Goal: Information Seeking & Learning: Learn about a topic

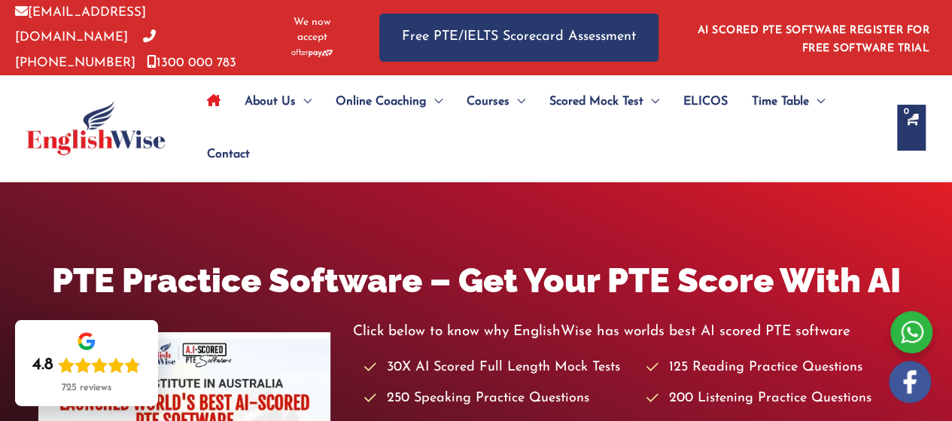
scroll to position [368, 0]
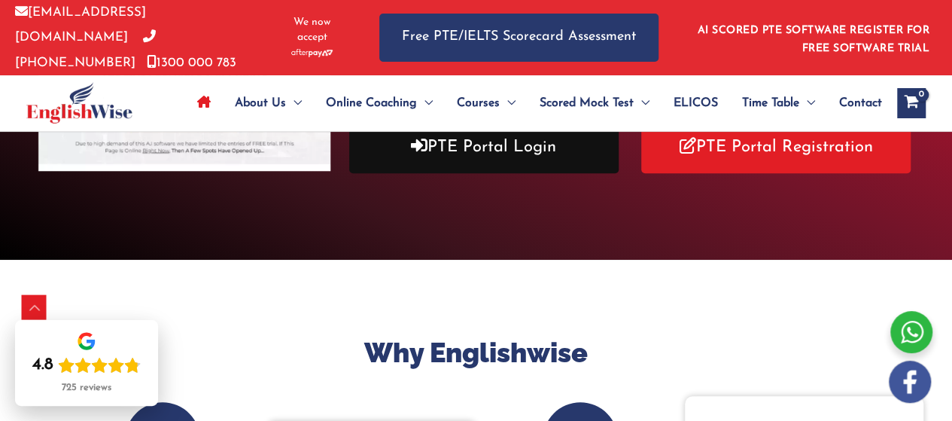
click at [543, 137] on link "PTE Portal Login" at bounding box center [483, 147] width 269 height 52
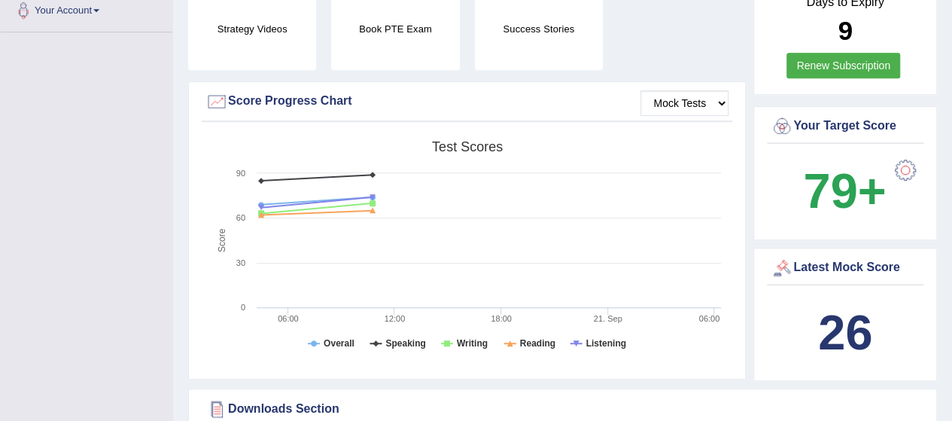
scroll to position [17, 0]
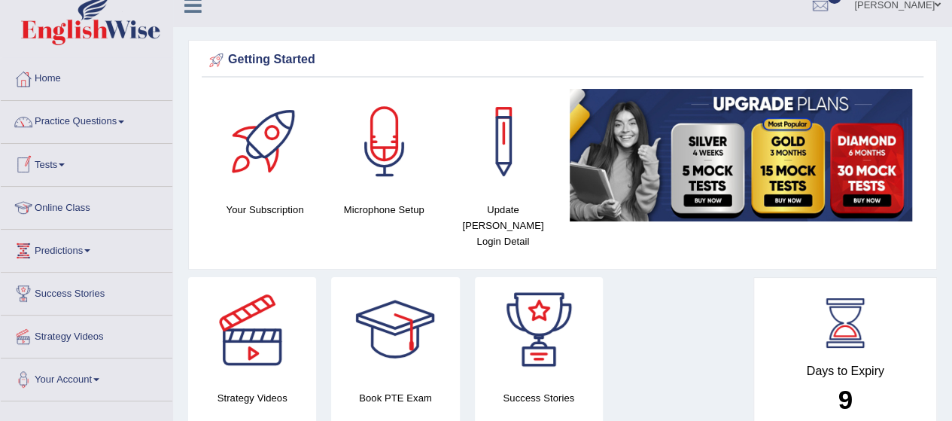
click at [58, 164] on link "Tests" at bounding box center [87, 163] width 172 height 38
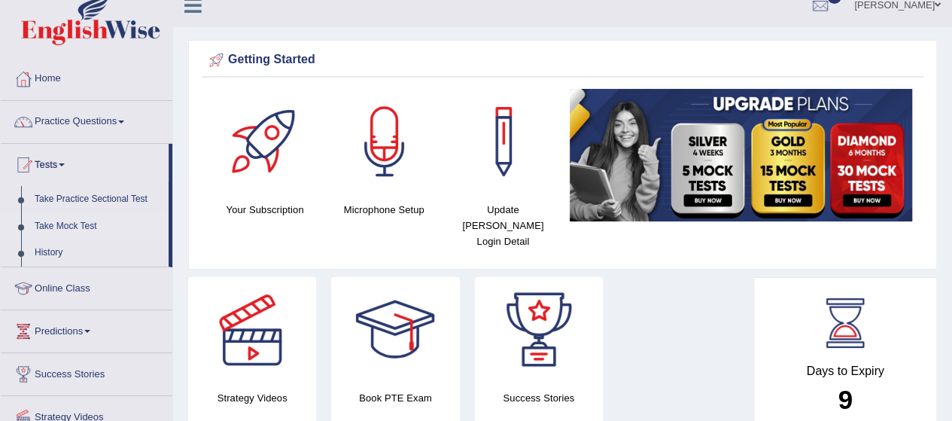
click at [62, 226] on link "Take Mock Test" at bounding box center [98, 226] width 141 height 27
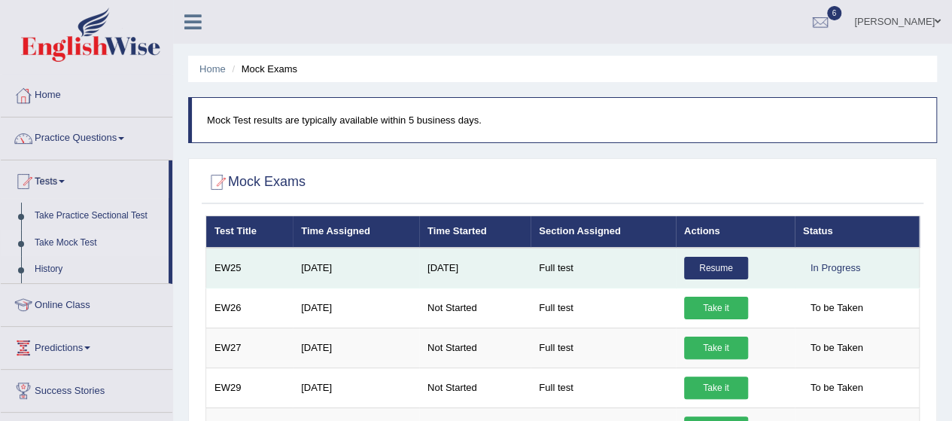
click at [737, 269] on link "Resume" at bounding box center [716, 268] width 64 height 23
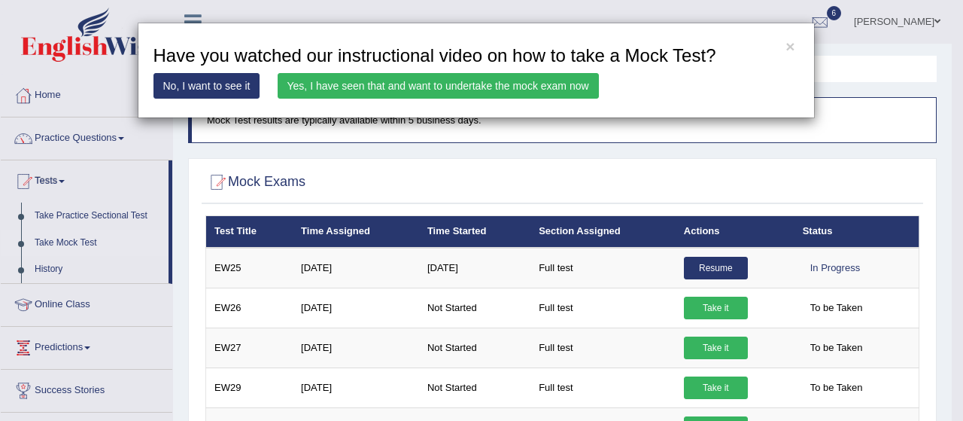
click at [481, 93] on link "Yes, I have seen that and want to undertake the mock exam now" at bounding box center [438, 86] width 321 height 26
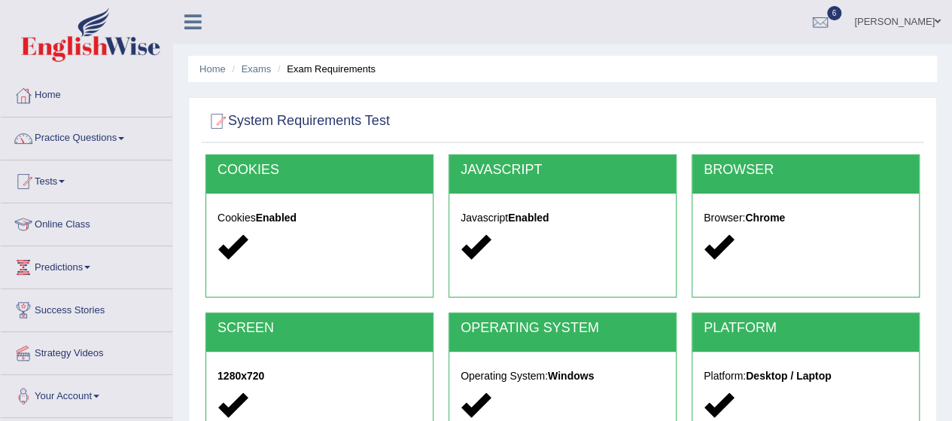
scroll to position [368, 0]
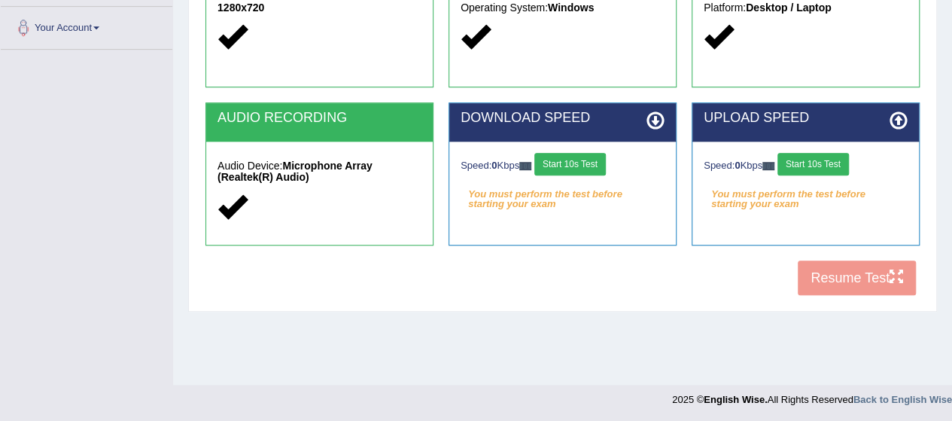
click at [594, 160] on button "Start 10s Test" at bounding box center [569, 164] width 71 height 23
click at [819, 164] on button "Start 10s Test" at bounding box center [812, 164] width 71 height 23
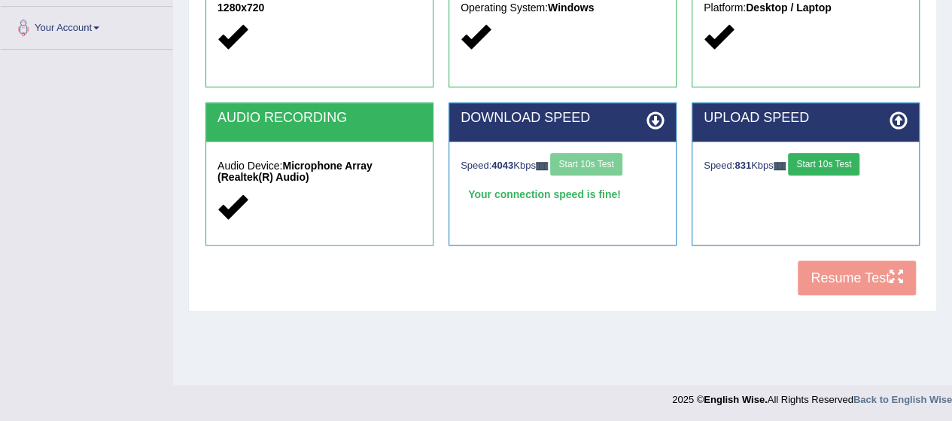
click at [813, 158] on button "Start 10s Test" at bounding box center [823, 164] width 71 height 23
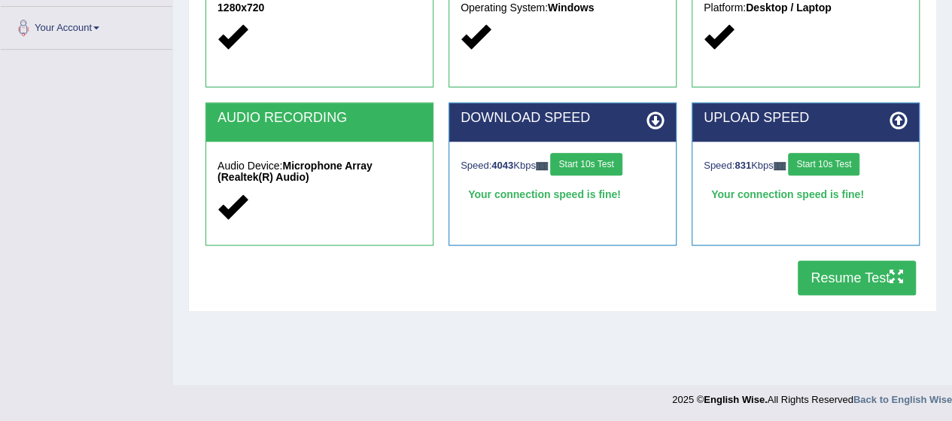
click at [854, 276] on button "Resume Test" at bounding box center [857, 277] width 118 height 35
click at [597, 166] on button "Start 10s Test" at bounding box center [585, 164] width 71 height 23
click at [622, 154] on button "Start 10s Test" at bounding box center [585, 164] width 71 height 23
click at [621, 162] on button "Start 10s Test" at bounding box center [585, 164] width 71 height 23
click at [838, 269] on button "Resume Test" at bounding box center [857, 277] width 118 height 35
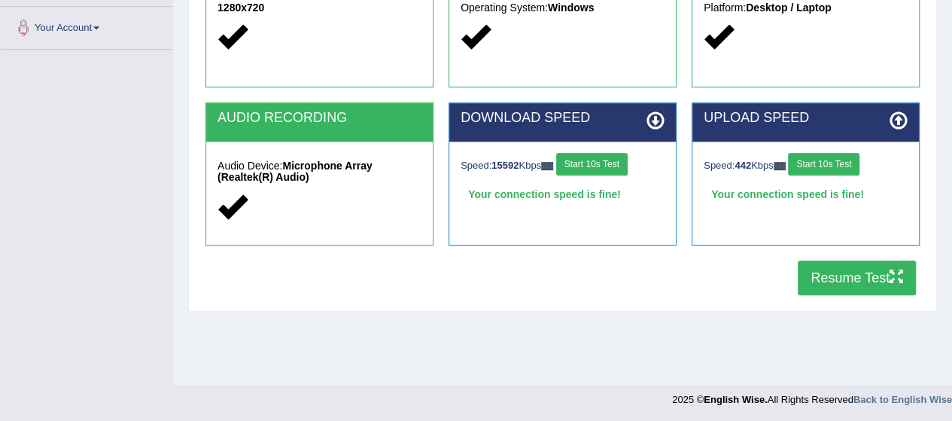
scroll to position [0, 0]
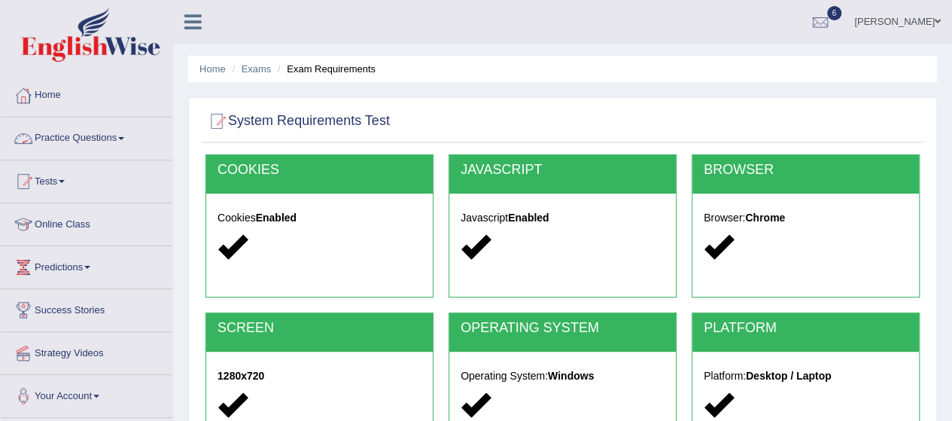
click at [84, 124] on link "Practice Questions" at bounding box center [87, 136] width 172 height 38
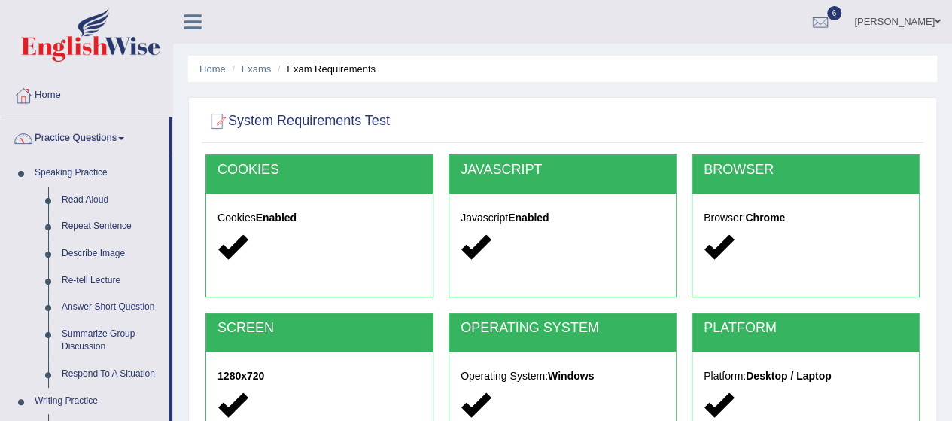
click at [176, 348] on div "Home Exams Exam Requirements System Requirements Test COOKIES Cookies Enabled J…" at bounding box center [562, 376] width 779 height 752
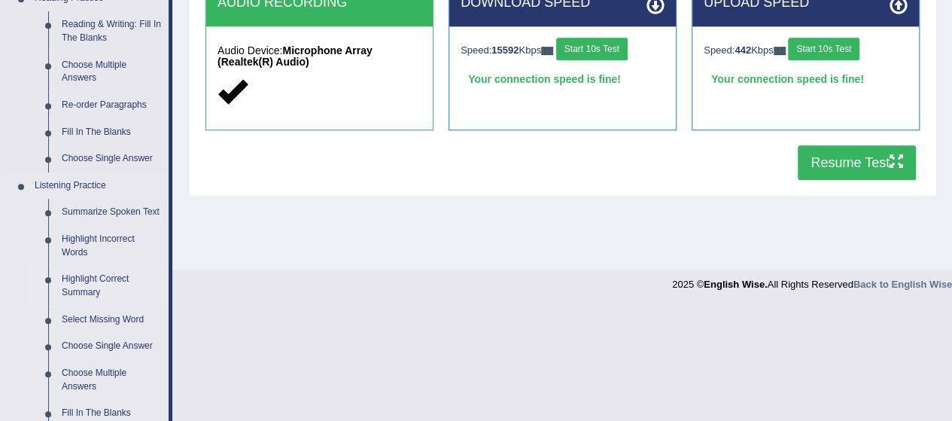
scroll to position [512, 0]
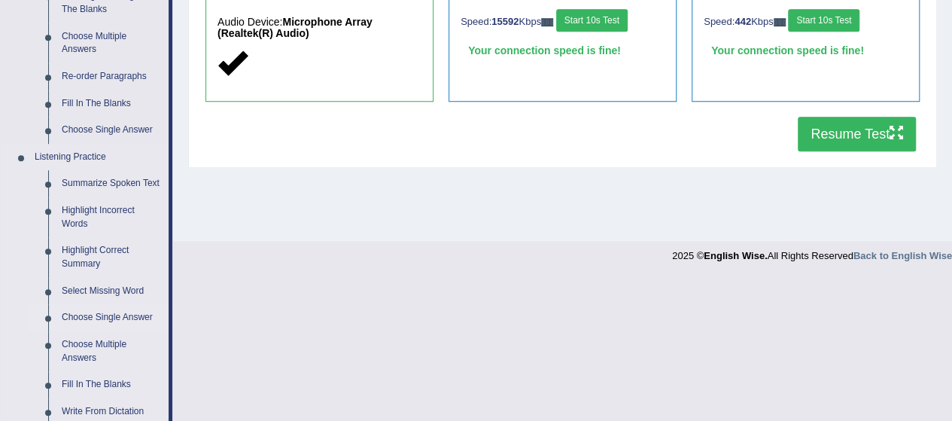
click at [107, 312] on link "Choose Single Answer" at bounding box center [112, 317] width 114 height 27
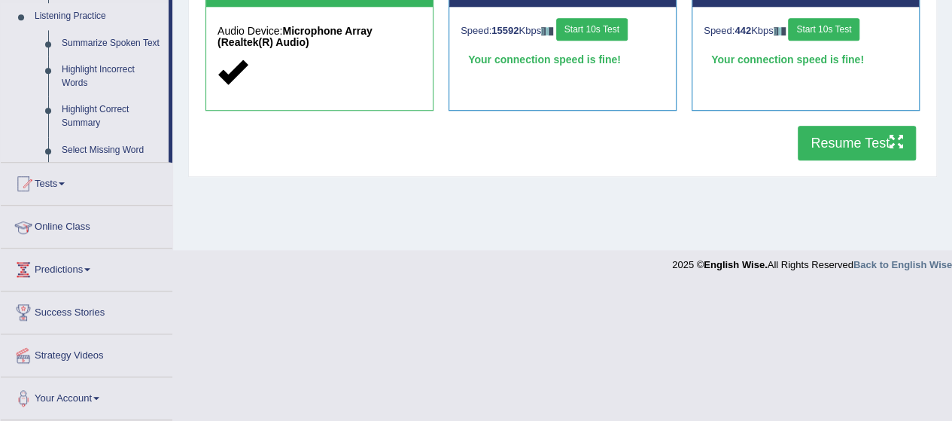
scroll to position [254, 0]
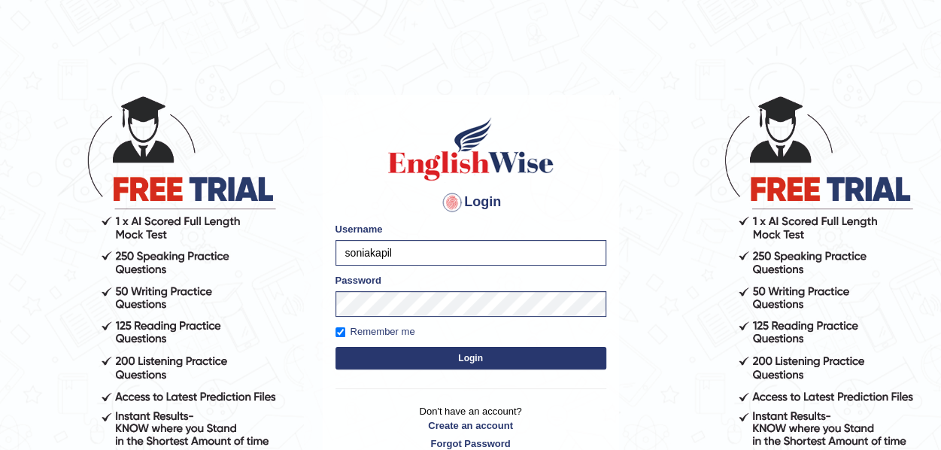
click at [527, 366] on button "Login" at bounding box center [471, 358] width 271 height 23
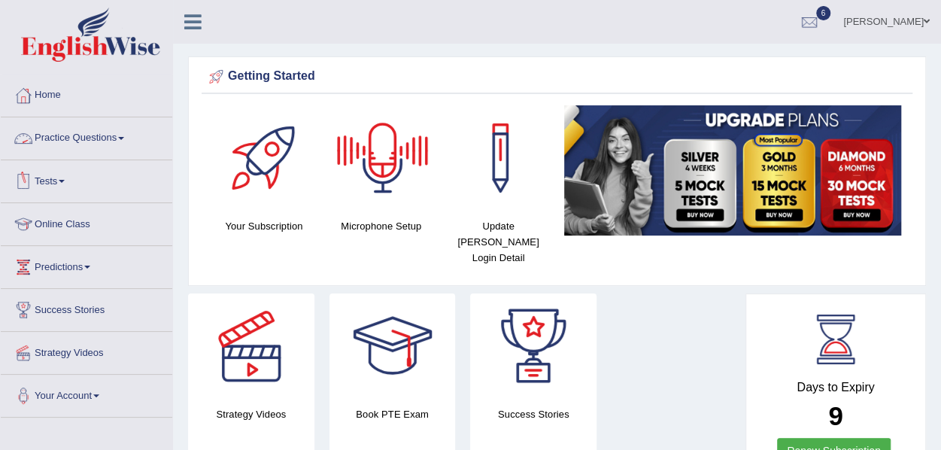
click at [65, 163] on link "Tests" at bounding box center [87, 179] width 172 height 38
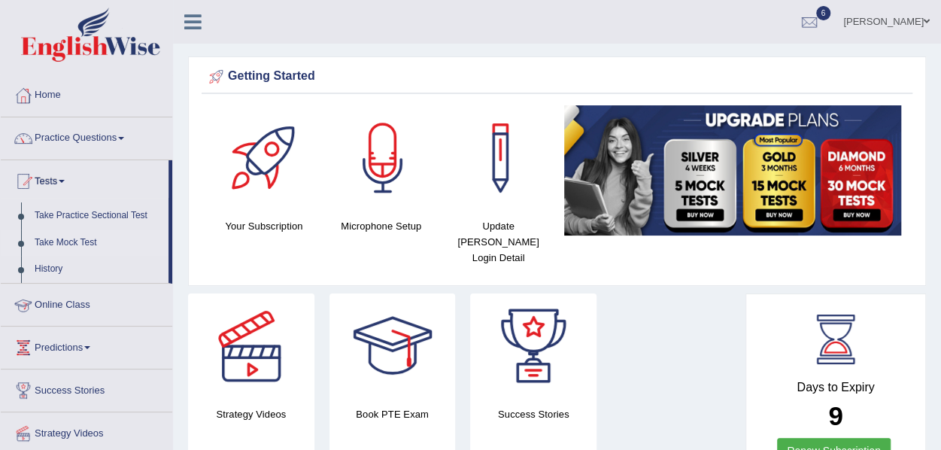
click at [87, 241] on link "Take Mock Test" at bounding box center [98, 243] width 141 height 27
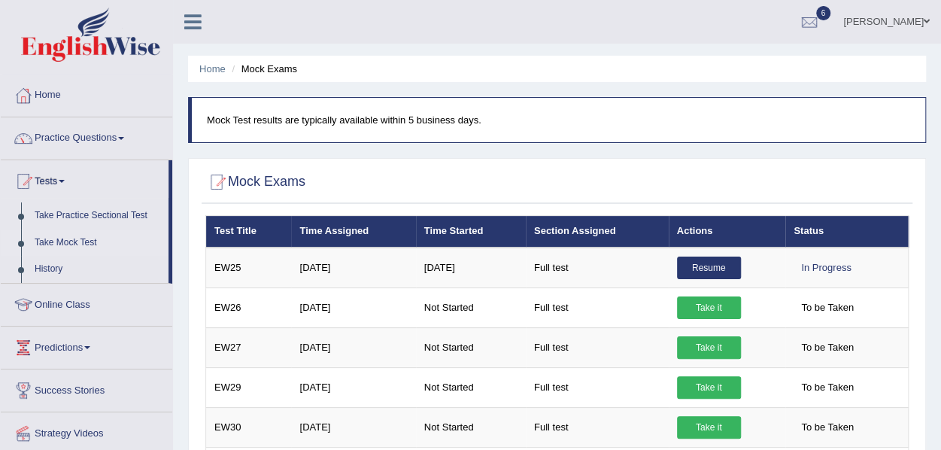
click at [720, 263] on link "Resume" at bounding box center [709, 268] width 64 height 23
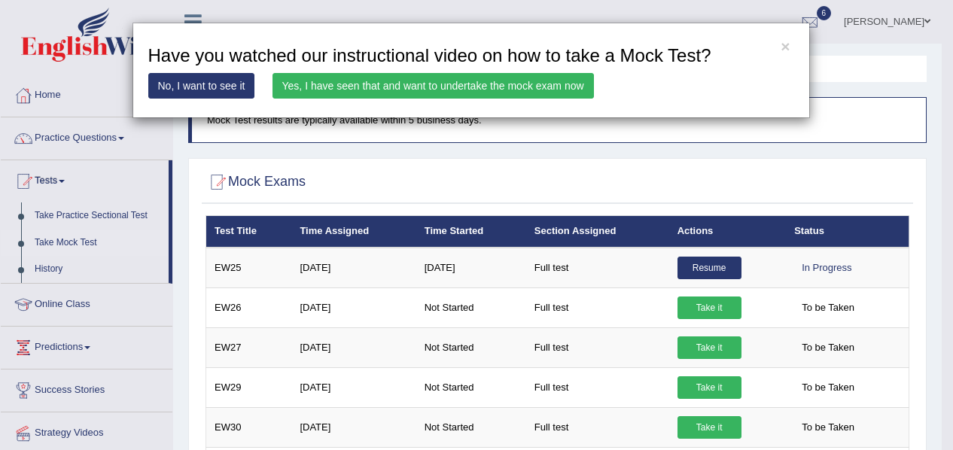
click at [408, 90] on link "Yes, I have seen that and want to undertake the mock exam now" at bounding box center [432, 86] width 321 height 26
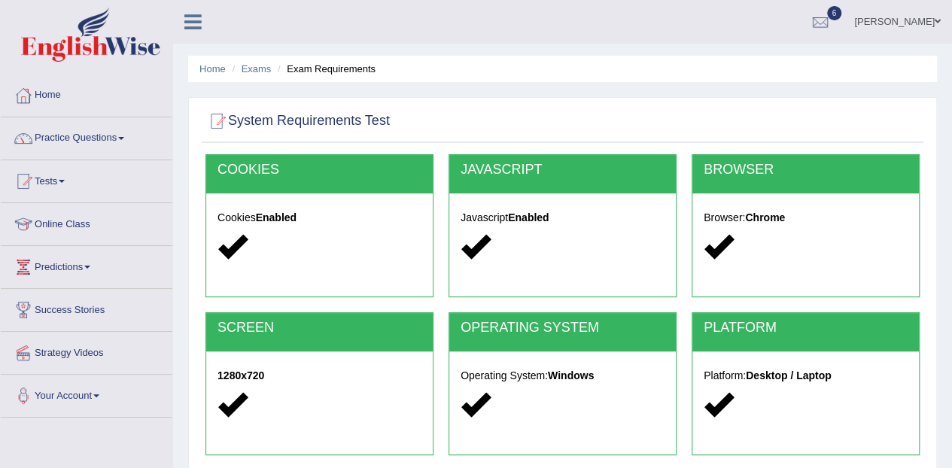
scroll to position [322, 0]
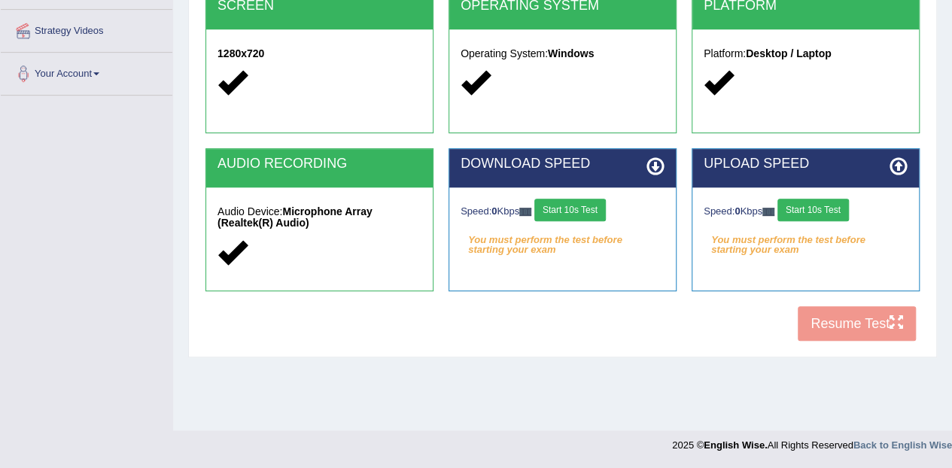
click at [857, 330] on div "COOKIES Cookies Enabled JAVASCRIPT Javascript Enabled BROWSER Browser: Chrome S…" at bounding box center [563, 90] width 722 height 517
click at [588, 206] on button "Start 10s Test" at bounding box center [569, 210] width 71 height 23
click at [829, 203] on div "Speed: 0 Kbps Start 10s Test" at bounding box center [806, 212] width 204 height 26
click at [829, 203] on button "Start 10s Test" at bounding box center [812, 210] width 71 height 23
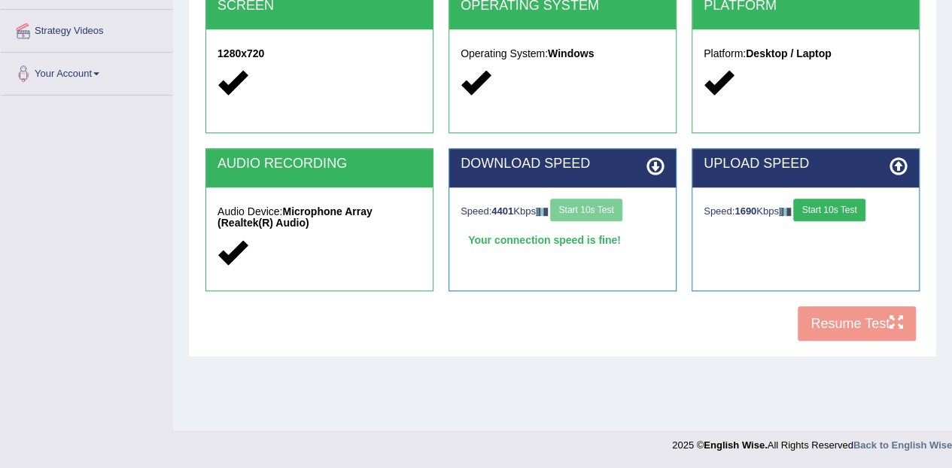
click at [851, 327] on div "COOKIES Cookies Enabled JAVASCRIPT Javascript Enabled BROWSER Browser: Chrome S…" at bounding box center [563, 90] width 722 height 517
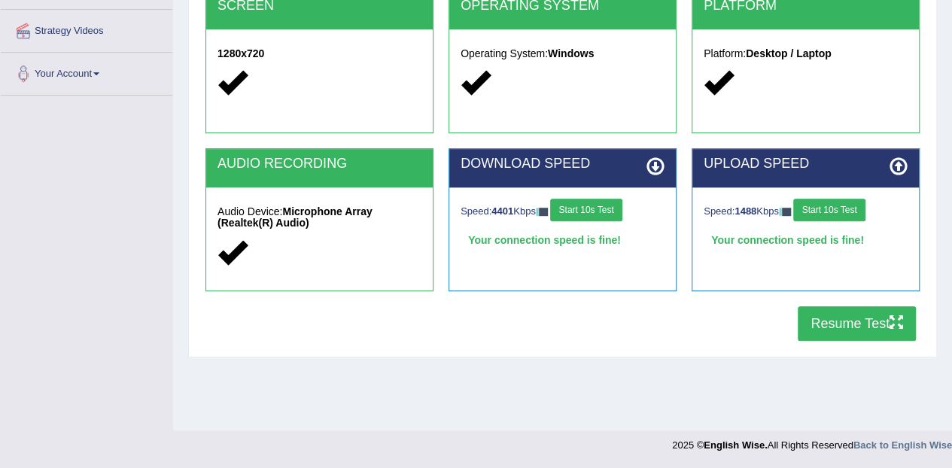
click at [851, 325] on button "Resume Test" at bounding box center [857, 323] width 118 height 35
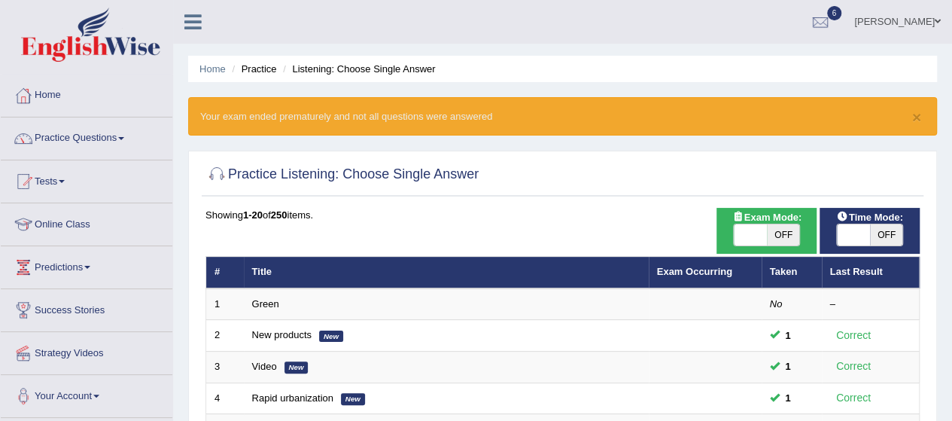
scroll to position [368, 0]
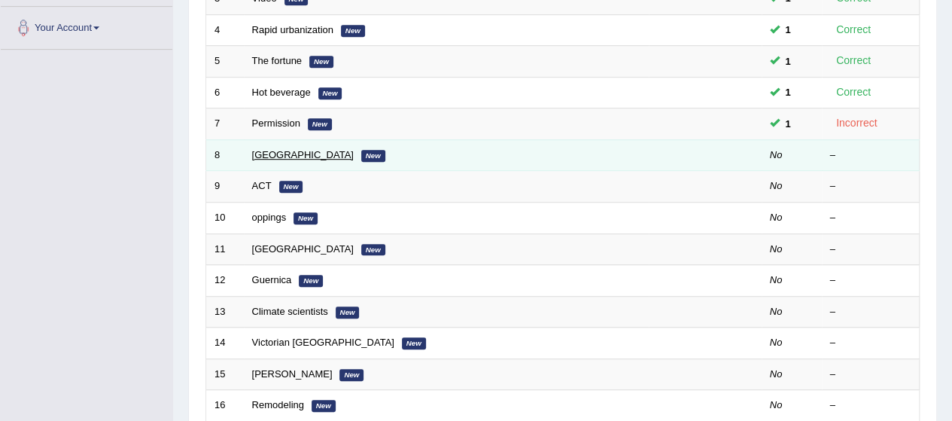
click at [269, 153] on link "[GEOGRAPHIC_DATA]" at bounding box center [303, 154] width 102 height 11
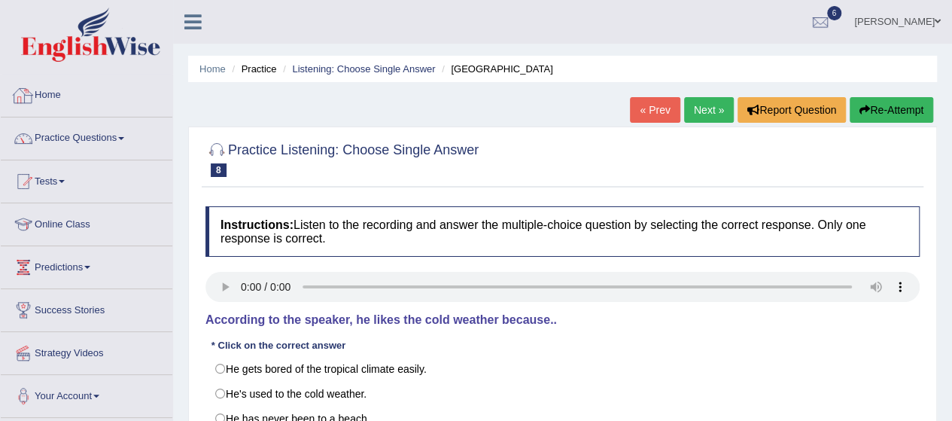
click at [50, 96] on link "Home" at bounding box center [87, 93] width 172 height 38
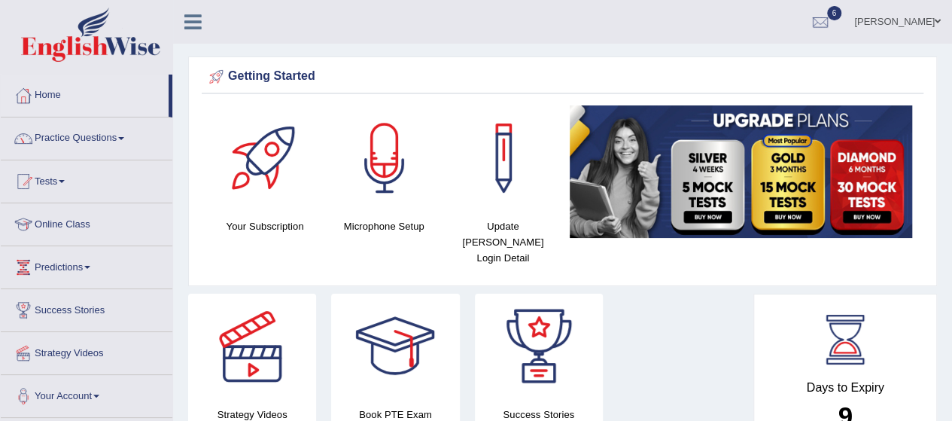
click at [932, 76] on div "Getting Started Your Subscription Microphone Setup Update [PERSON_NAME] Login D…" at bounding box center [562, 171] width 749 height 230
click at [65, 178] on link "Tests" at bounding box center [87, 179] width 172 height 38
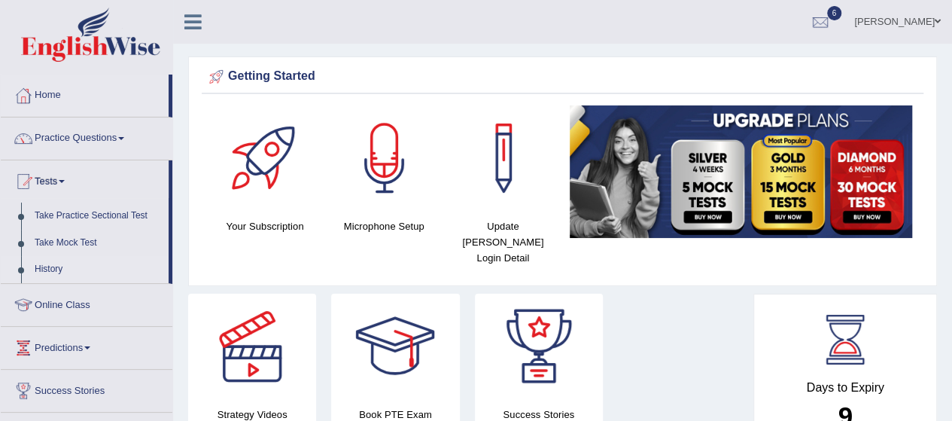
click at [41, 265] on link "History" at bounding box center [98, 269] width 141 height 27
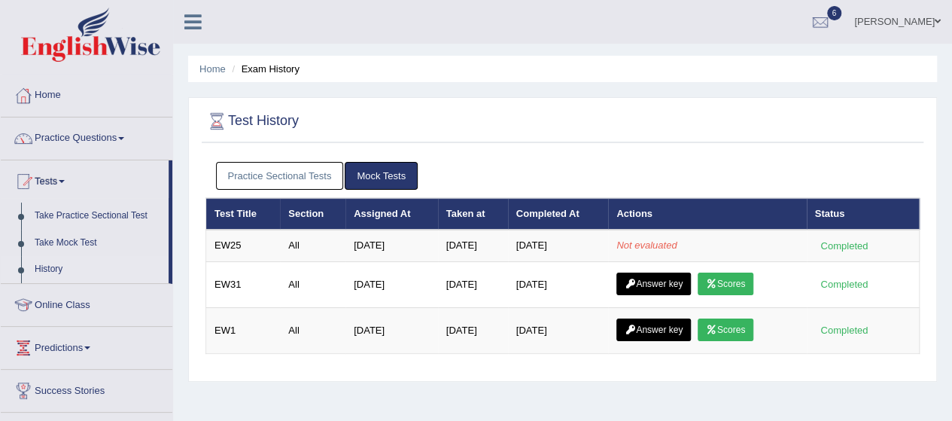
click at [300, 175] on link "Practice Sectional Tests" at bounding box center [280, 176] width 128 height 28
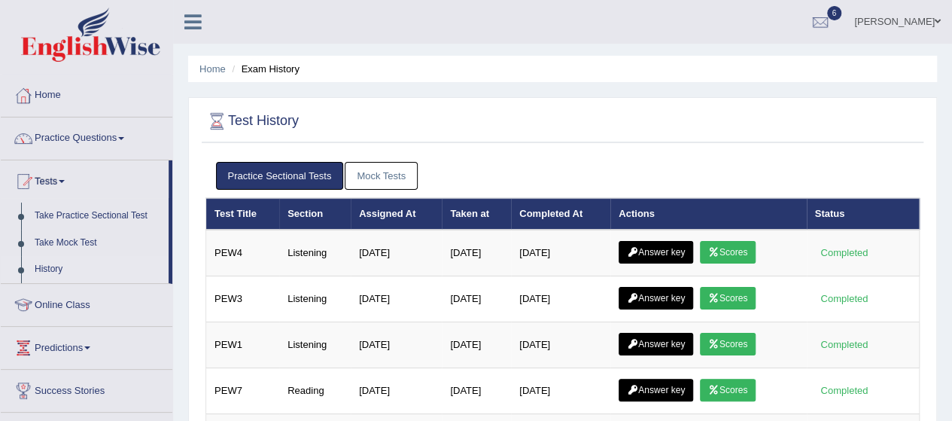
scroll to position [368, 0]
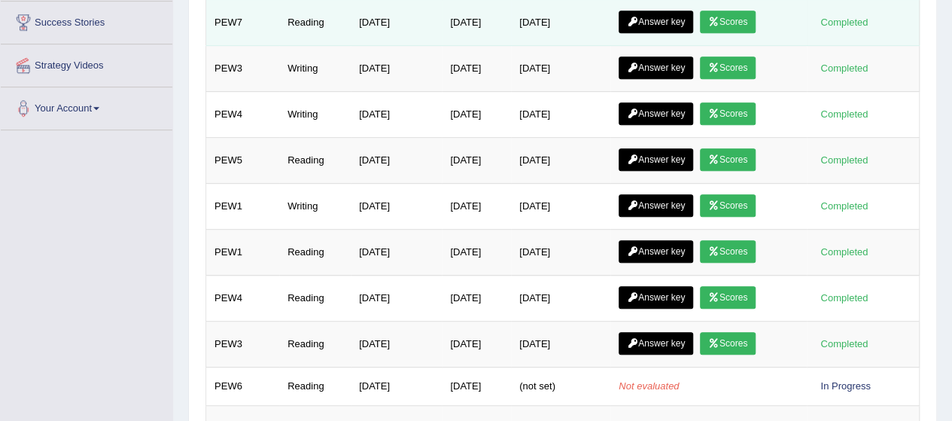
click at [719, 20] on icon at bounding box center [713, 21] width 11 height 9
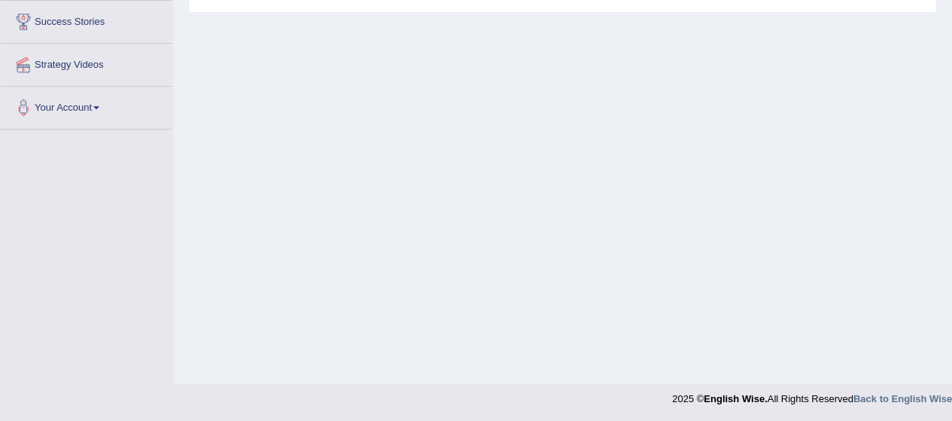
scroll to position [1, 0]
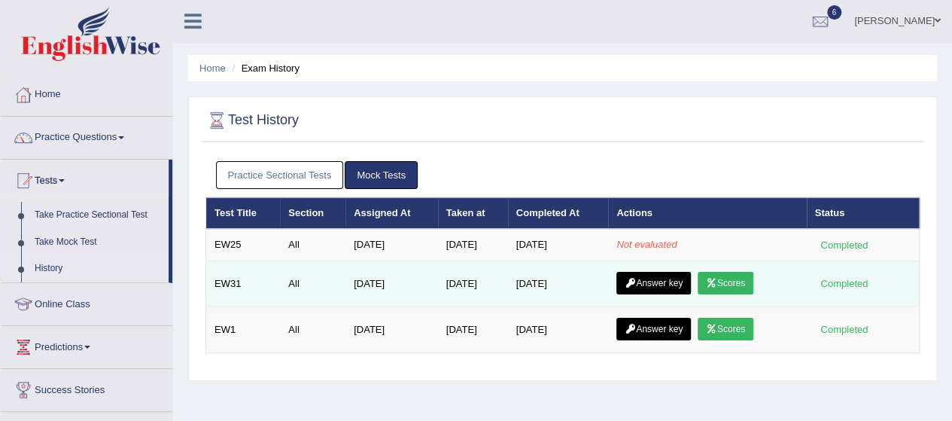
click at [636, 278] on icon at bounding box center [630, 282] width 11 height 9
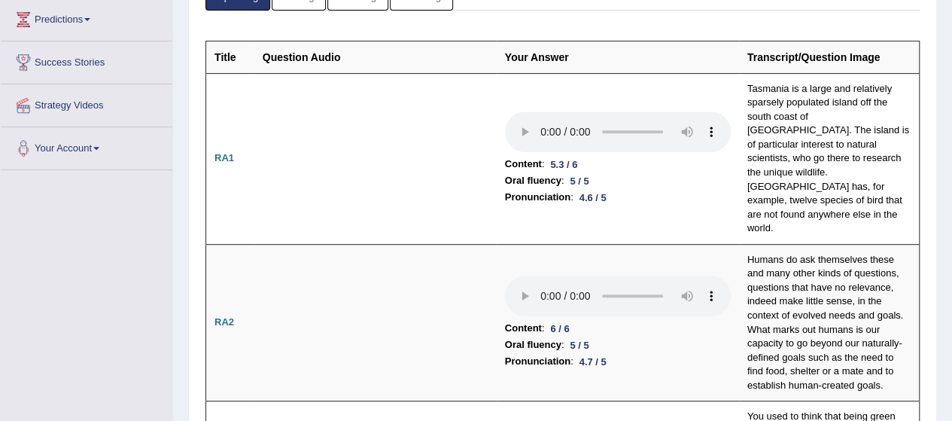
scroll to position [278, 0]
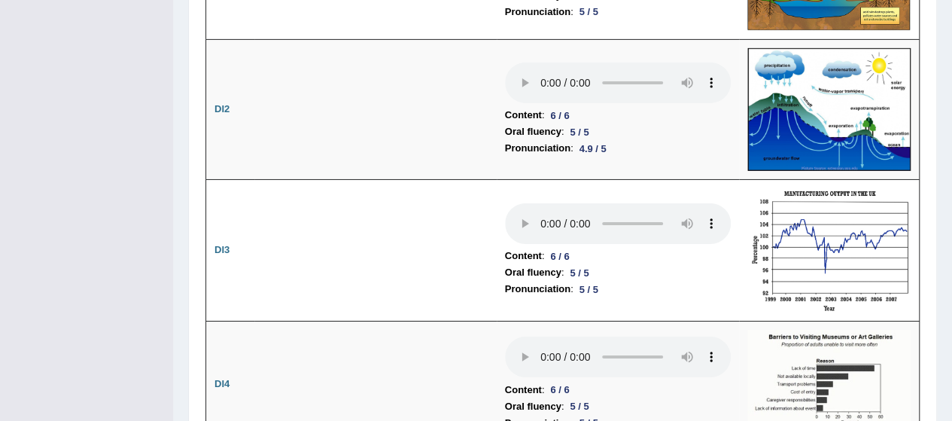
scroll to position [2855, 0]
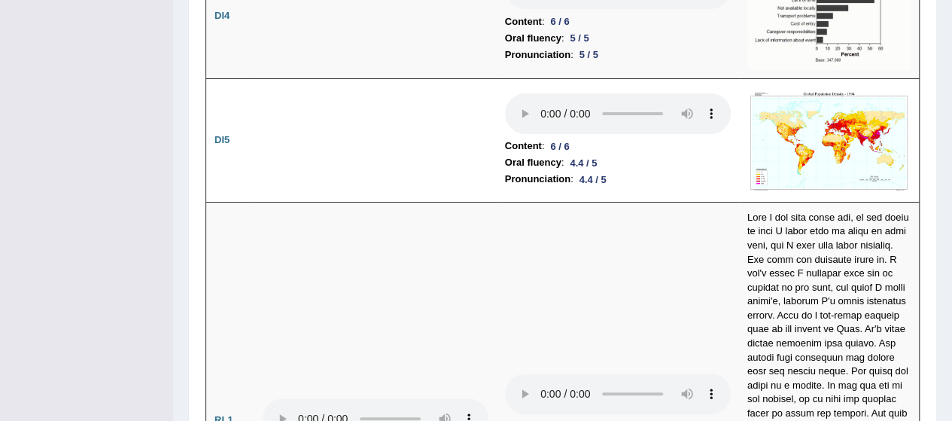
click at [940, 334] on div "Home History Answer Key Answer Key for EW31 Scores Introduction: Speaking Writi…" at bounding box center [562, 266] width 779 height 6243
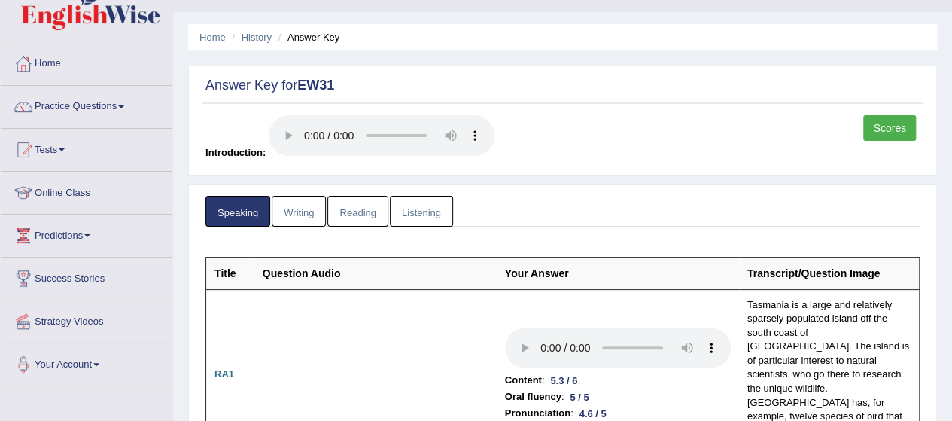
scroll to position [0, 0]
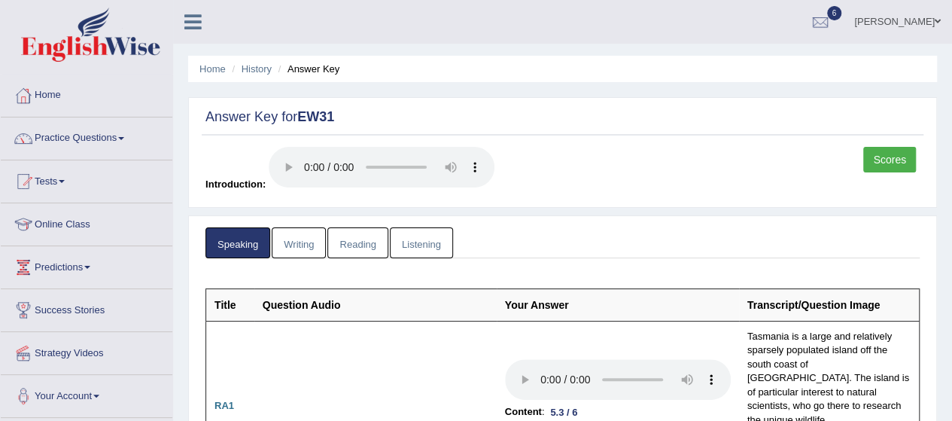
click at [427, 236] on link "Listening" at bounding box center [421, 242] width 63 height 31
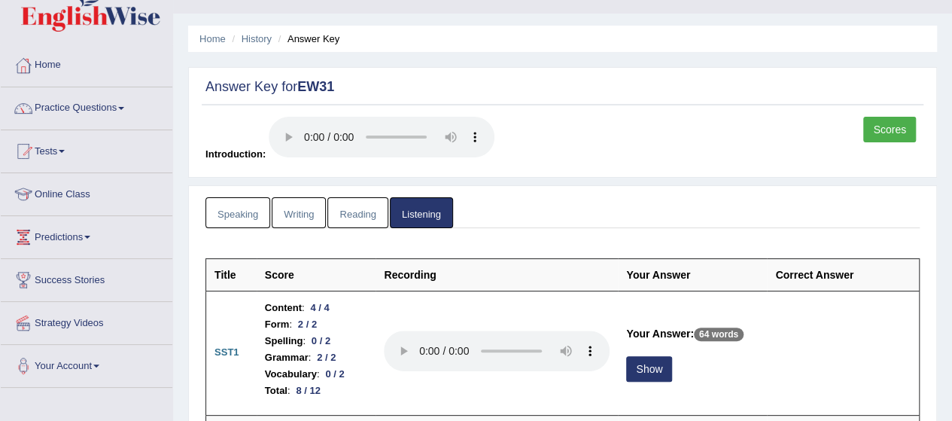
scroll to position [60, 0]
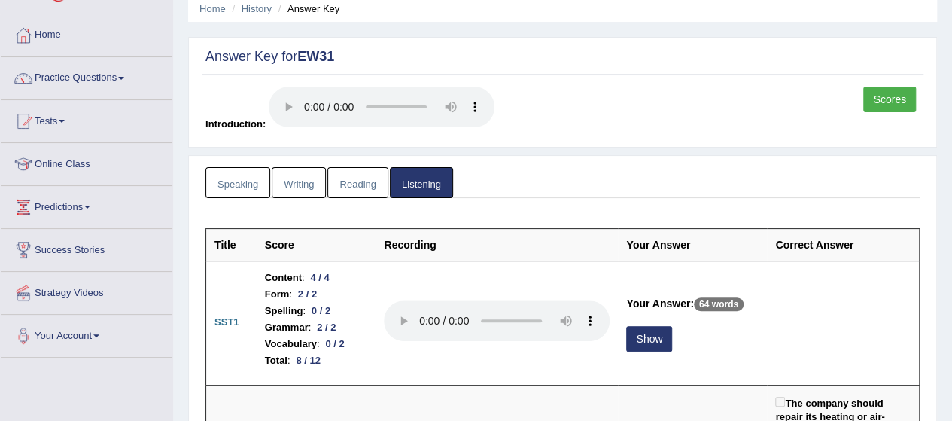
click at [554, 96] on div "Scores Introduction:" at bounding box center [563, 113] width 722 height 53
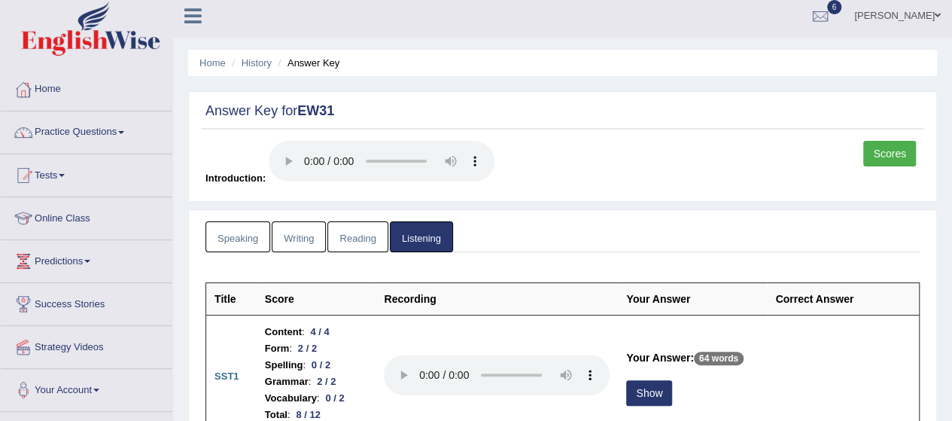
scroll to position [0, 0]
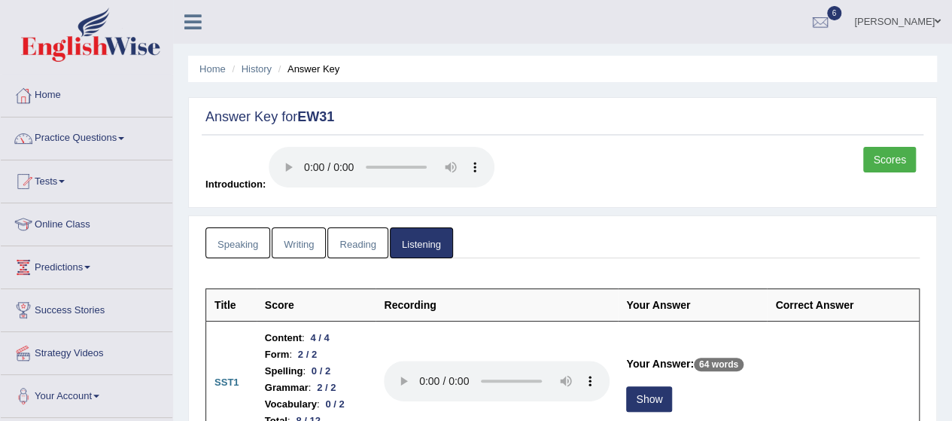
click at [350, 245] on link "Reading" at bounding box center [357, 242] width 60 height 31
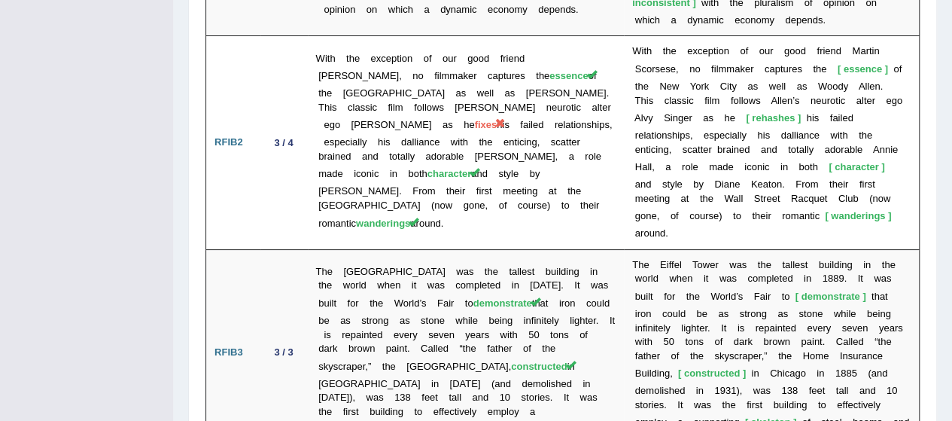
scroll to position [2877, 0]
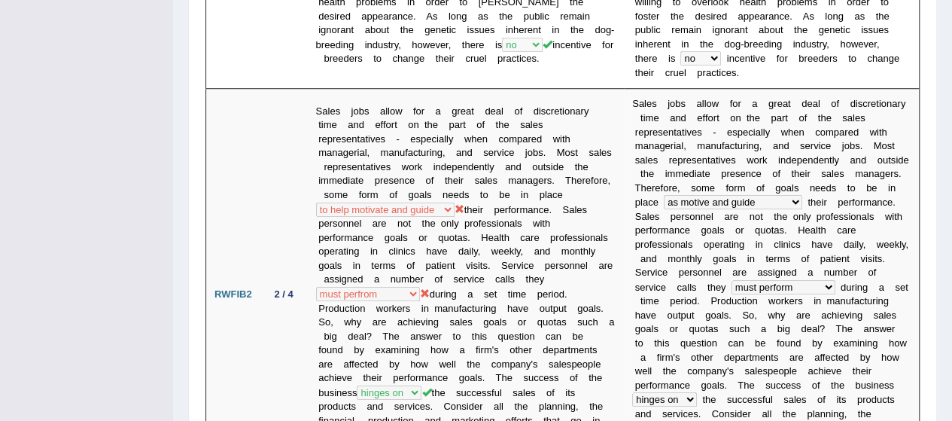
scroll to position [56, 0]
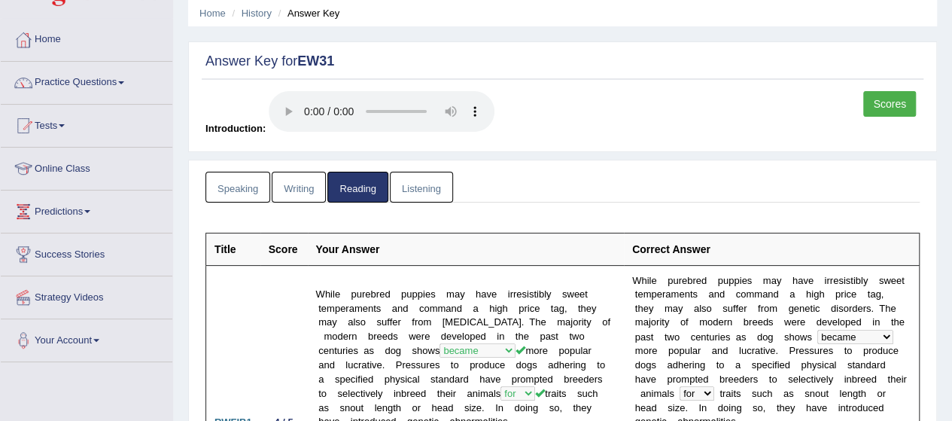
click at [402, 178] on link "Listening" at bounding box center [421, 187] width 63 height 31
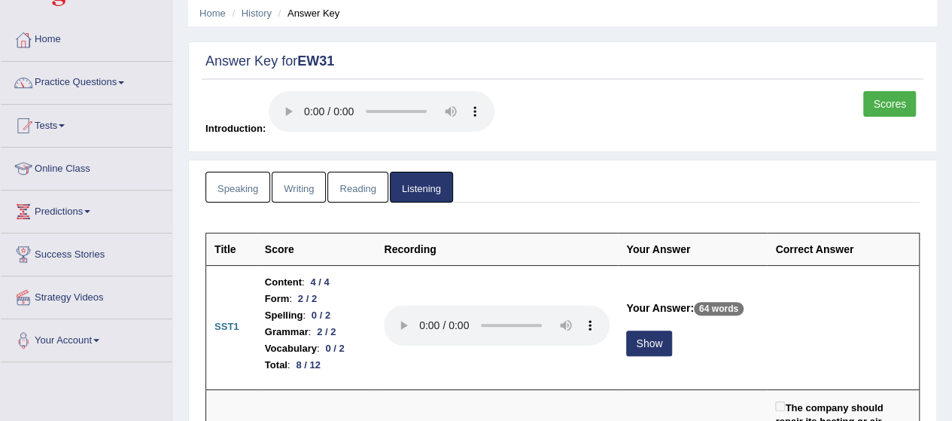
click at [254, 182] on link "Speaking" at bounding box center [237, 187] width 65 height 31
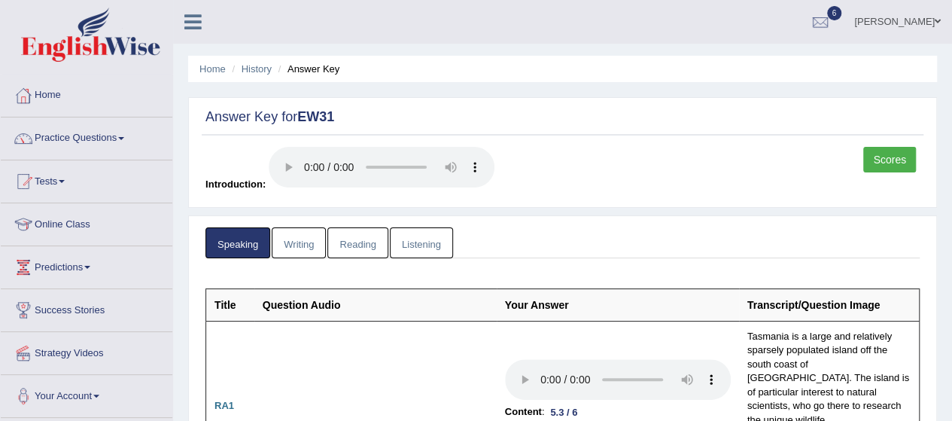
scroll to position [0, 0]
click at [254, 68] on link "History" at bounding box center [257, 68] width 30 height 11
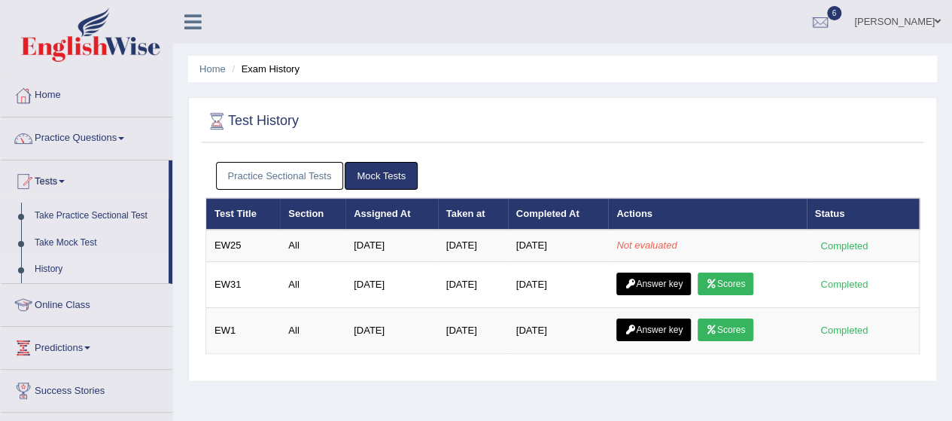
click at [947, 348] on div "Home Exam History Test History Practice Sectional Tests Mock Tests Test Title S…" at bounding box center [562, 376] width 779 height 752
drag, startPoint x: 549, startPoint y: 53, endPoint x: 545, endPoint y: 67, distance: 14.3
click at [545, 67] on div "Home Exam History Test History Practice Sectional Tests Mock Tests Test Title S…" at bounding box center [562, 376] width 779 height 752
click at [272, 181] on link "Practice Sectional Tests" at bounding box center [280, 176] width 128 height 28
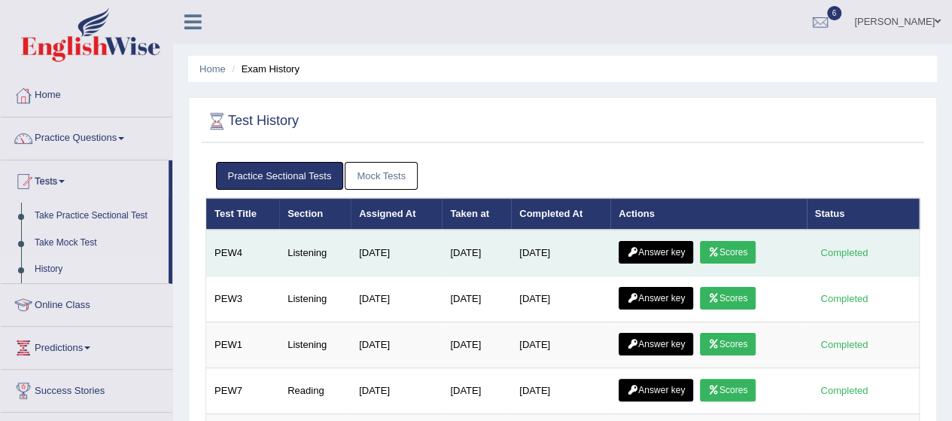
click at [679, 255] on link "Answer key" at bounding box center [656, 252] width 74 height 23
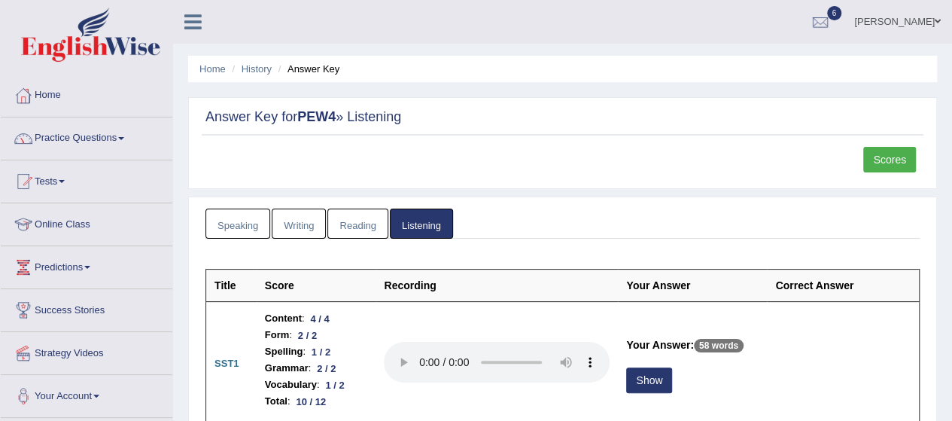
click at [343, 223] on link "Reading" at bounding box center [357, 223] width 60 height 31
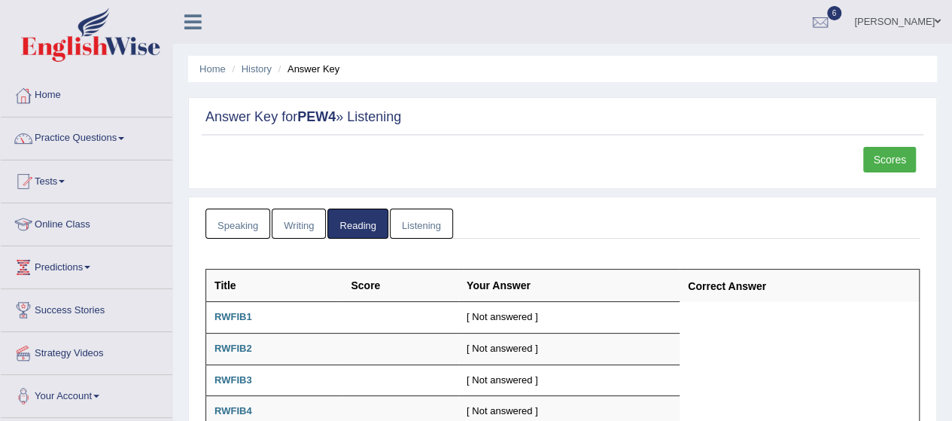
click at [309, 222] on link "Writing" at bounding box center [299, 223] width 54 height 31
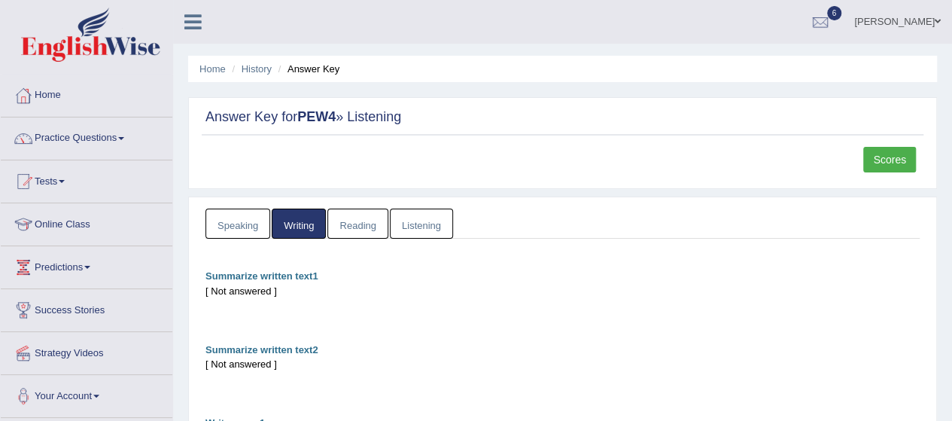
click at [250, 217] on link "Speaking" at bounding box center [237, 223] width 65 height 31
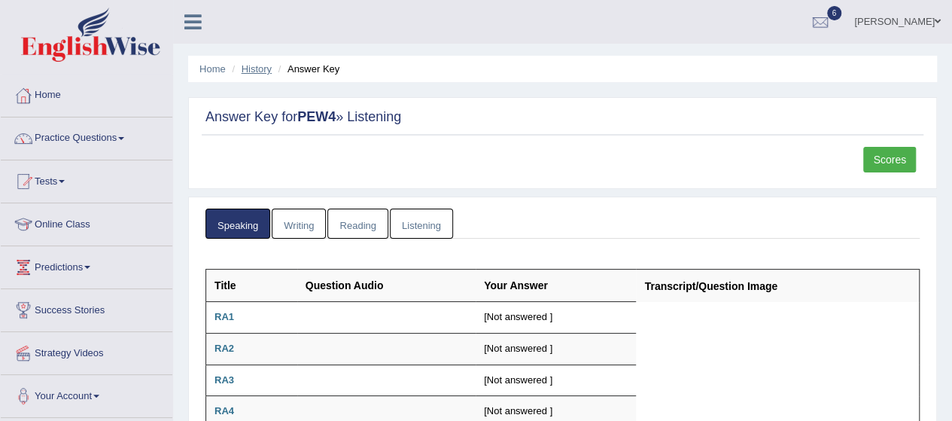
click at [255, 70] on link "History" at bounding box center [257, 68] width 30 height 11
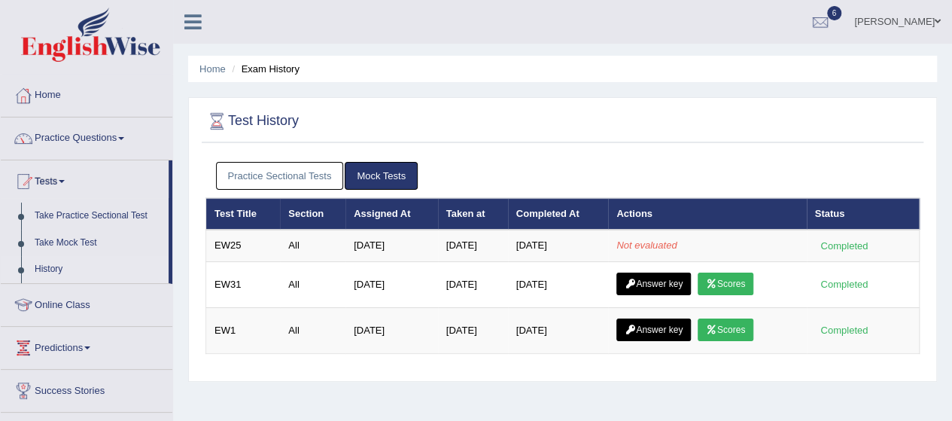
click at [278, 179] on link "Practice Sectional Tests" at bounding box center [280, 176] width 128 height 28
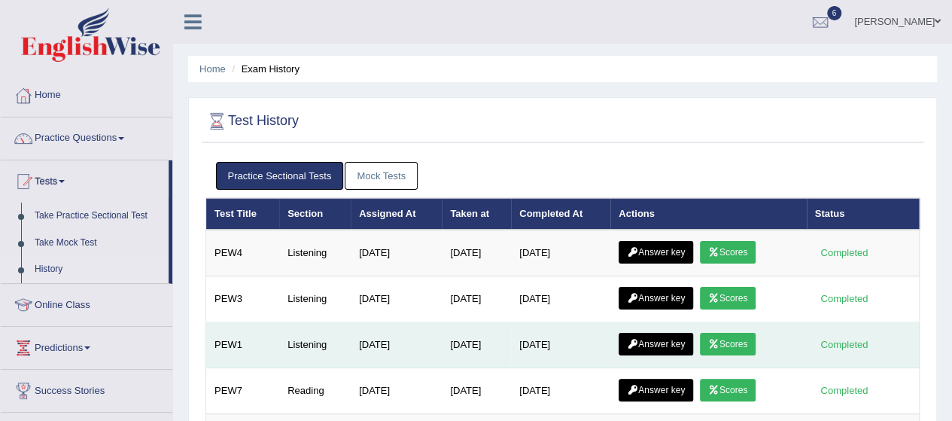
click at [537, 352] on td "[DATE]" at bounding box center [560, 345] width 99 height 46
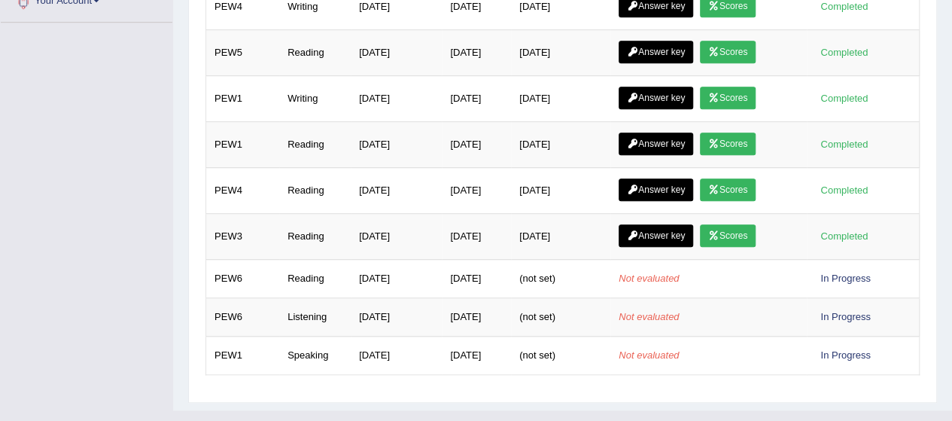
scroll to position [491, 0]
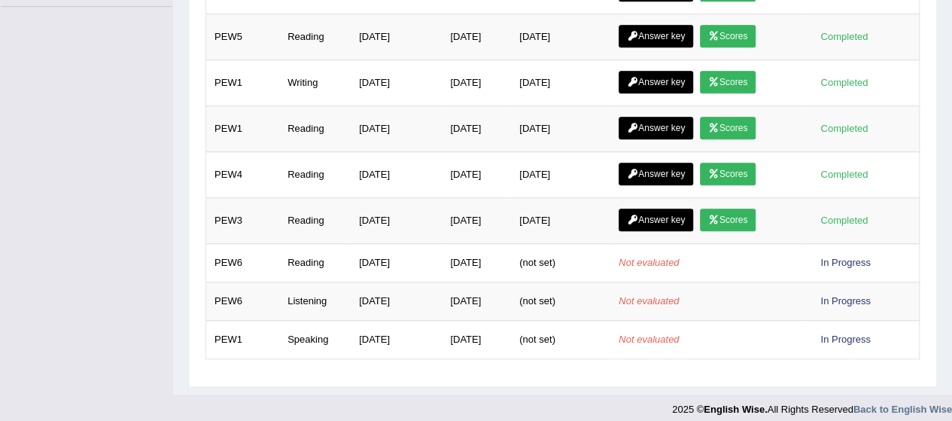
drag, startPoint x: 951, startPoint y: 102, endPoint x: 954, endPoint y: 55, distance: 46.8
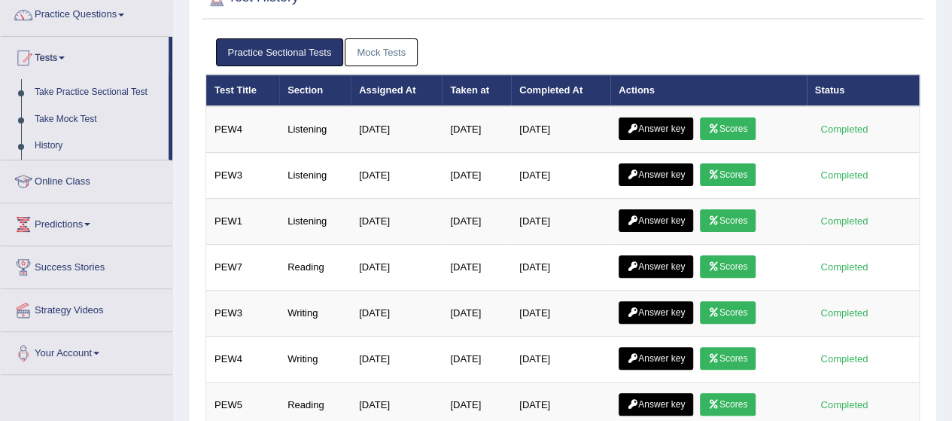
scroll to position [0, 0]
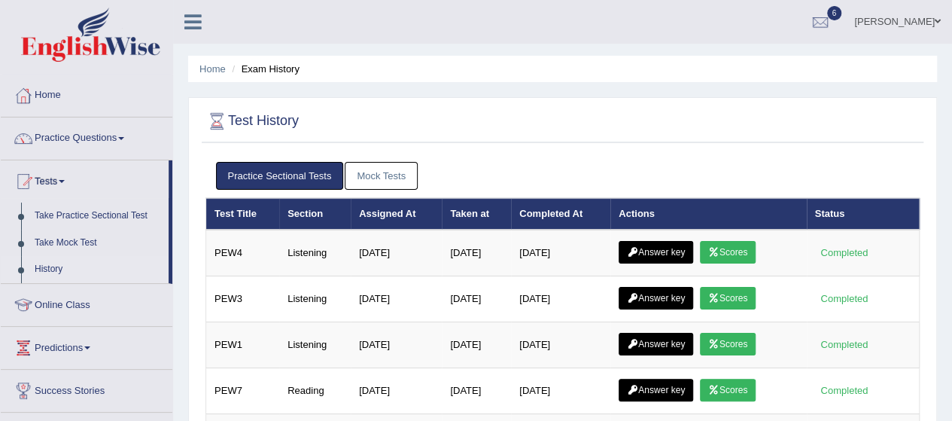
click at [381, 171] on link "Mock Tests" at bounding box center [381, 176] width 73 height 28
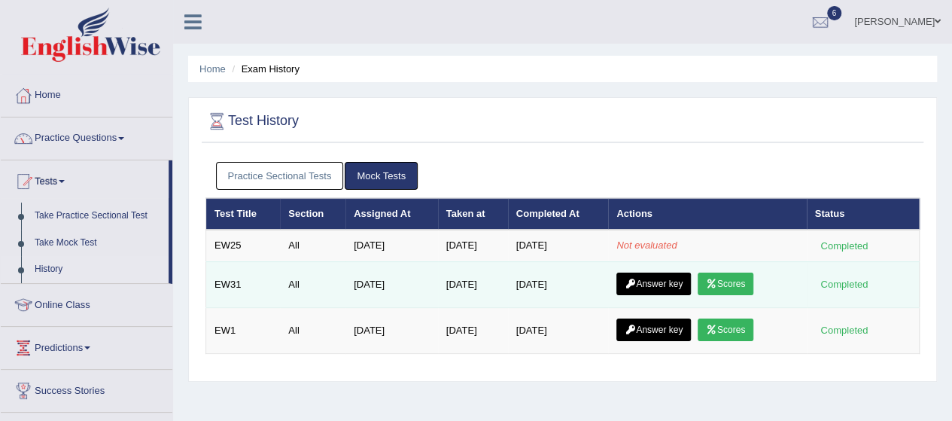
click at [655, 281] on link "Answer key" at bounding box center [653, 283] width 74 height 23
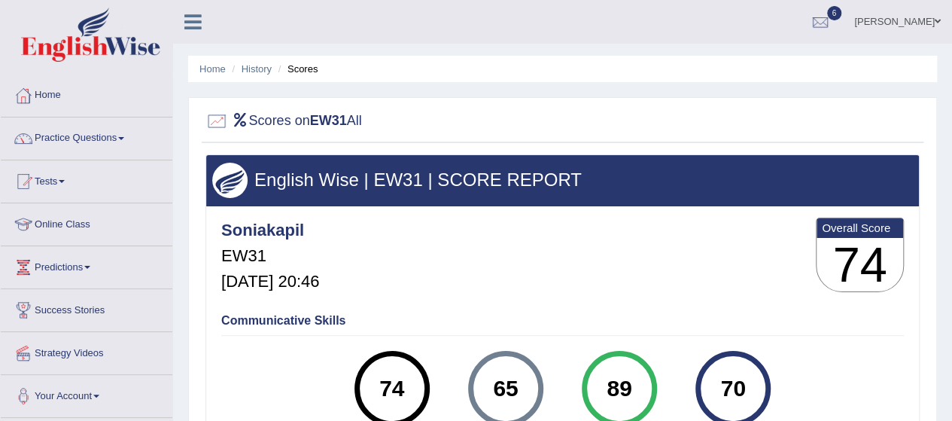
click at [944, 358] on div "Home History Scores Scores on EW31 All English Wise | EW31 | SCORE REPORT Sonia…" at bounding box center [562, 376] width 779 height 752
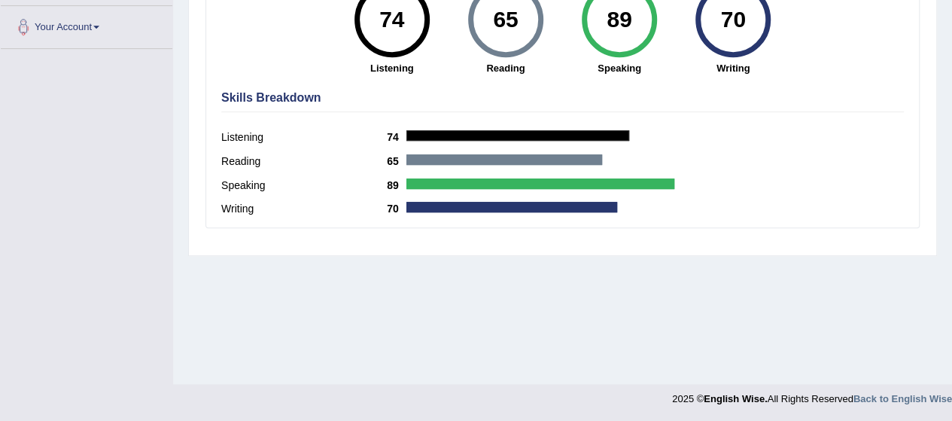
scroll to position [1, 0]
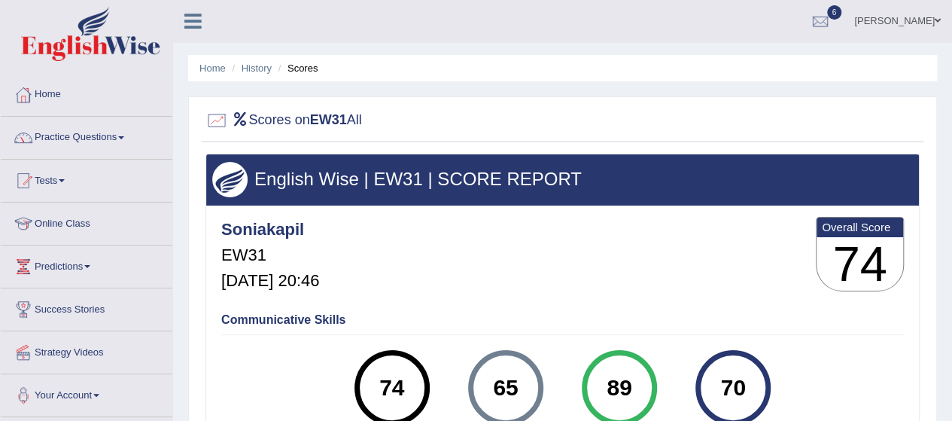
click at [941, 293] on div "Home History Scores Scores on EW31 All English Wise | EW31 | SCORE REPORT Sonia…" at bounding box center [562, 375] width 779 height 752
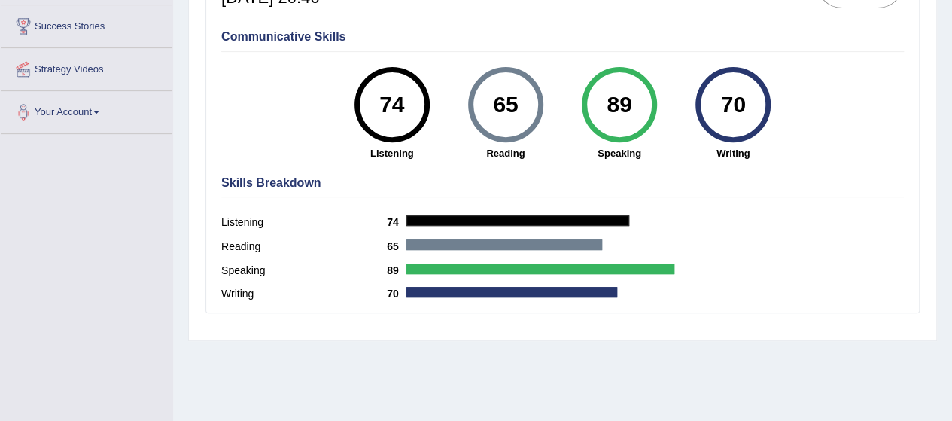
scroll to position [278, 0]
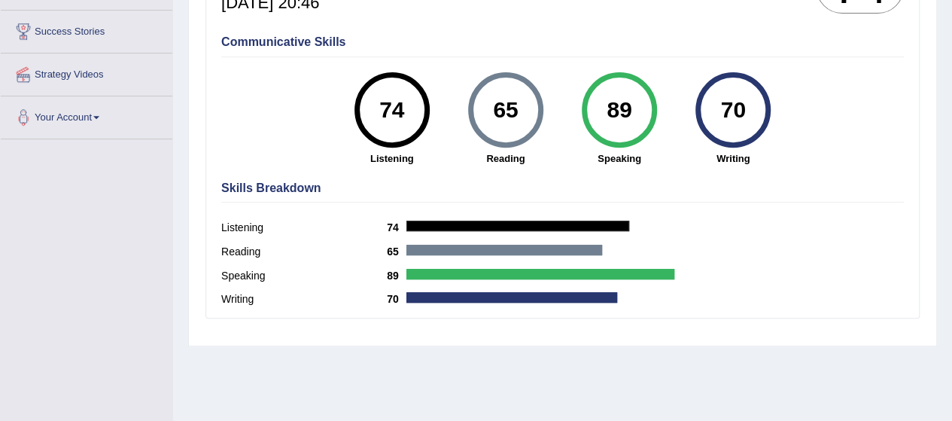
click at [950, 19] on div "Home History Scores Scores on EW31 All English Wise | EW31 | SCORE REPORT Sonia…" at bounding box center [562, 98] width 779 height 752
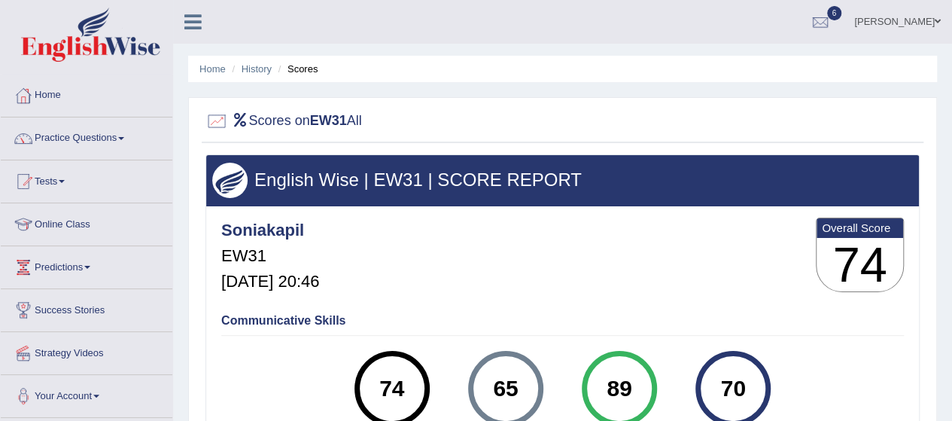
click at [254, 60] on ul "Home History Scores" at bounding box center [562, 69] width 749 height 26
click at [254, 68] on link "History" at bounding box center [257, 68] width 30 height 11
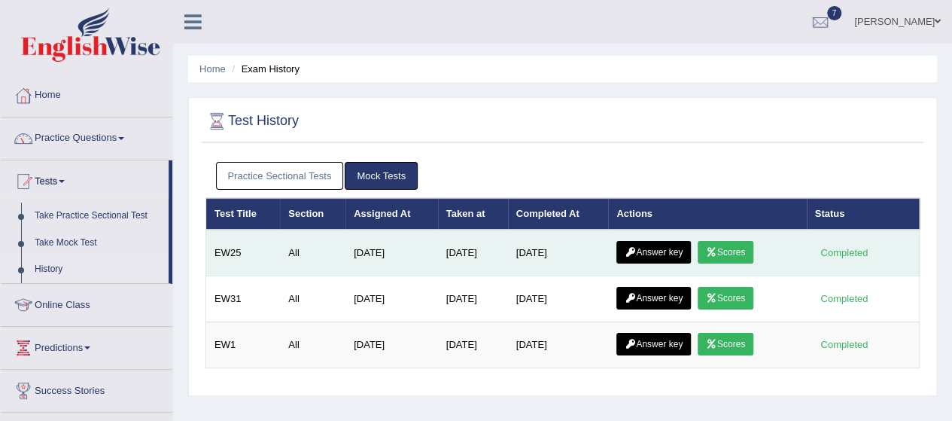
click at [749, 242] on link "Scores" at bounding box center [726, 252] width 56 height 23
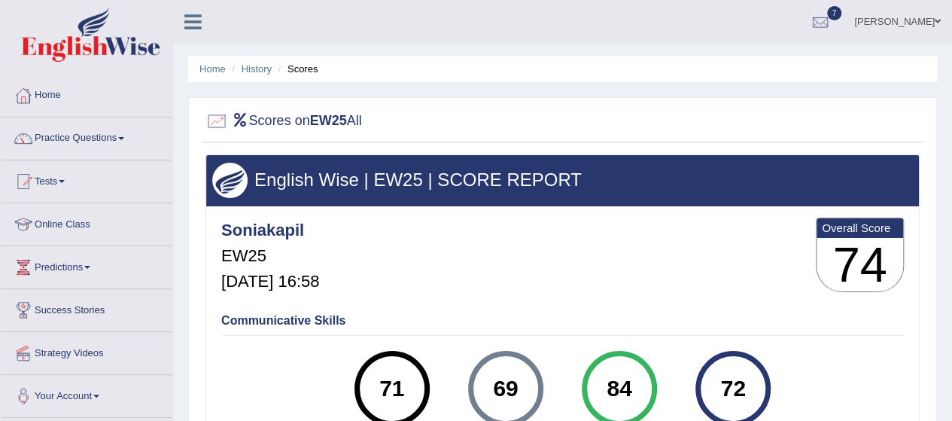
click at [933, 303] on div "Scores on EW25 All English Wise | EW25 | SCORE REPORT Soniakapil EW25 [DATE] 16…" at bounding box center [562, 360] width 749 height 527
click at [250, 71] on link "History" at bounding box center [257, 68] width 30 height 11
click at [260, 70] on link "History" at bounding box center [257, 68] width 30 height 11
click at [938, 351] on div "Home History Scores Scores on EW1 All English Wise | EW1 | SCORE REPORT Soniaka…" at bounding box center [562, 376] width 779 height 752
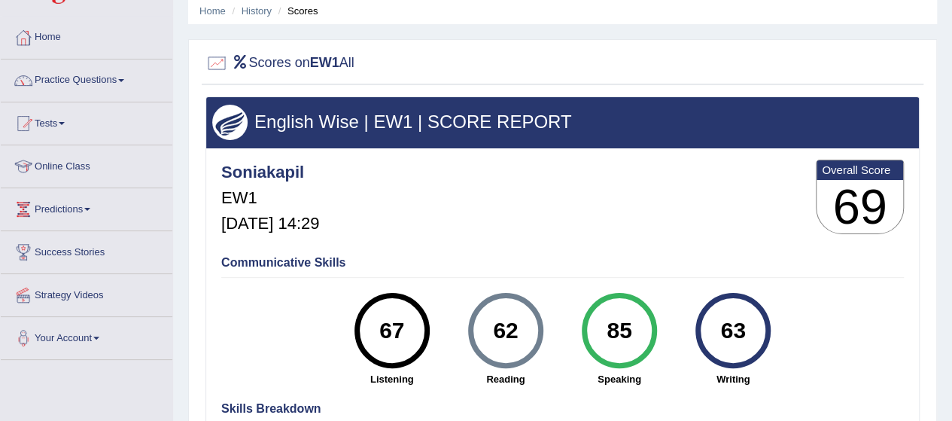
scroll to position [60, 0]
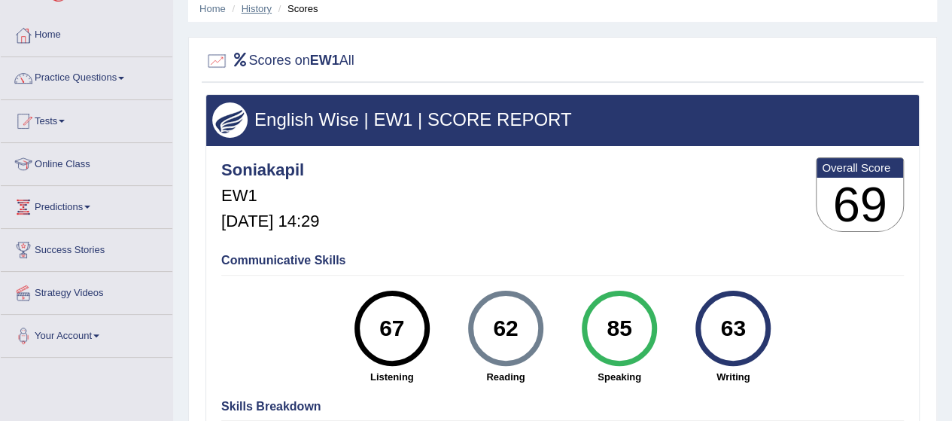
click at [251, 6] on link "History" at bounding box center [257, 8] width 30 height 11
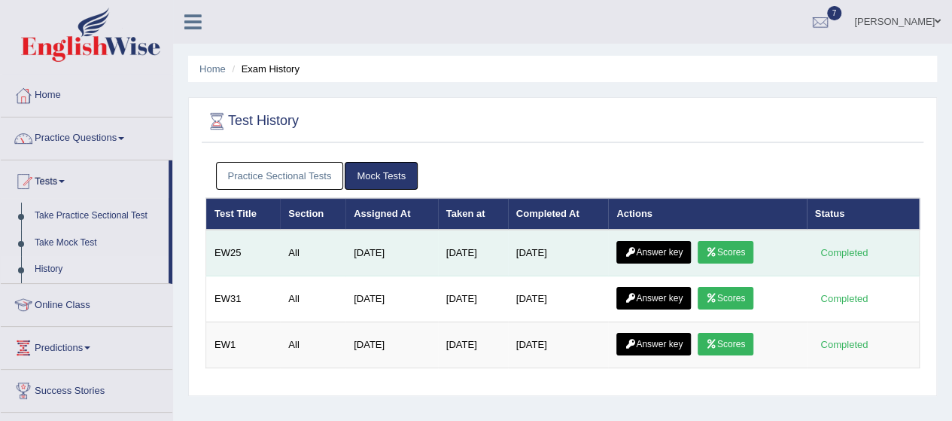
click at [676, 254] on link "Answer key" at bounding box center [653, 252] width 74 height 23
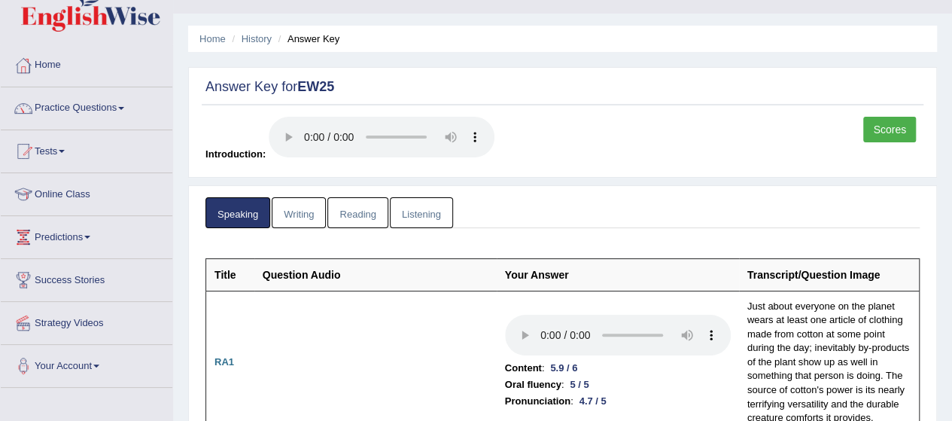
scroll to position [90, 0]
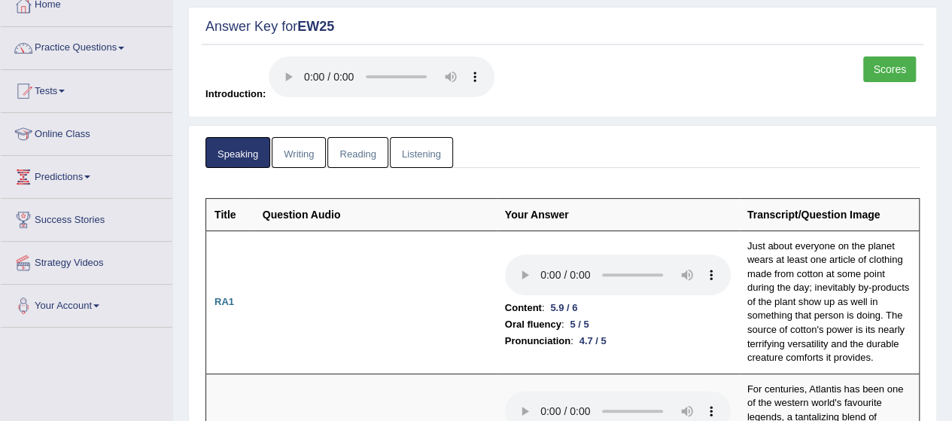
click at [877, 74] on link "Scores" at bounding box center [889, 69] width 53 height 26
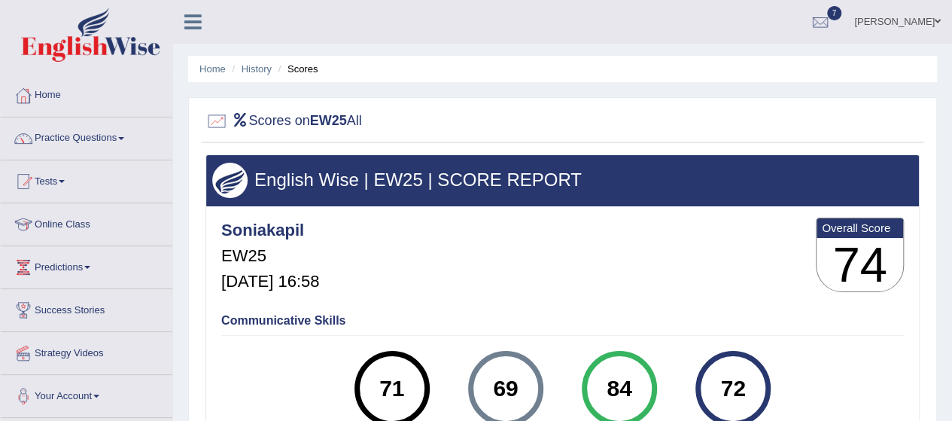
click at [941, 295] on div "Home History Scores Scores on EW25 All English Wise | EW25 | SCORE REPORT Sonia…" at bounding box center [562, 376] width 779 height 752
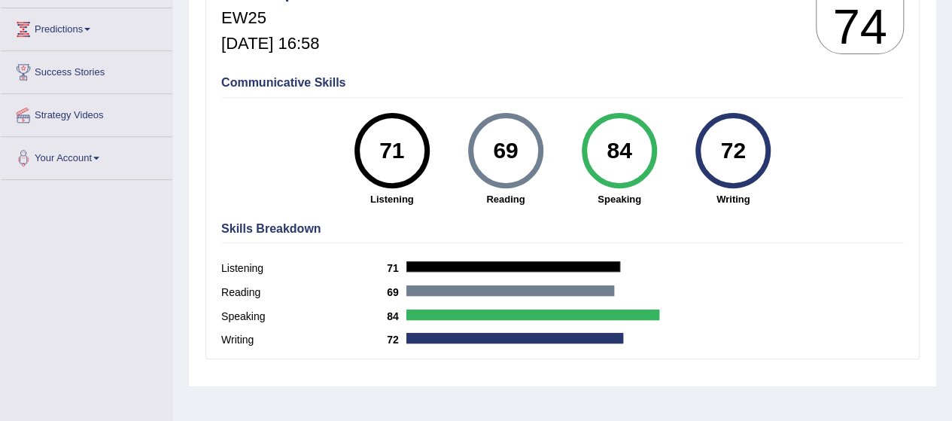
scroll to position [241, 0]
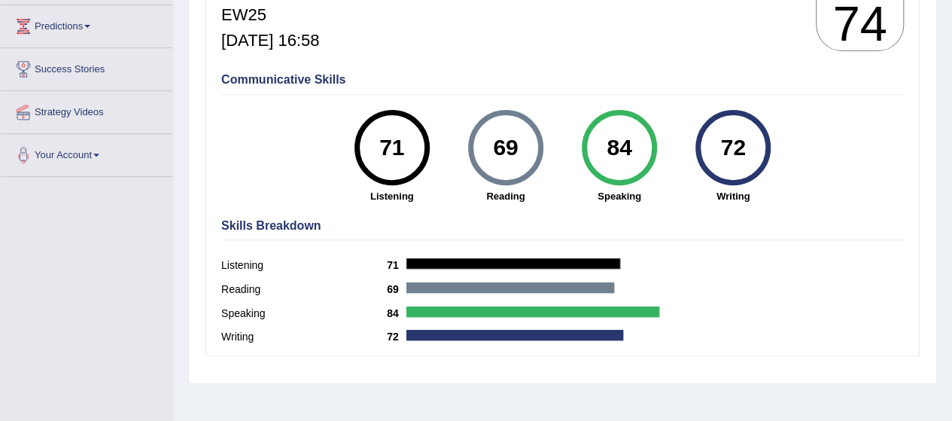
click at [943, 99] on div "Home History Scores Scores on EW25 All English Wise | EW25 | SCORE REPORT Sonia…" at bounding box center [562, 135] width 779 height 752
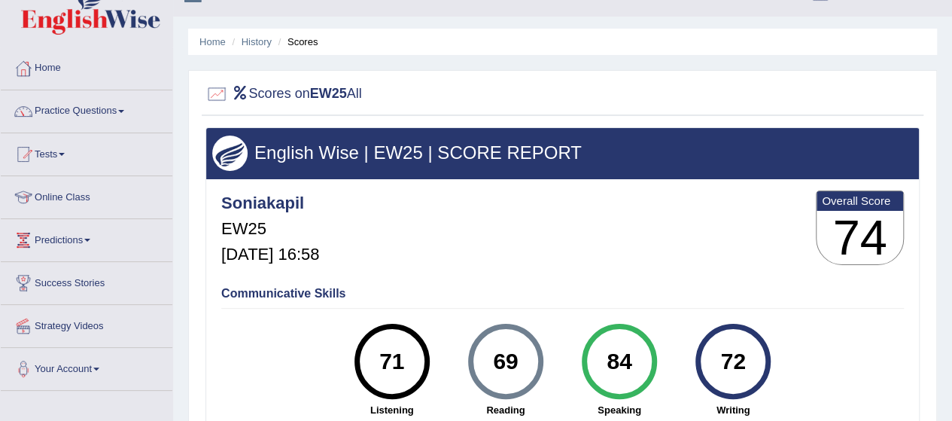
scroll to position [0, 0]
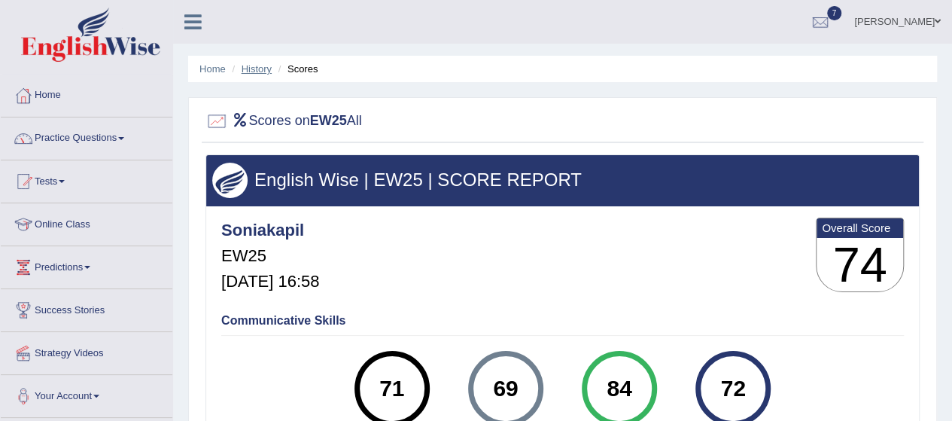
click at [254, 70] on link "History" at bounding box center [257, 68] width 30 height 11
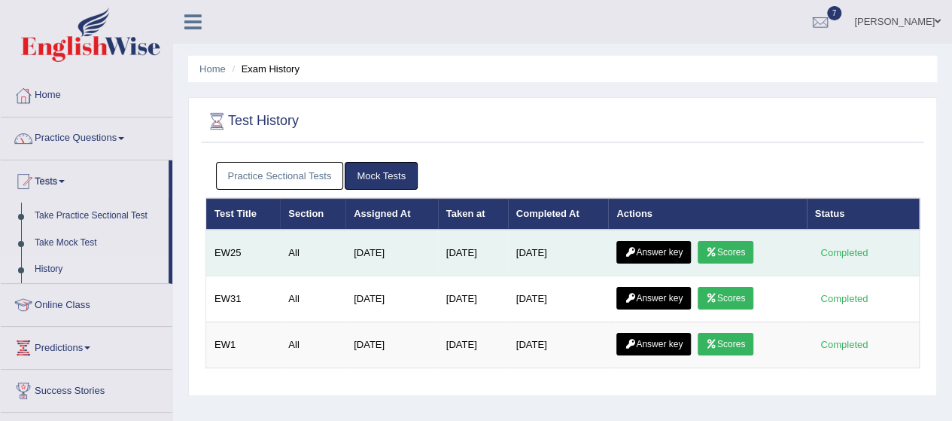
click at [671, 251] on link "Answer key" at bounding box center [653, 252] width 74 height 23
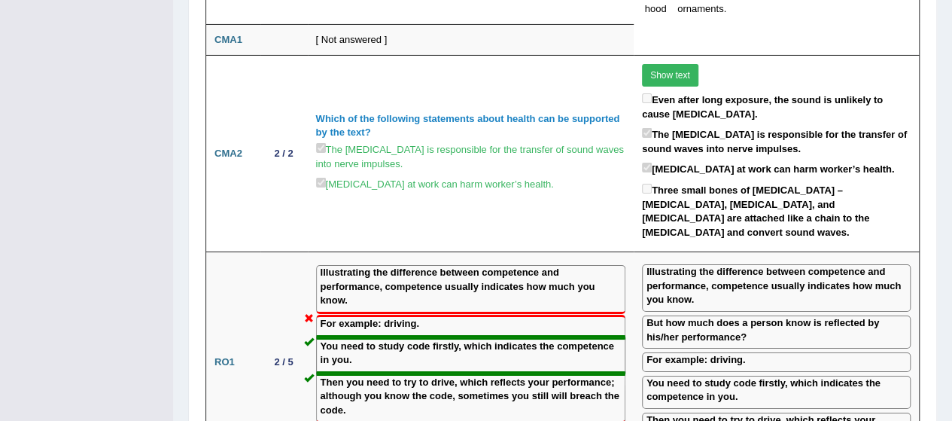
scroll to position [2679, 0]
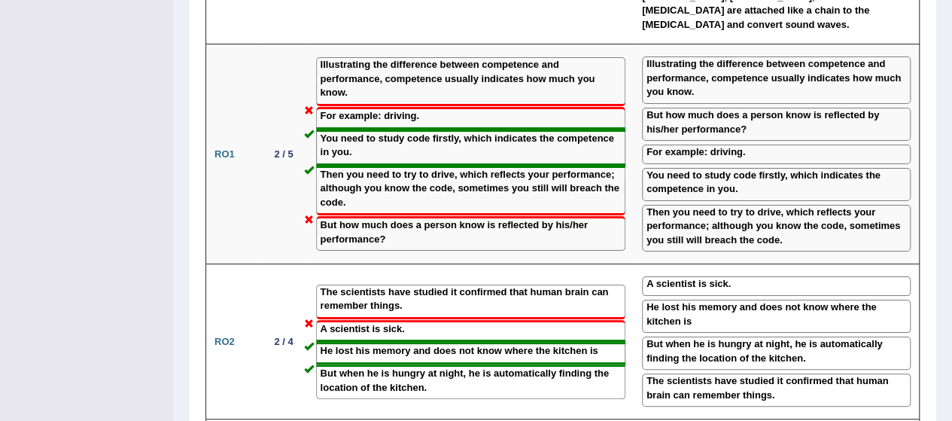
scroll to position [2859, 0]
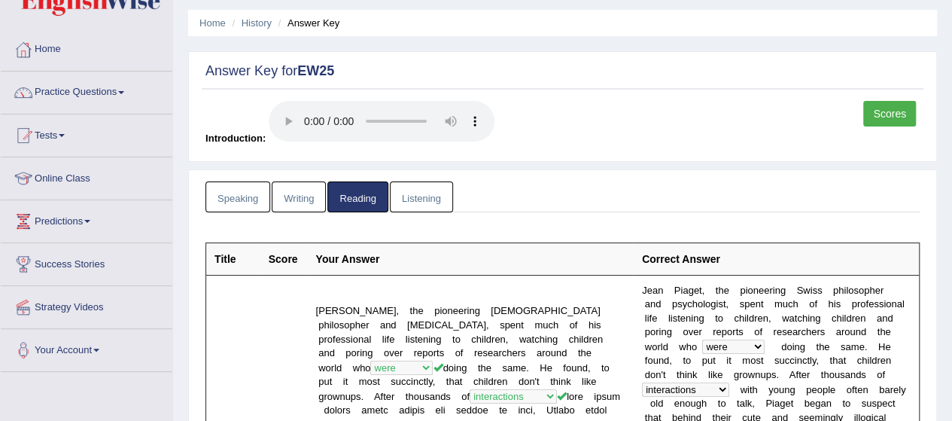
scroll to position [0, 0]
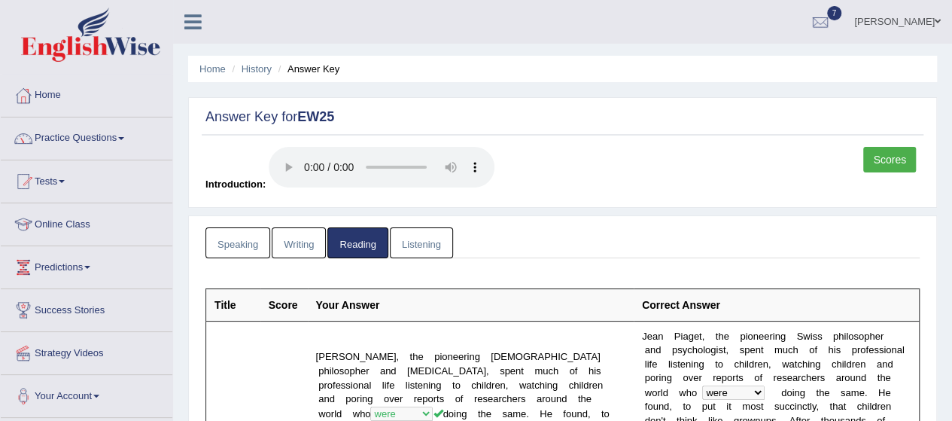
click at [429, 240] on link "Listening" at bounding box center [421, 242] width 63 height 31
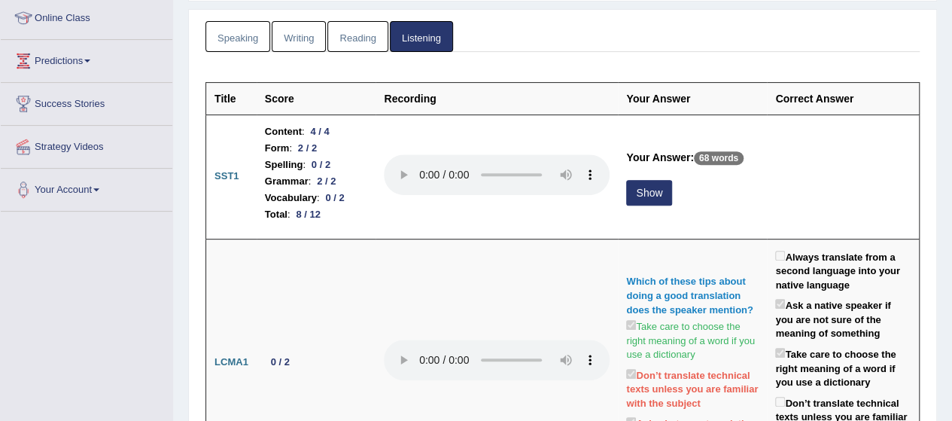
scroll to position [211, 0]
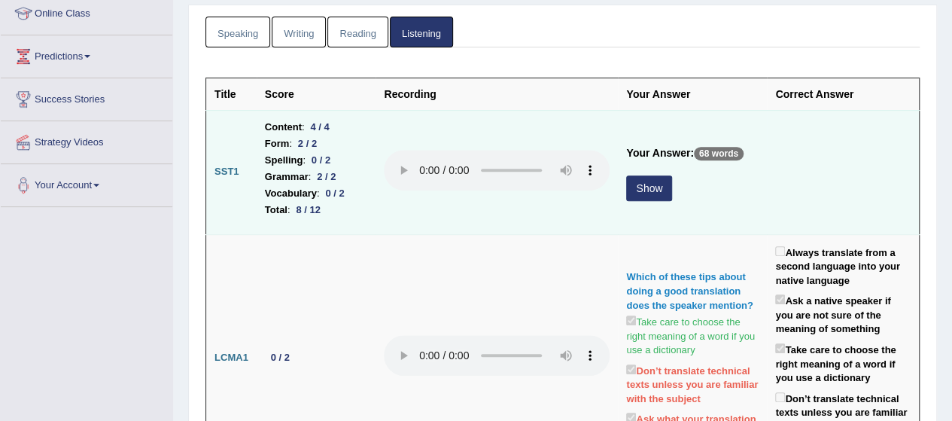
click at [640, 186] on button "Show" at bounding box center [649, 188] width 46 height 26
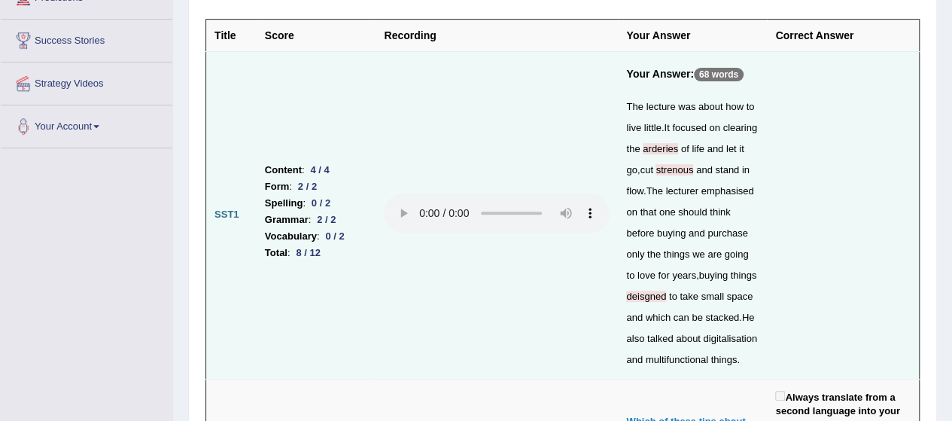
scroll to position [271, 0]
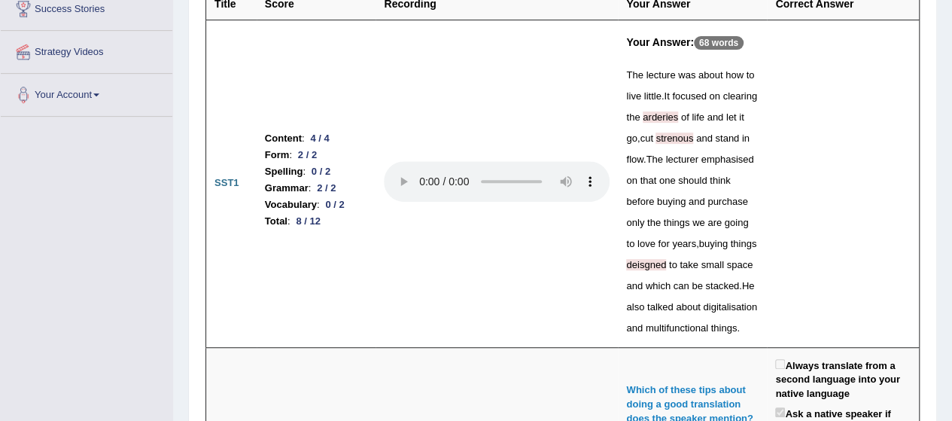
scroll to position [331, 0]
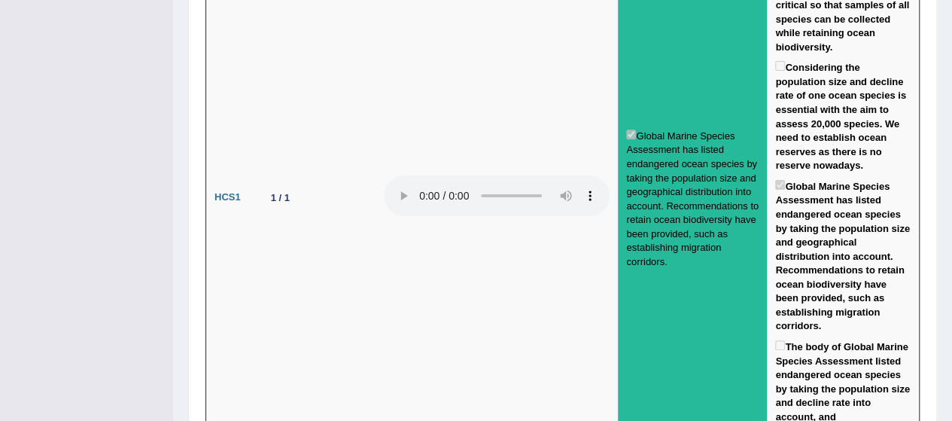
scroll to position [3353, 0]
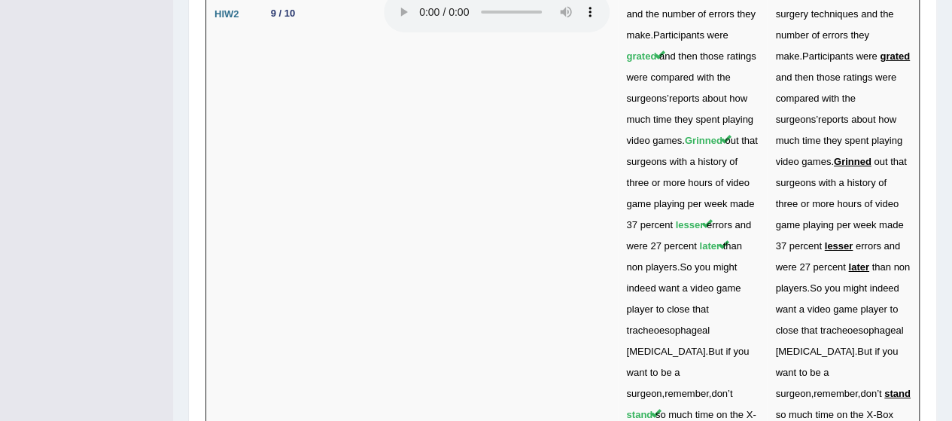
scroll to position [5400, 0]
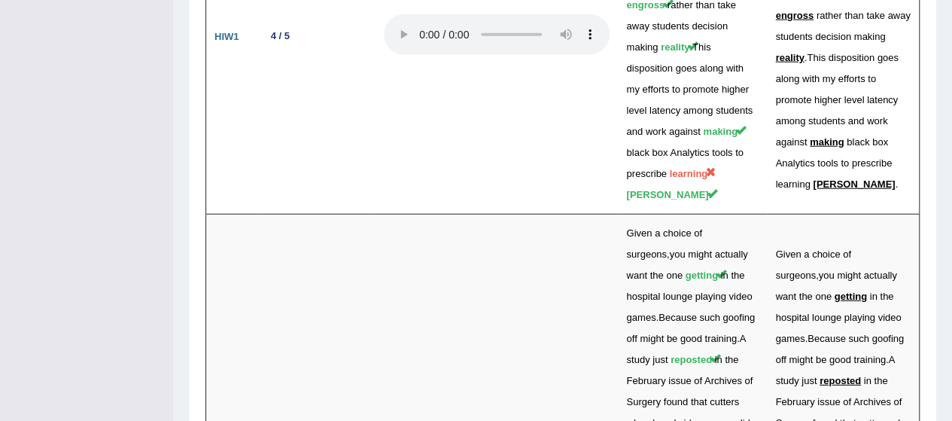
scroll to position [4768, 0]
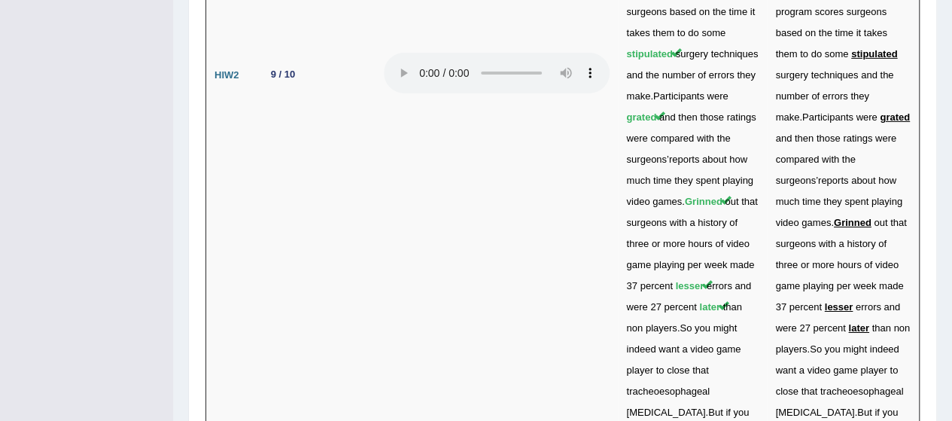
scroll to position [5340, 0]
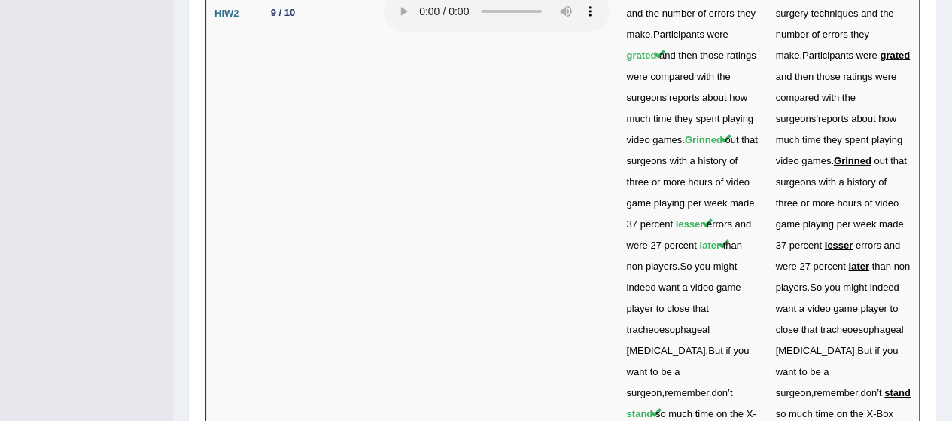
scroll to position [5410, 0]
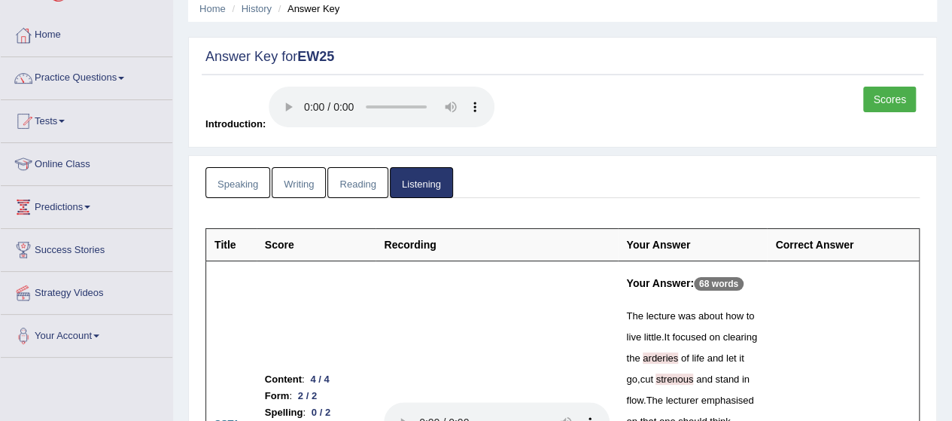
scroll to position [0, 0]
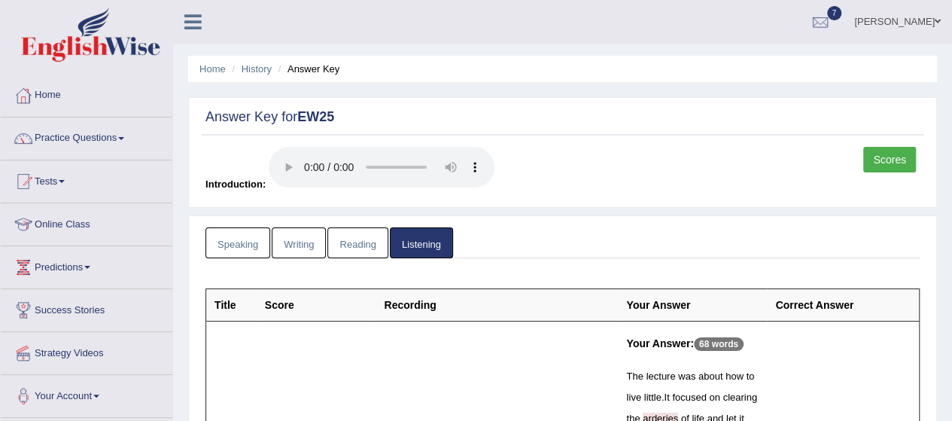
click at [339, 230] on link "Reading" at bounding box center [357, 242] width 60 height 31
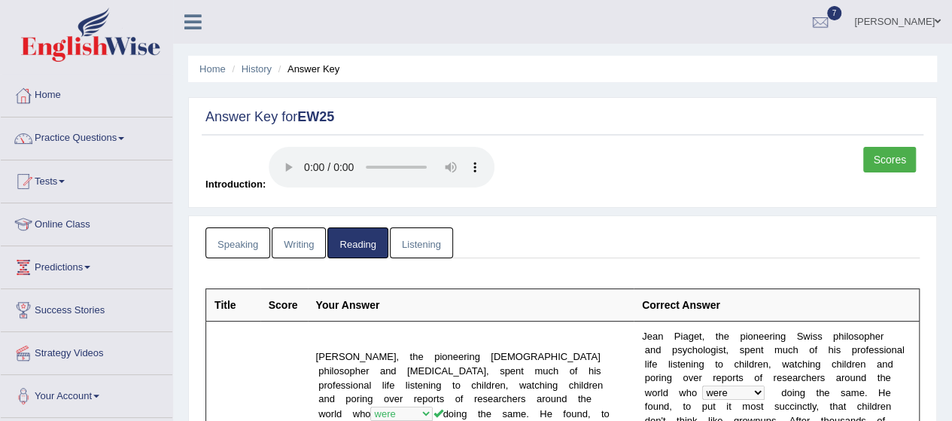
click at [290, 236] on link "Writing" at bounding box center [299, 242] width 54 height 31
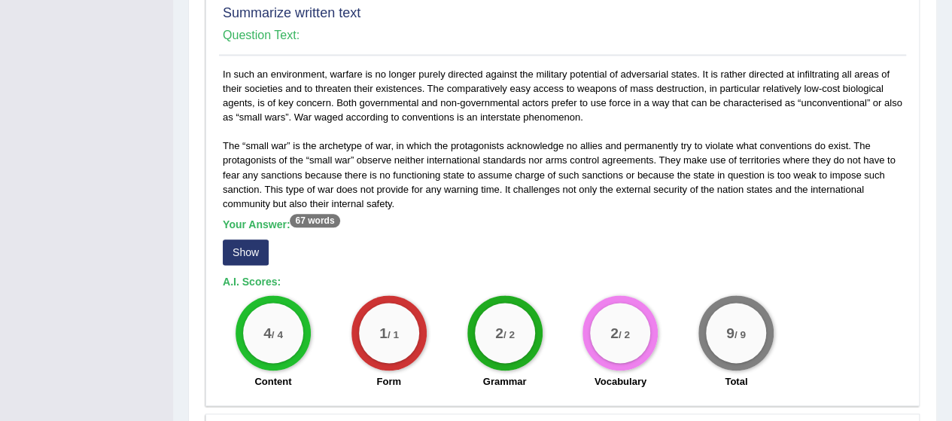
scroll to position [813, 0]
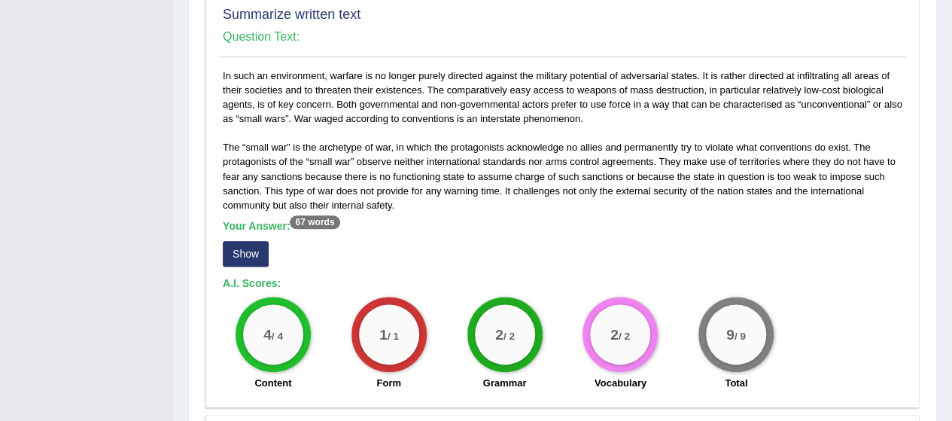
click at [246, 246] on button "Show" at bounding box center [246, 254] width 46 height 26
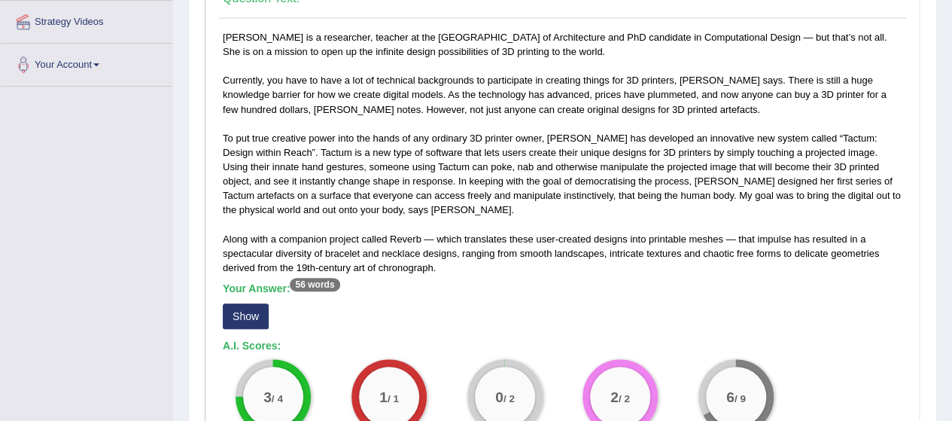
scroll to position [301, 0]
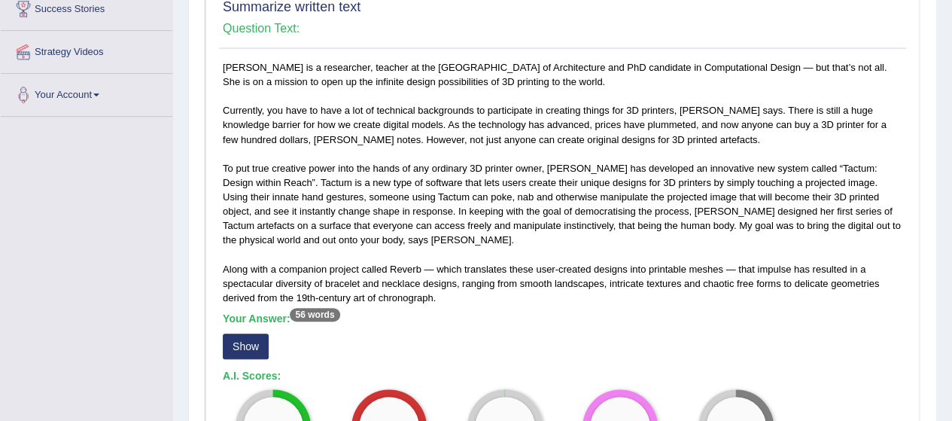
click at [254, 341] on button "Show" at bounding box center [246, 346] width 46 height 26
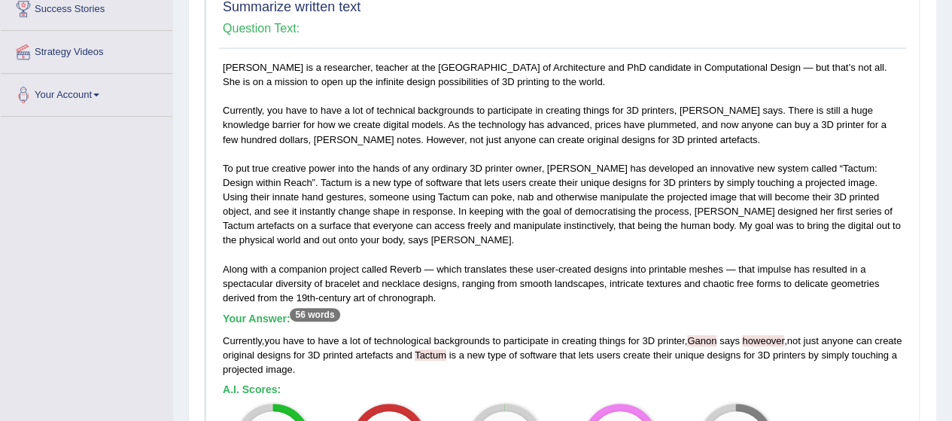
scroll to position [271, 0]
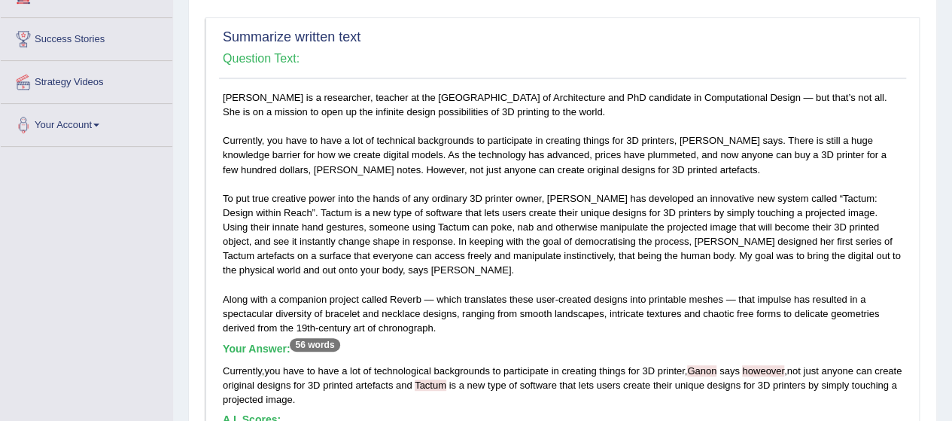
click at [733, 136] on div "Madeline Gannon is a researcher, teacher at the Carnegie Mellon University Scho…" at bounding box center [562, 312] width 687 height 445
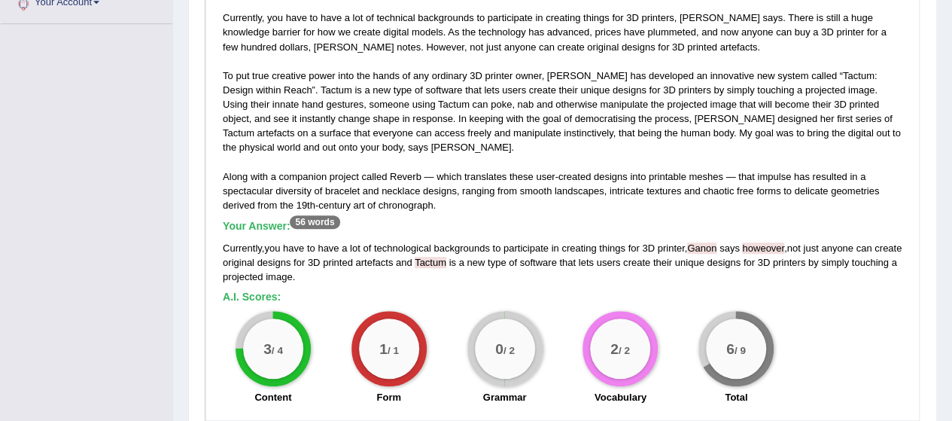
scroll to position [391, 0]
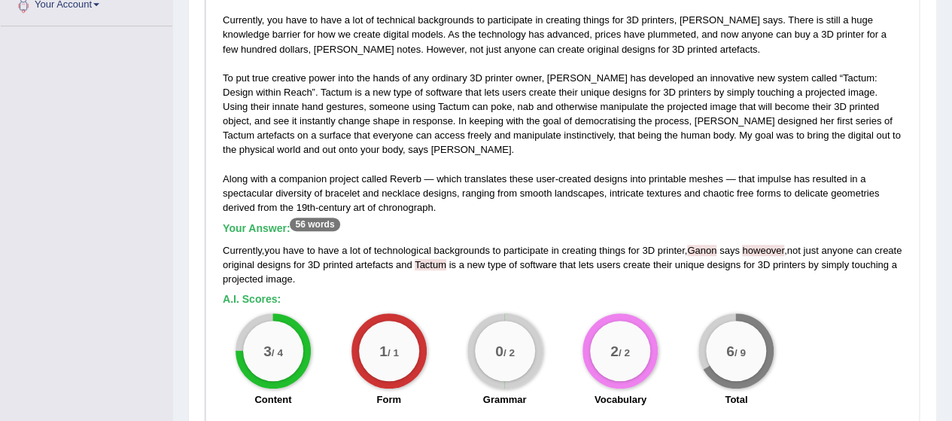
click at [636, 47] on div "Madeline Gannon is a researcher, teacher at the Carnegie Mellon University Scho…" at bounding box center [562, 192] width 687 height 445
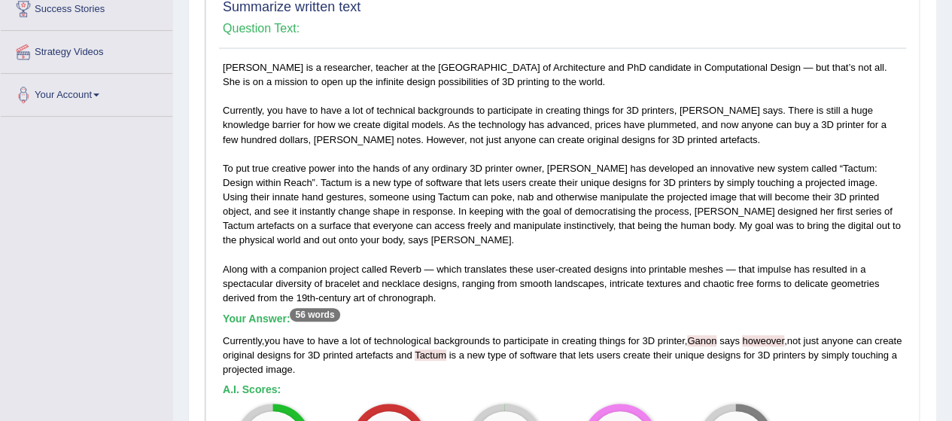
scroll to position [300, 0]
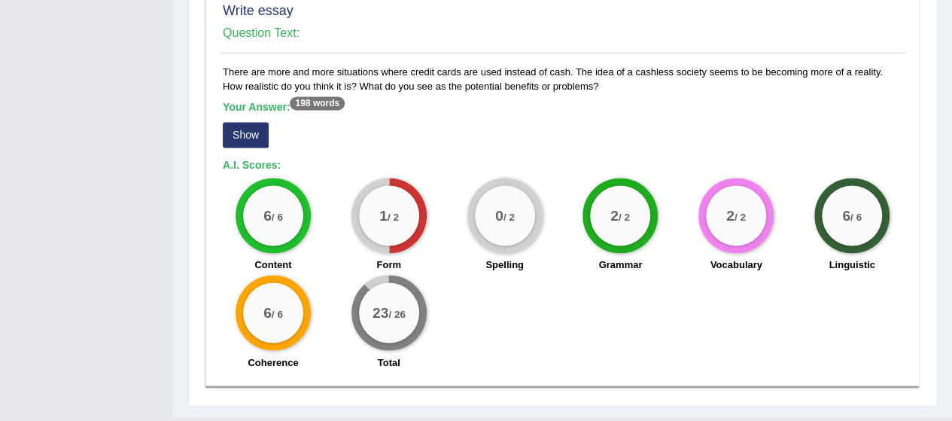
scroll to position [1293, 0]
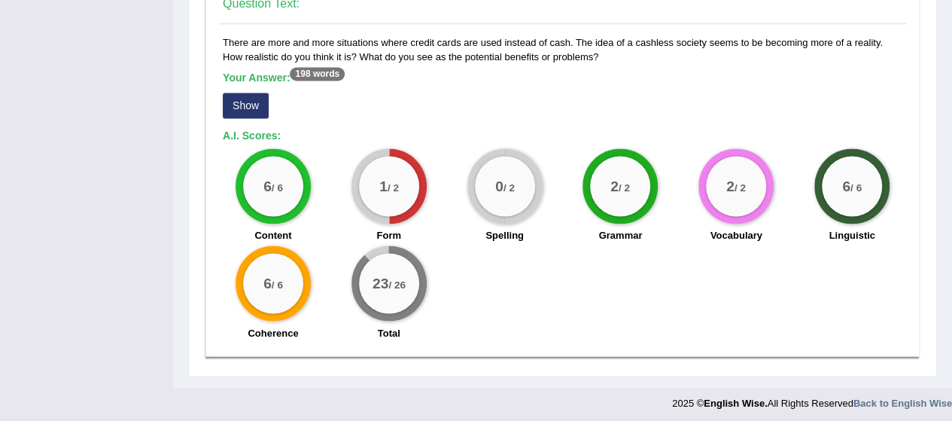
click at [247, 99] on button "Show" at bounding box center [246, 106] width 46 height 26
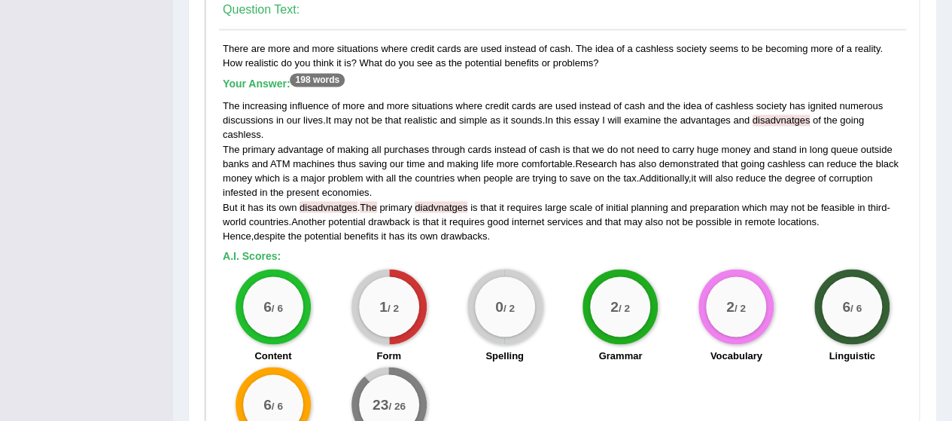
scroll to position [1317, 0]
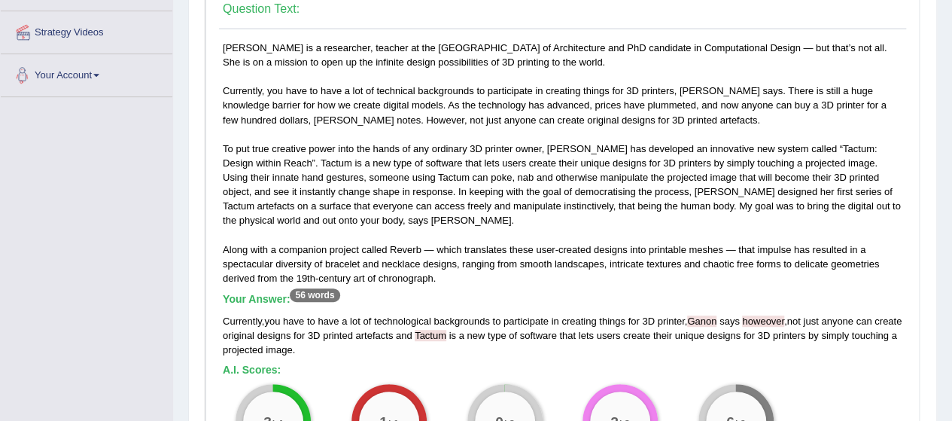
scroll to position [0, 0]
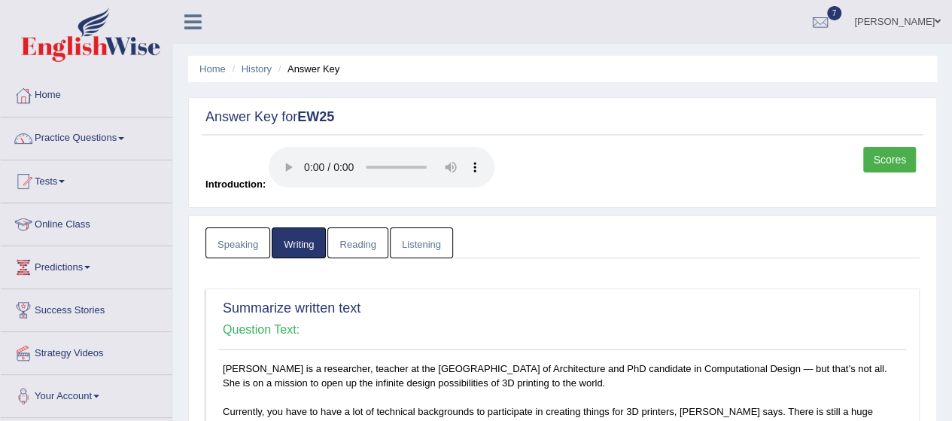
click at [84, 131] on link "Practice Questions" at bounding box center [87, 136] width 172 height 38
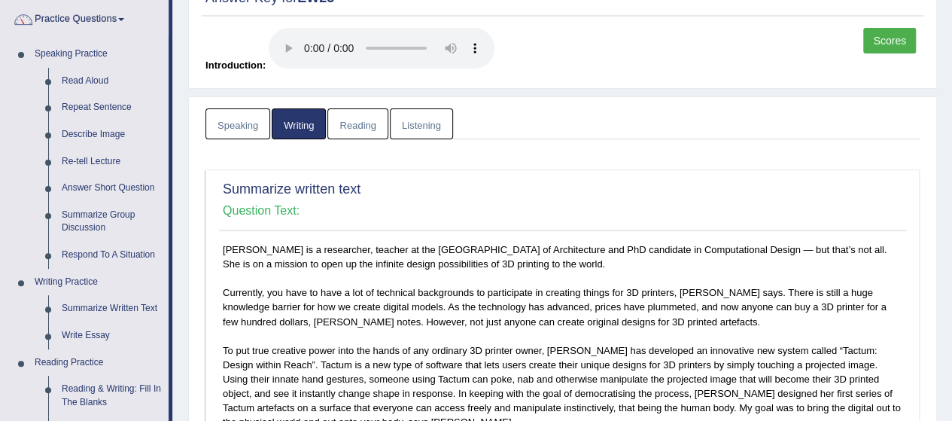
scroll to position [120, 0]
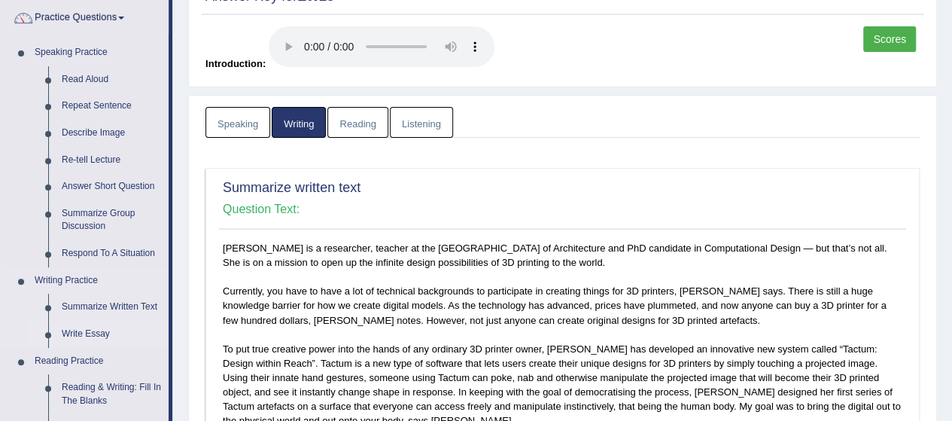
click at [68, 337] on link "Write Essay" at bounding box center [112, 334] width 114 height 27
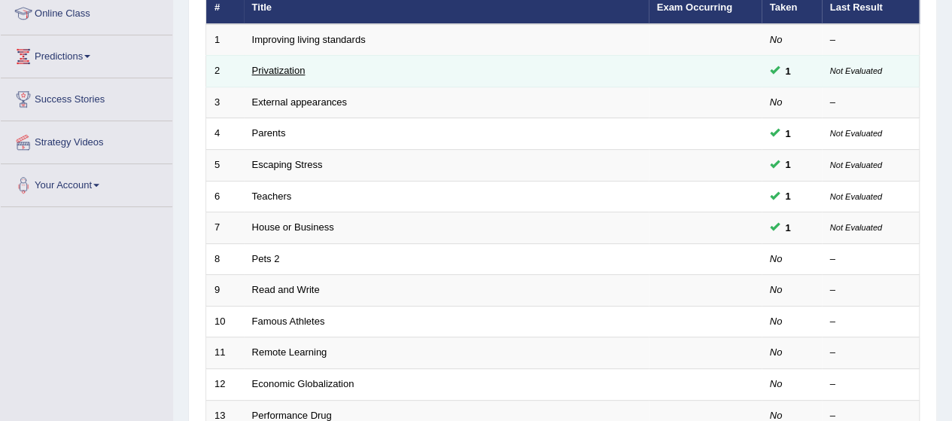
click at [284, 74] on link "Privatization" at bounding box center [278, 70] width 53 height 11
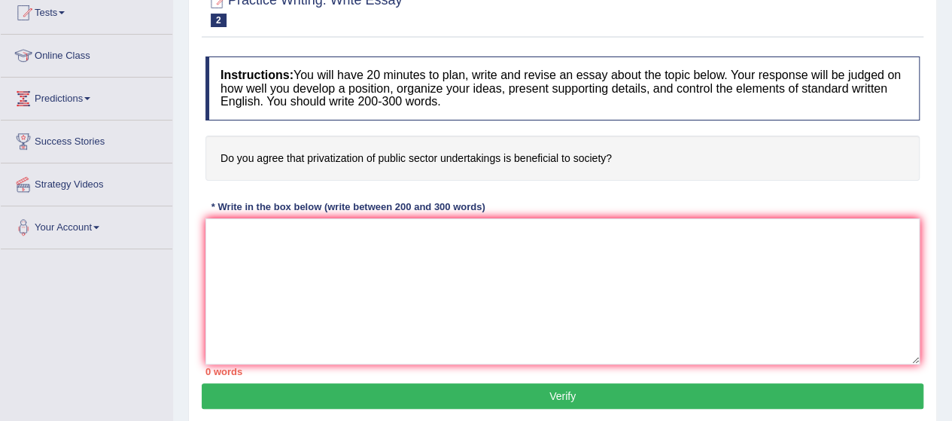
scroll to position [157, 0]
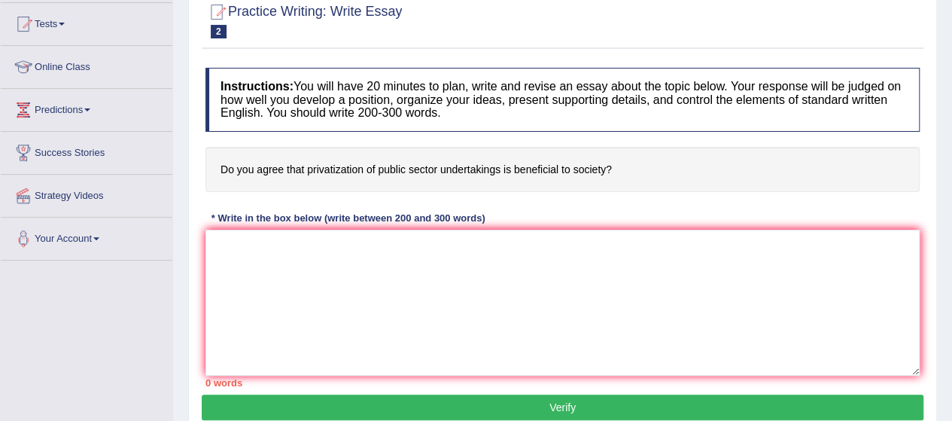
click at [56, 25] on link "Tests" at bounding box center [87, 22] width 172 height 38
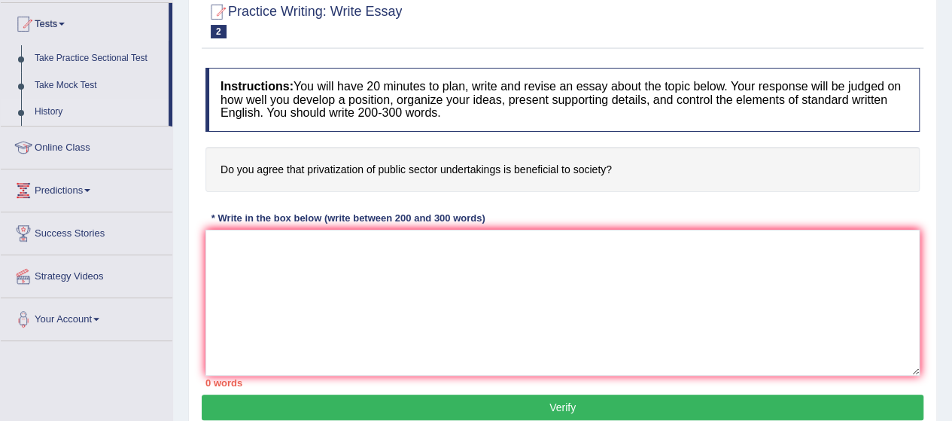
click at [57, 109] on link "History" at bounding box center [98, 112] width 141 height 27
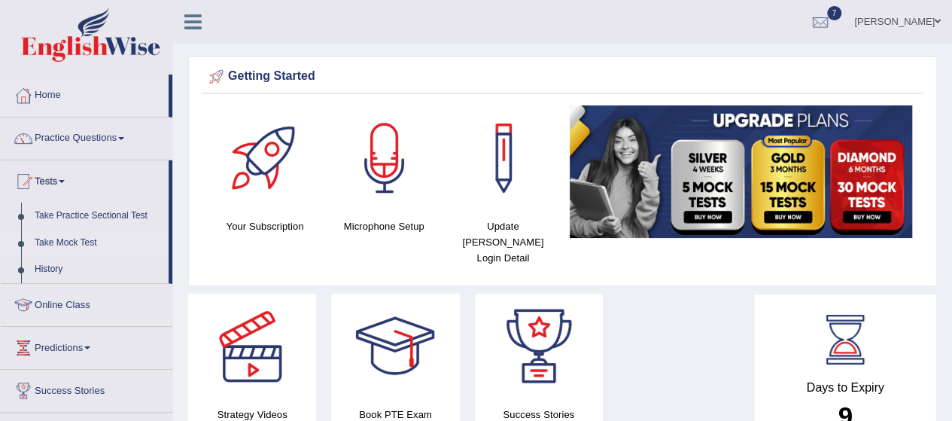
click at [83, 243] on link "Take Mock Test" at bounding box center [98, 243] width 141 height 27
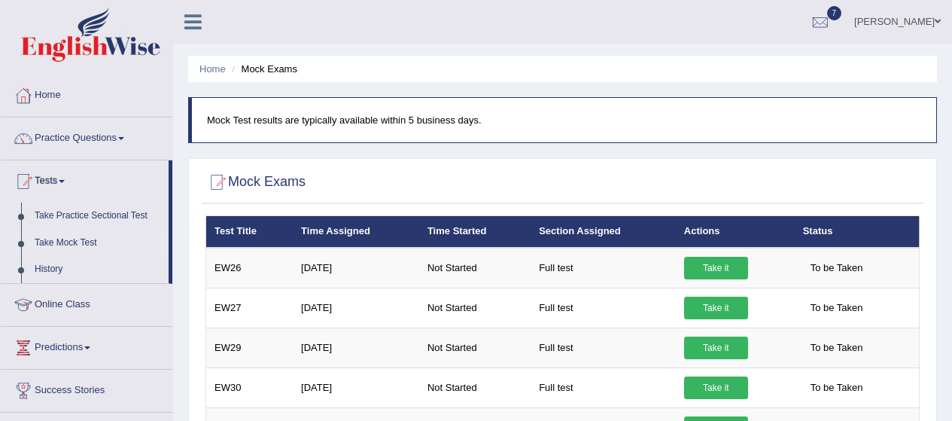
click at [41, 268] on link "History" at bounding box center [98, 269] width 141 height 27
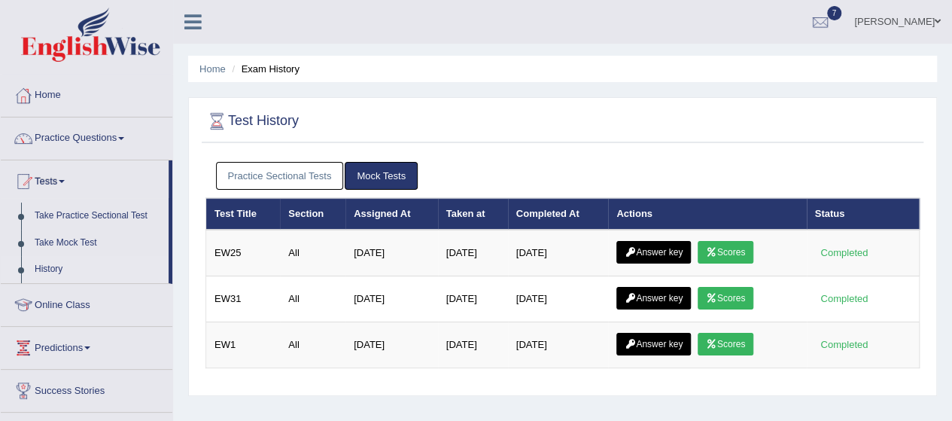
click at [713, 251] on icon at bounding box center [711, 252] width 11 height 9
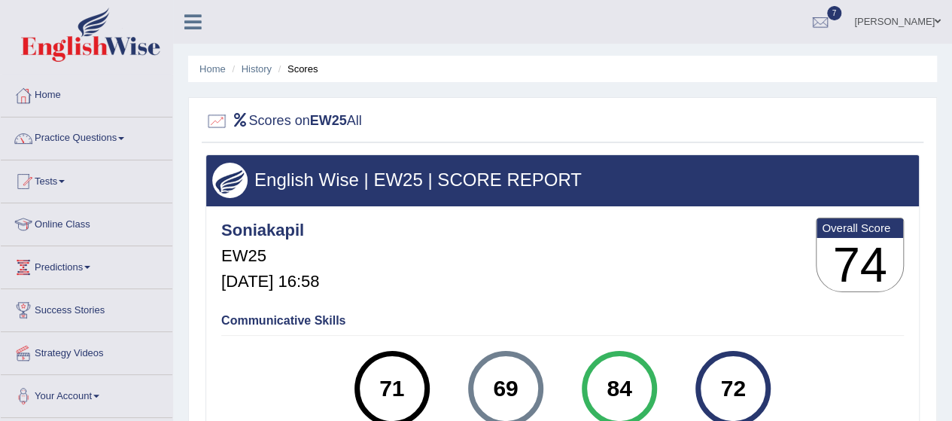
click at [888, 239] on h3 "74" at bounding box center [859, 265] width 87 height 54
click at [944, 339] on div "Home History Scores Scores on EW25 All English Wise | EW25 | SCORE REPORT Sonia…" at bounding box center [562, 376] width 779 height 752
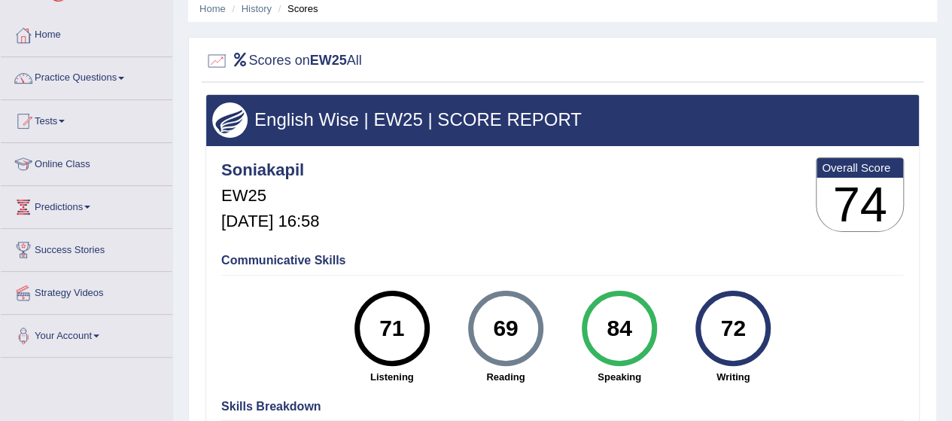
scroll to position [90, 0]
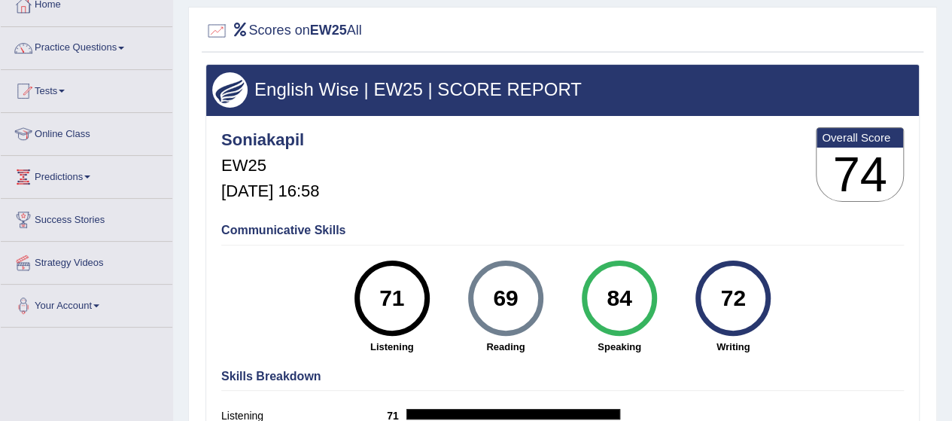
click at [746, 284] on div "72" at bounding box center [733, 297] width 55 height 63
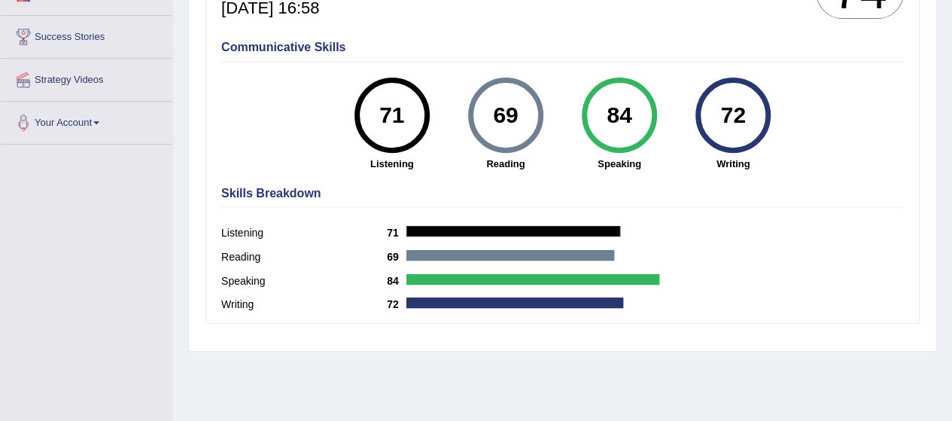
scroll to position [369, 0]
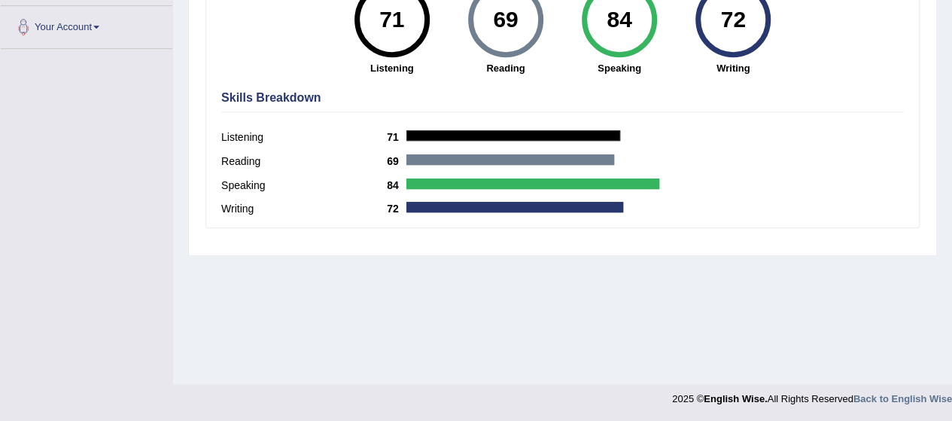
click at [229, 206] on label "Writing" at bounding box center [304, 209] width 166 height 16
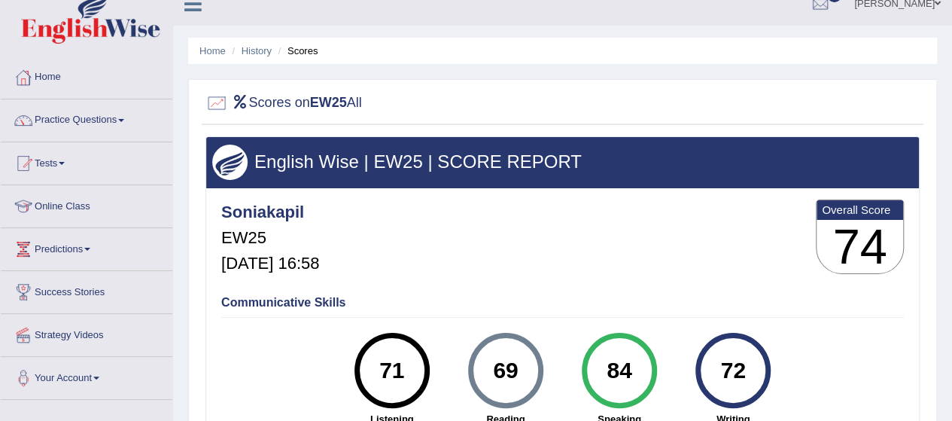
scroll to position [8, 0]
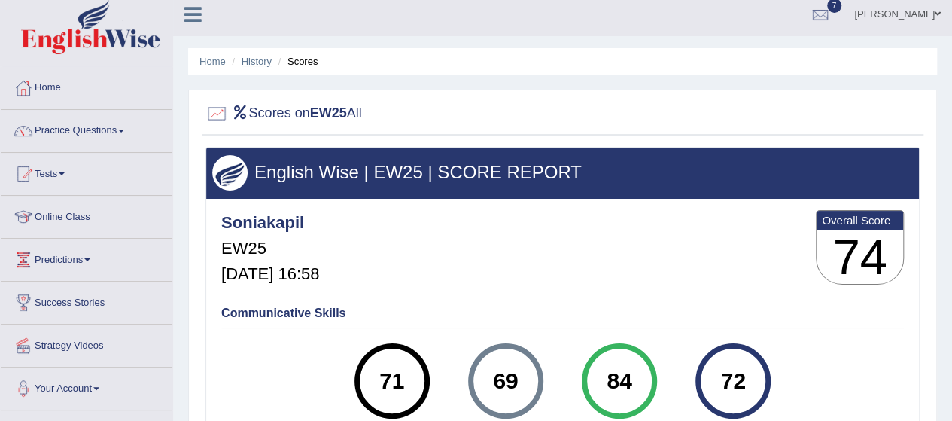
click at [257, 56] on link "History" at bounding box center [257, 61] width 30 height 11
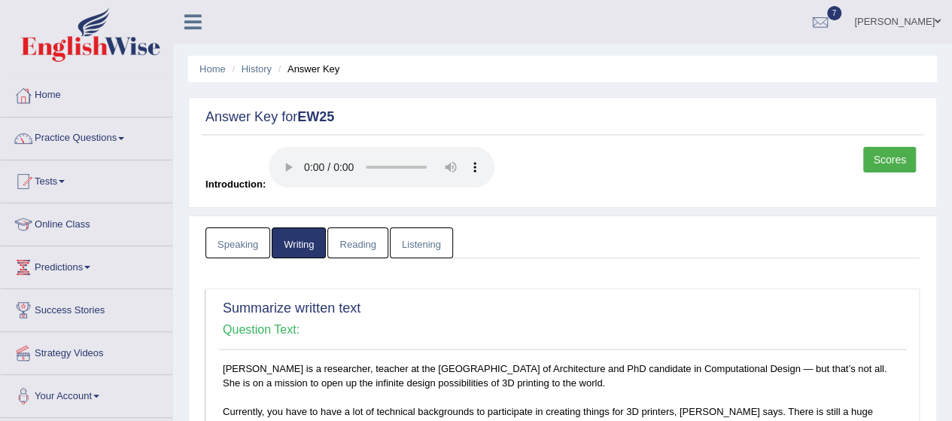
click at [895, 155] on link "Scores" at bounding box center [889, 160] width 53 height 26
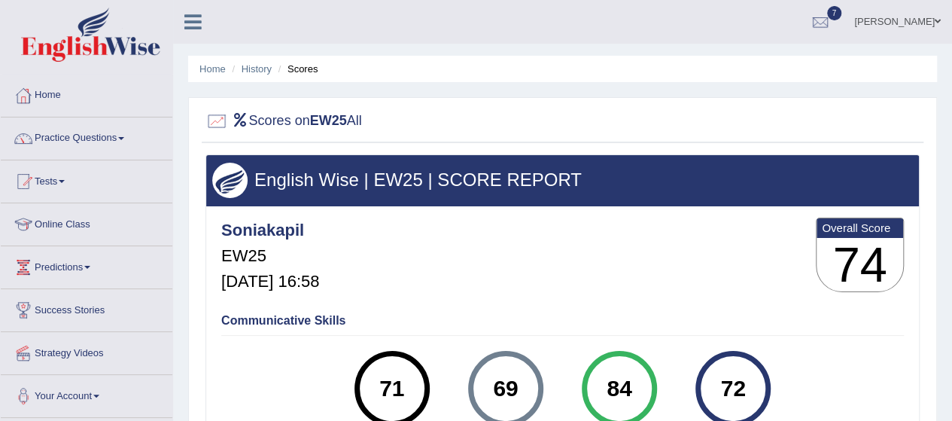
click at [948, 306] on div "Home History Scores Scores on EW25 All English Wise | EW25 | SCORE REPORT Sonia…" at bounding box center [562, 376] width 779 height 752
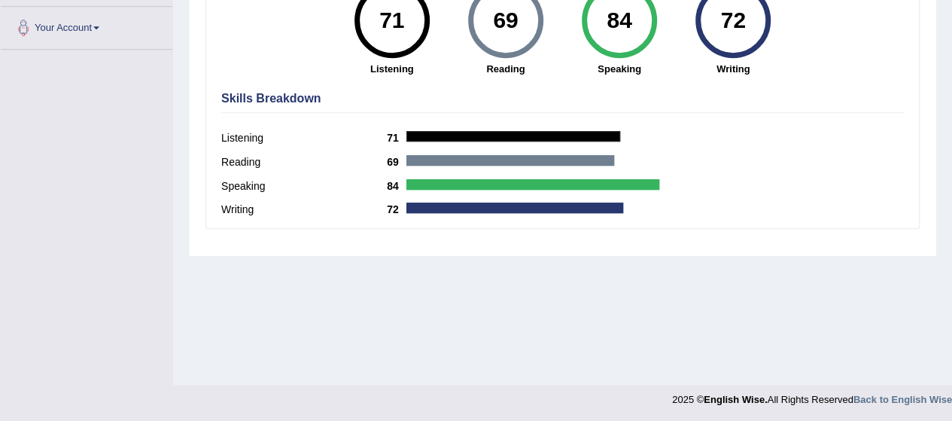
click at [950, 53] on div "Home History Scores Scores on EW25 All English Wise | EW25 | SCORE REPORT Sonia…" at bounding box center [562, 8] width 779 height 752
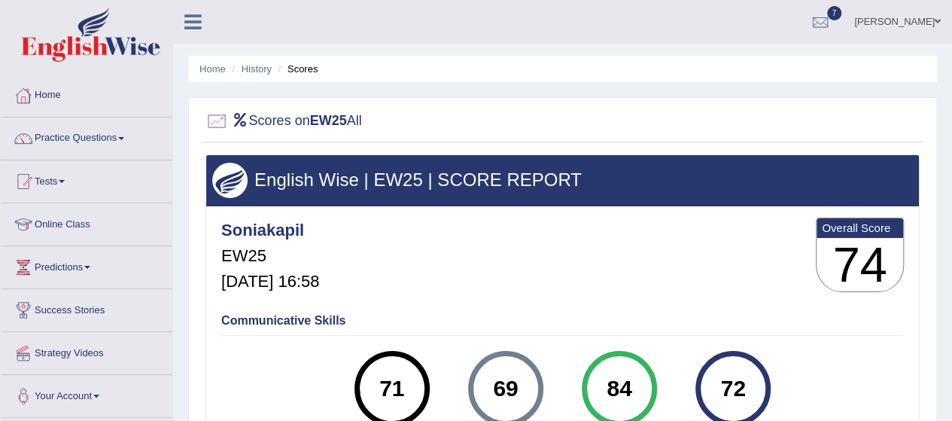
click at [614, 45] on div "Home History Scores Scores on EW25 All English Wise | EW25 | SCORE REPORT Sonia…" at bounding box center [562, 376] width 779 height 752
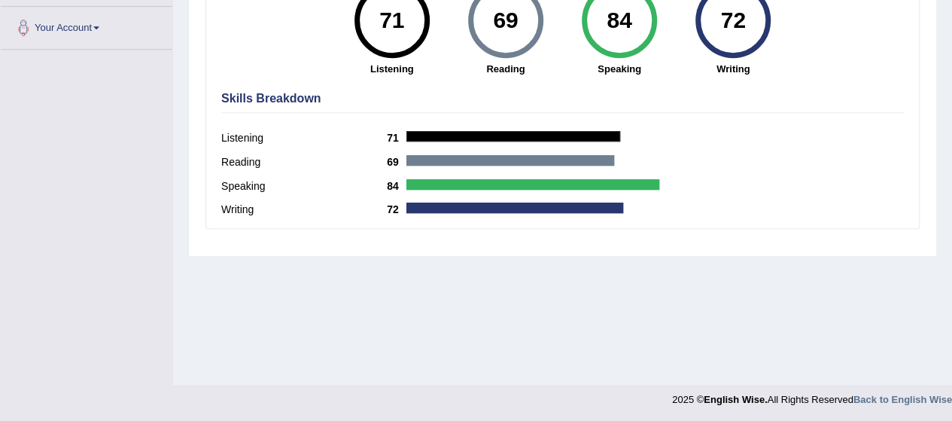
drag, startPoint x: 950, startPoint y: 11, endPoint x: 959, endPoint y: 46, distance: 35.8
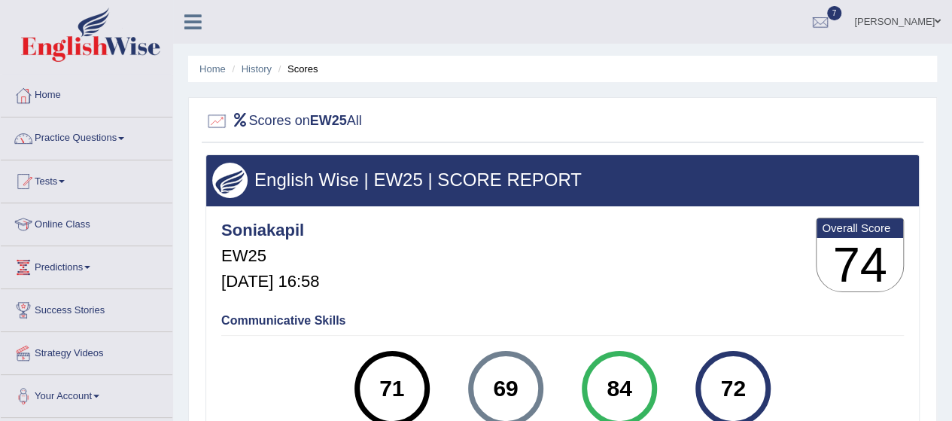
click at [948, 238] on div "Home History Scores Scores on EW25 All English Wise | EW25 | SCORE REPORT Sonia…" at bounding box center [562, 376] width 779 height 752
click at [123, 129] on link "Practice Questions" at bounding box center [87, 136] width 172 height 38
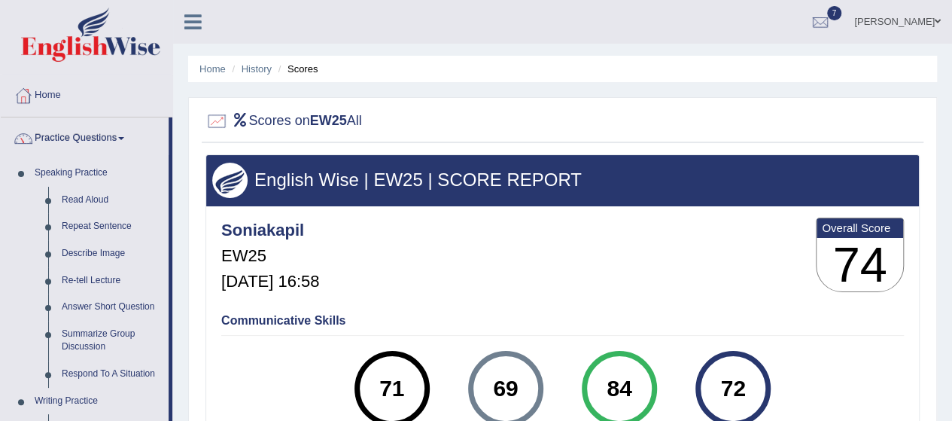
click at [184, 284] on div "Home History Scores Scores on EW25 All English Wise | EW25 | SCORE REPORT Sonia…" at bounding box center [562, 376] width 779 height 752
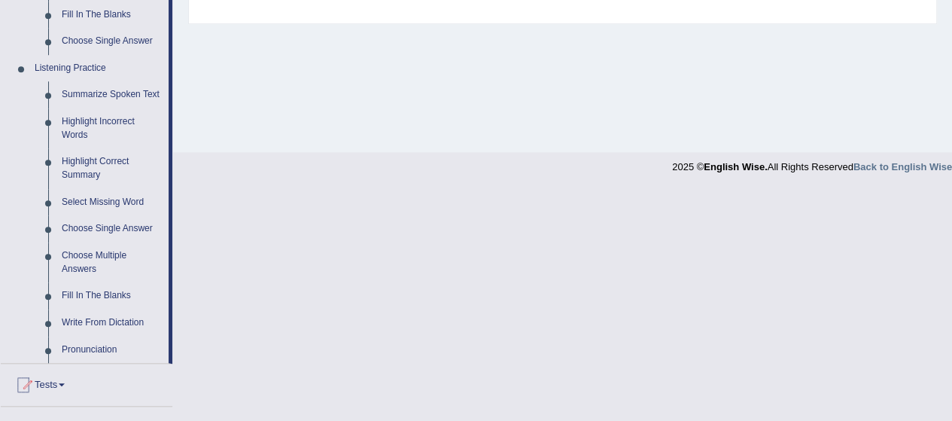
scroll to position [602, 0]
click at [74, 89] on link "Summarize Spoken Text" at bounding box center [112, 93] width 114 height 27
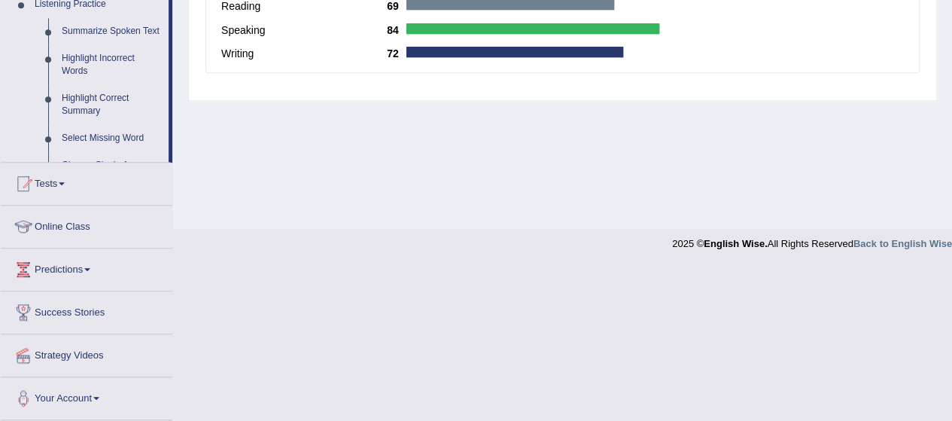
scroll to position [521, 0]
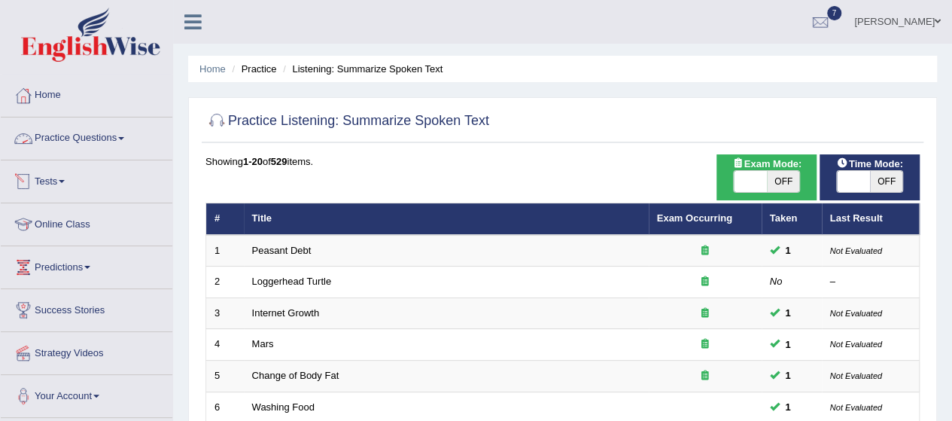
click at [128, 124] on link "Practice Questions" at bounding box center [87, 136] width 172 height 38
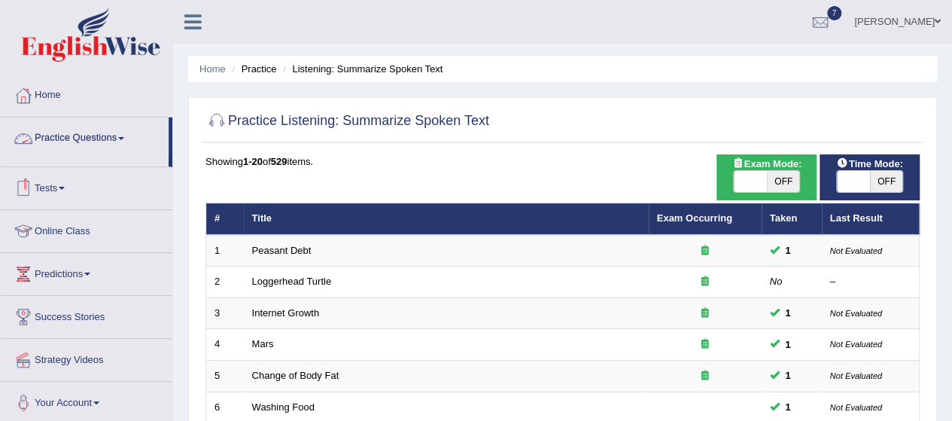
click at [128, 124] on link "Practice Questions" at bounding box center [85, 136] width 168 height 38
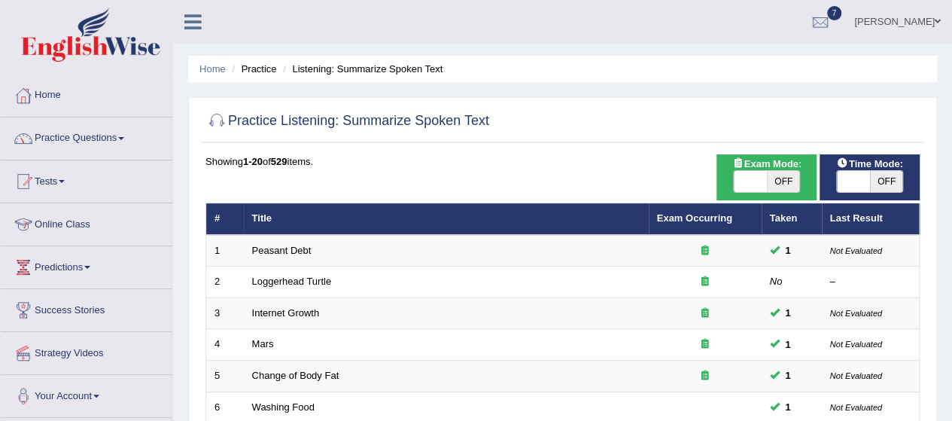
click at [111, 145] on link "Practice Questions" at bounding box center [87, 136] width 172 height 38
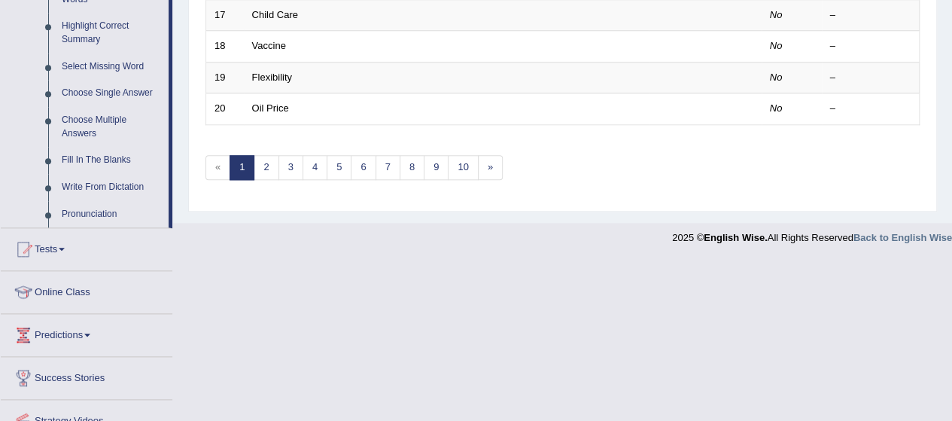
scroll to position [368, 0]
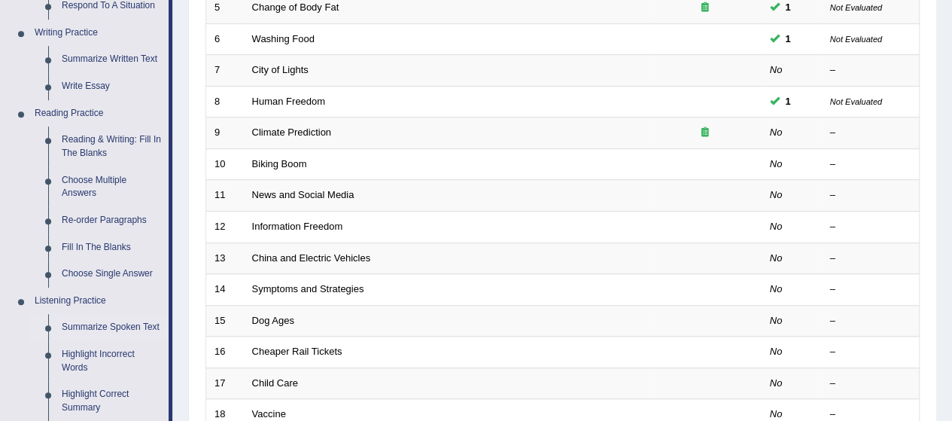
click at [950, 86] on div "Home Practice Listening: Summarize Spoken Text Practice Listening: Summarize Sp…" at bounding box center [562, 111] width 779 height 959
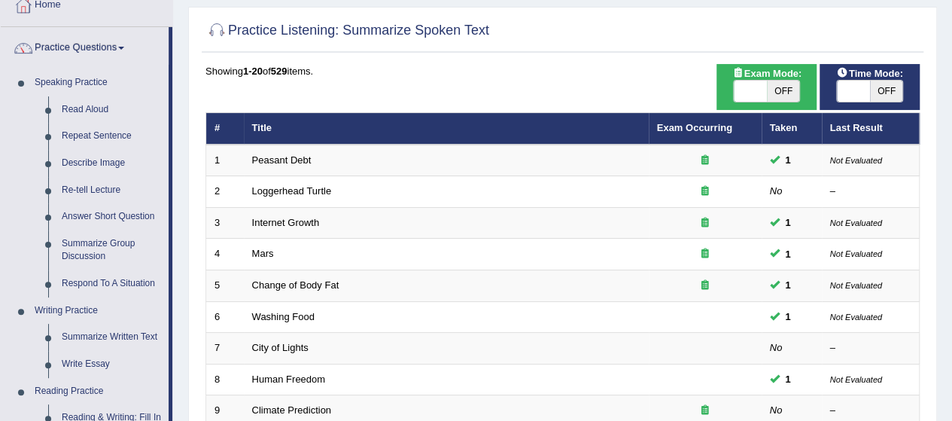
scroll to position [120, 0]
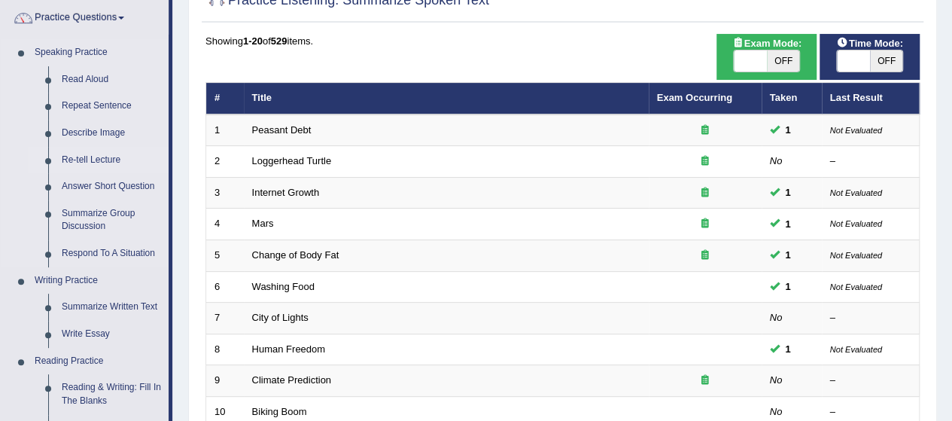
click at [69, 158] on link "Re-tell Lecture" at bounding box center [112, 160] width 114 height 27
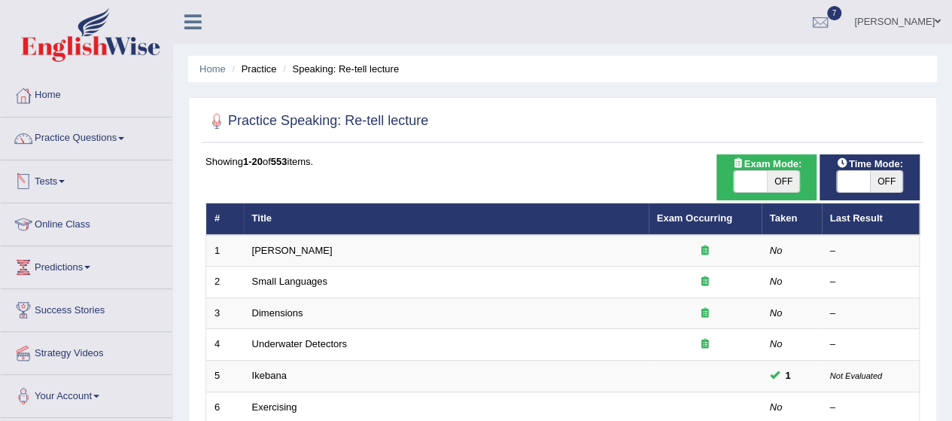
click at [123, 129] on link "Practice Questions" at bounding box center [87, 136] width 172 height 38
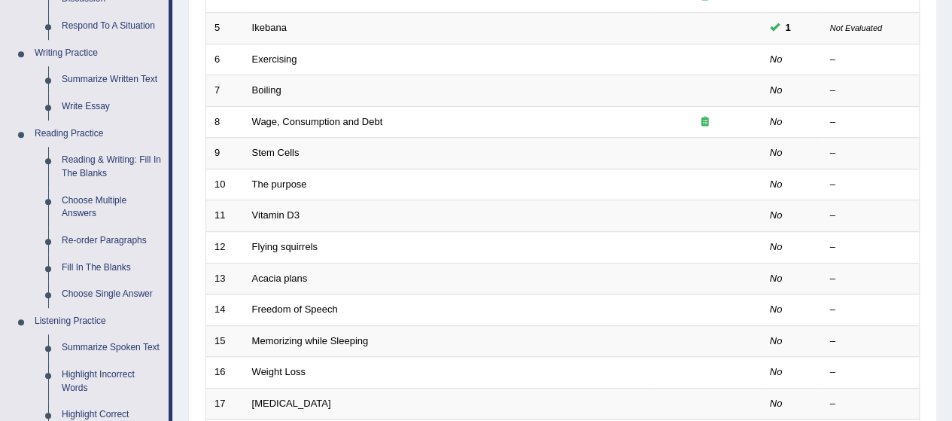
scroll to position [361, 0]
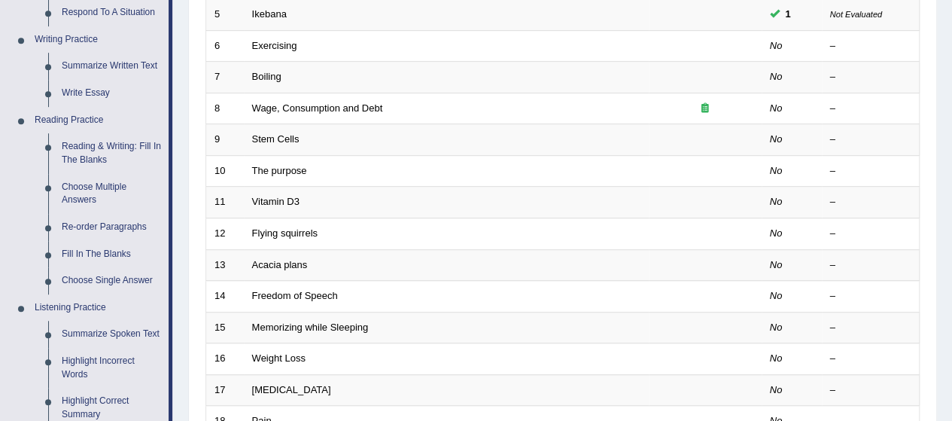
click at [181, 93] on div "Home Practice Speaking: Re-tell lecture Practice Speaking: Re-tell lecture Time…" at bounding box center [562, 118] width 779 height 959
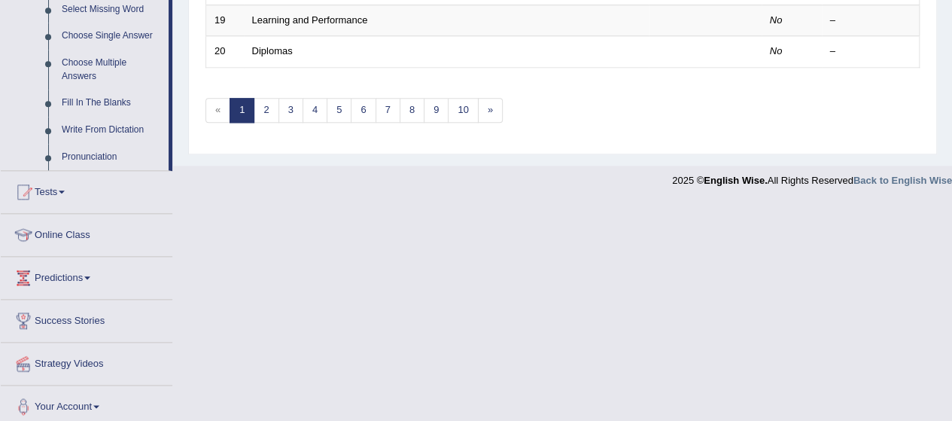
scroll to position [798, 0]
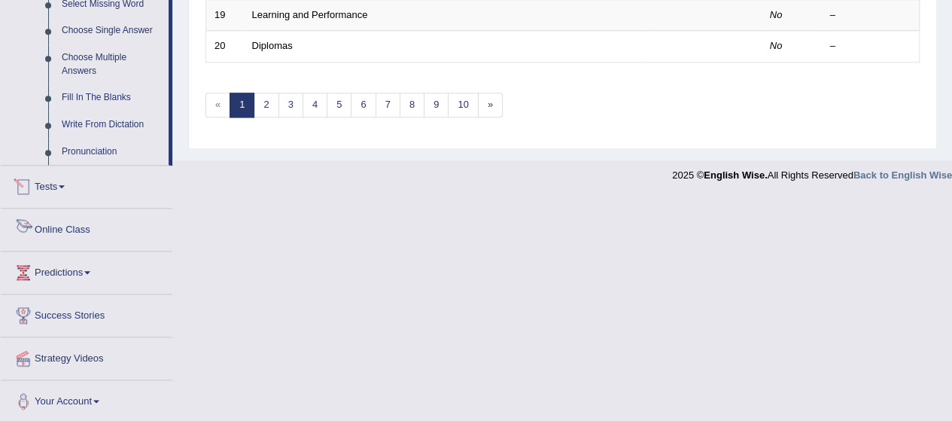
click at [47, 181] on link "Tests" at bounding box center [87, 185] width 172 height 38
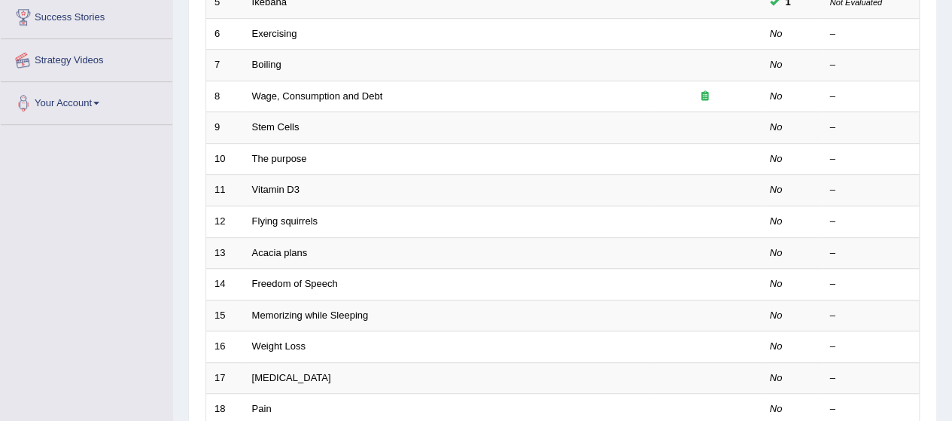
scroll to position [351, 0]
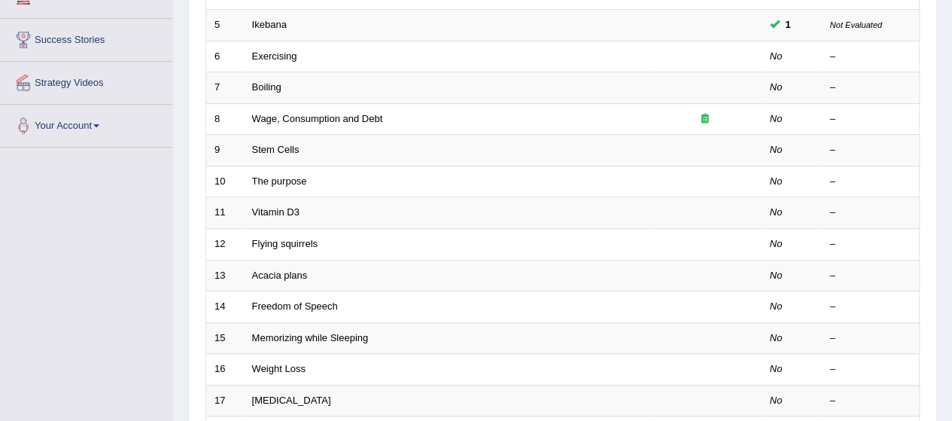
click at [176, 50] on div "Home Practice Speaking: Re-tell lecture Practice Speaking: Re-tell lecture Time…" at bounding box center [562, 128] width 779 height 959
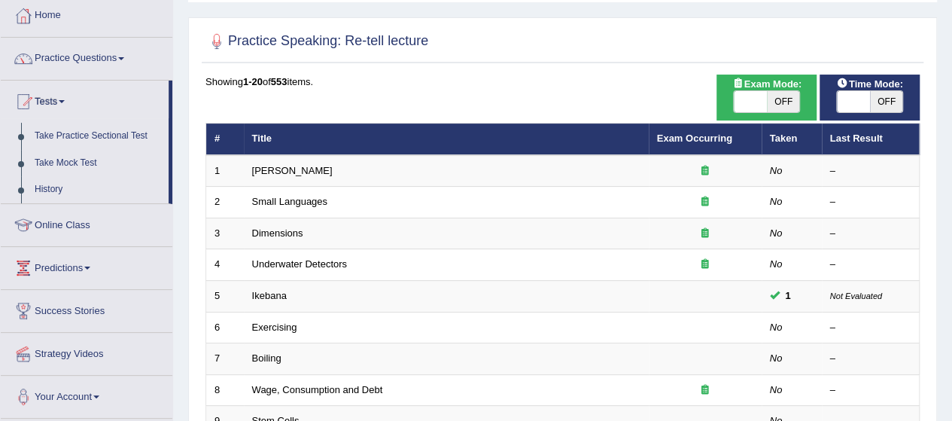
scroll to position [110, 0]
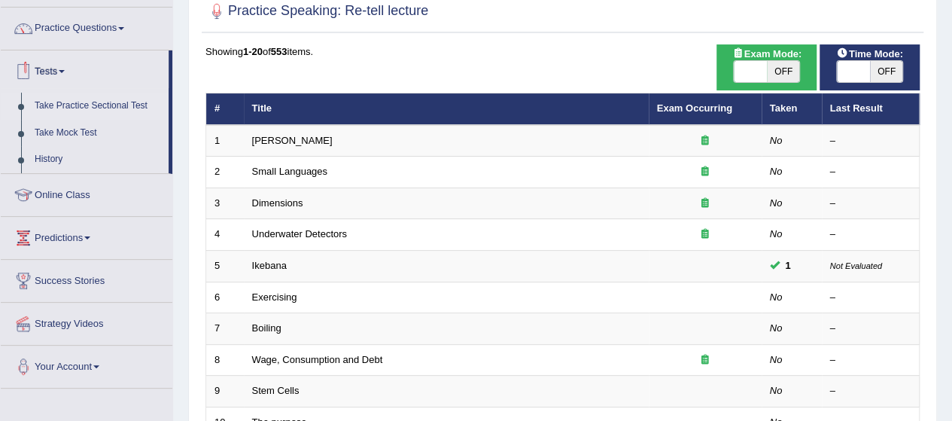
click at [86, 100] on link "Take Practice Sectional Test" at bounding box center [98, 106] width 141 height 27
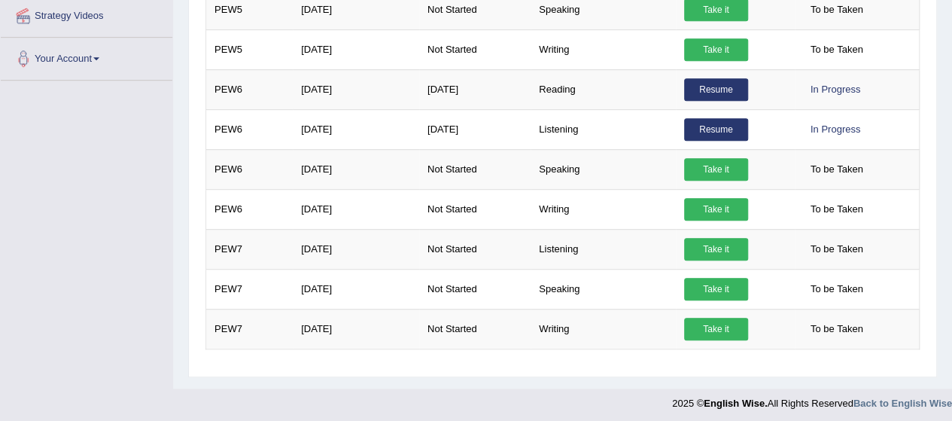
scroll to position [50, 0]
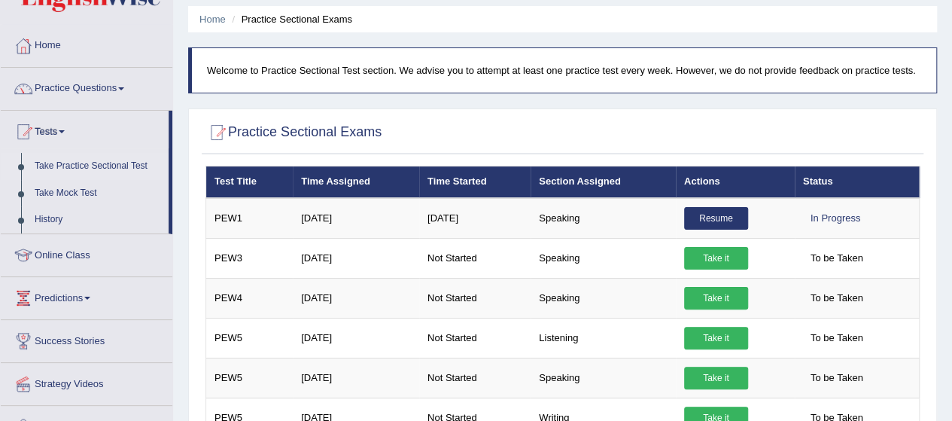
click at [81, 165] on link "Take Practice Sectional Test" at bounding box center [98, 166] width 141 height 27
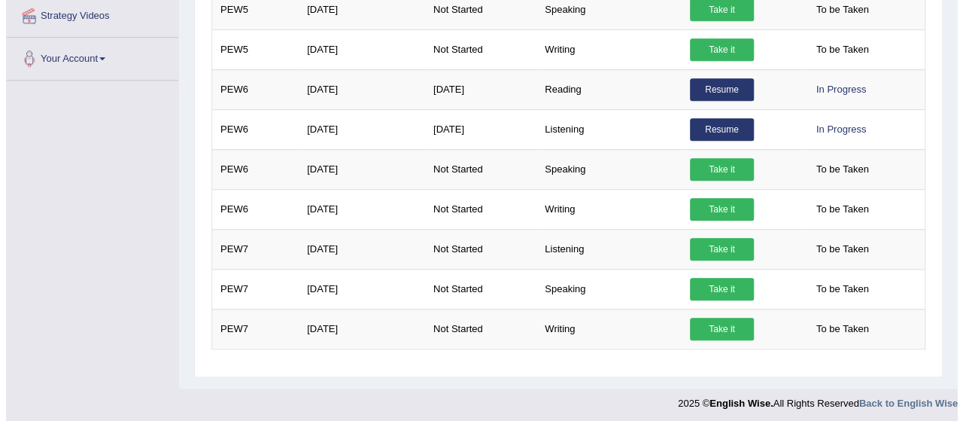
scroll to position [388, 0]
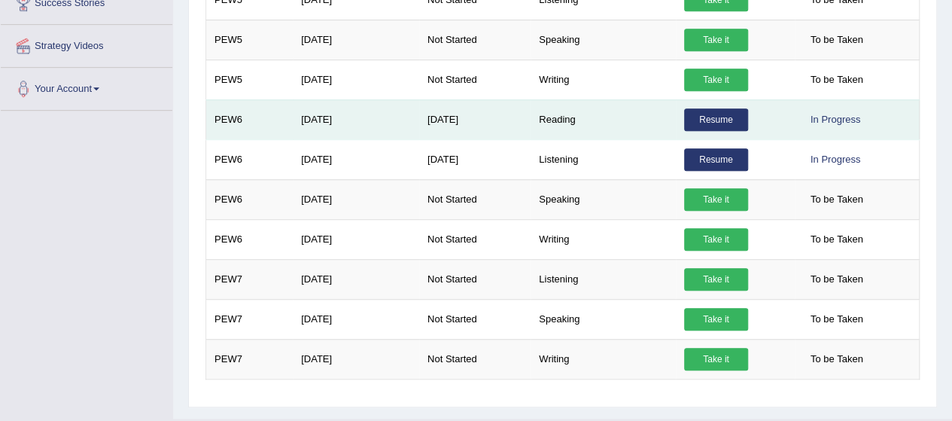
click at [713, 125] on link "Resume" at bounding box center [716, 119] width 64 height 23
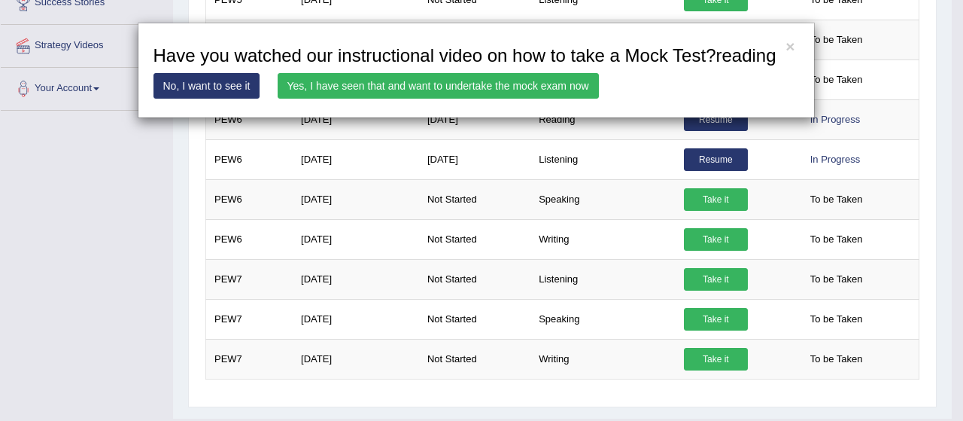
click at [516, 84] on link "Yes, I have seen that and want to undertake the mock exam now" at bounding box center [438, 86] width 321 height 26
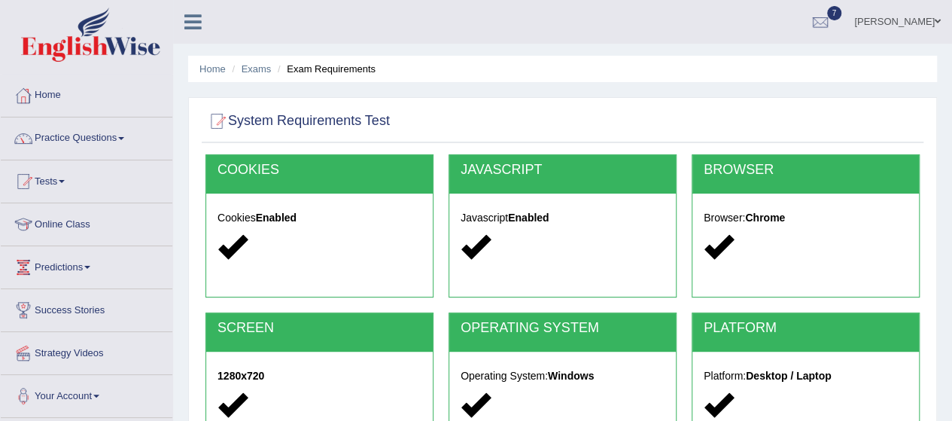
scroll to position [368, 0]
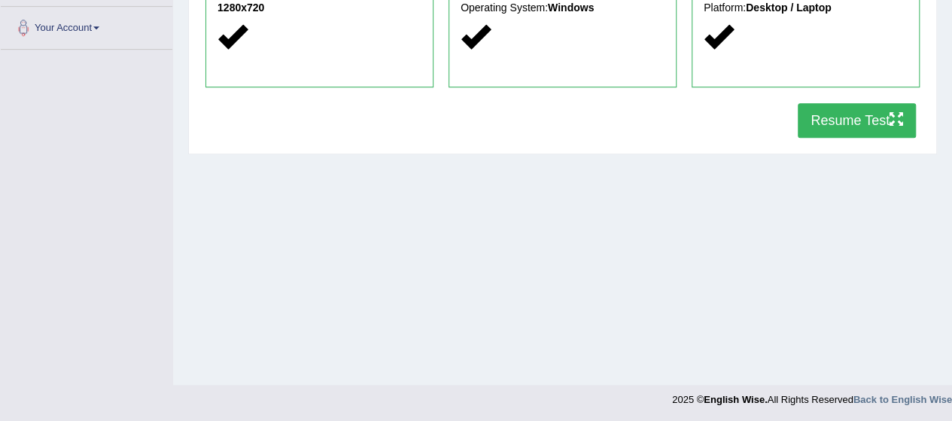
click at [835, 105] on button "Resume Test" at bounding box center [857, 120] width 118 height 35
